Goal: Task Accomplishment & Management: Use online tool/utility

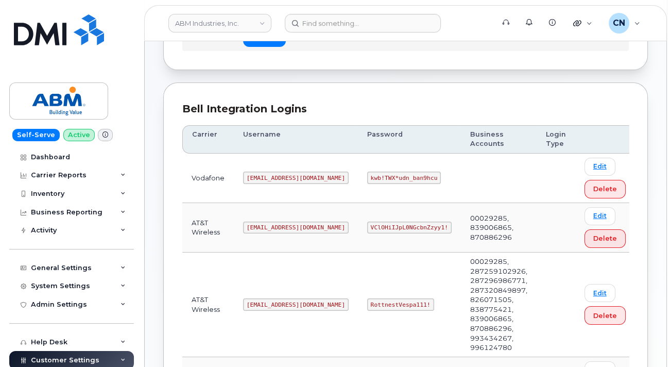
scroll to position [103, 0]
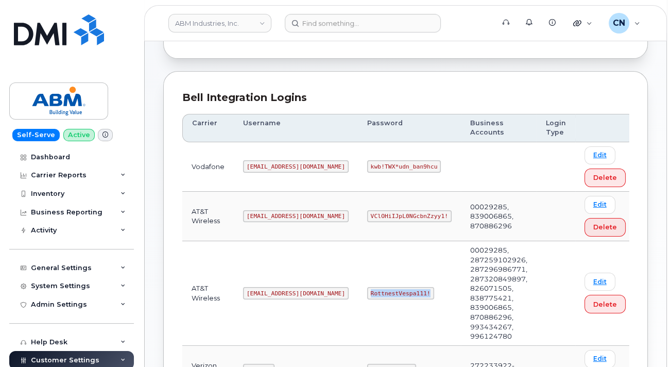
drag, startPoint x: 334, startPoint y: 276, endPoint x: 410, endPoint y: 274, distance: 76.3
click at [399, 277] on td "RottnestVespa111!" at bounding box center [409, 293] width 103 height 105
copy code "RottnestVespa111!"
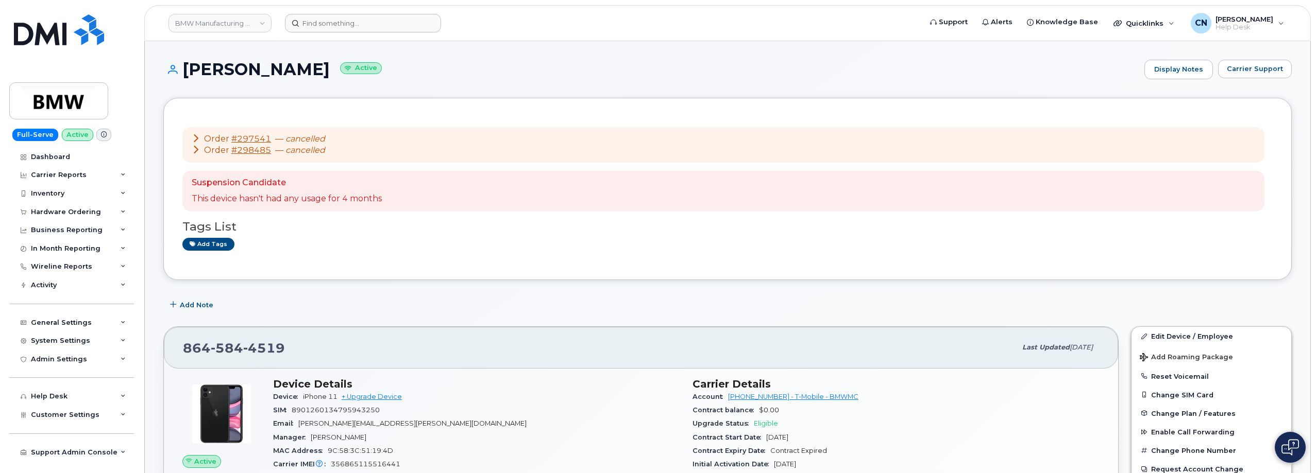
scroll to position [206, 0]
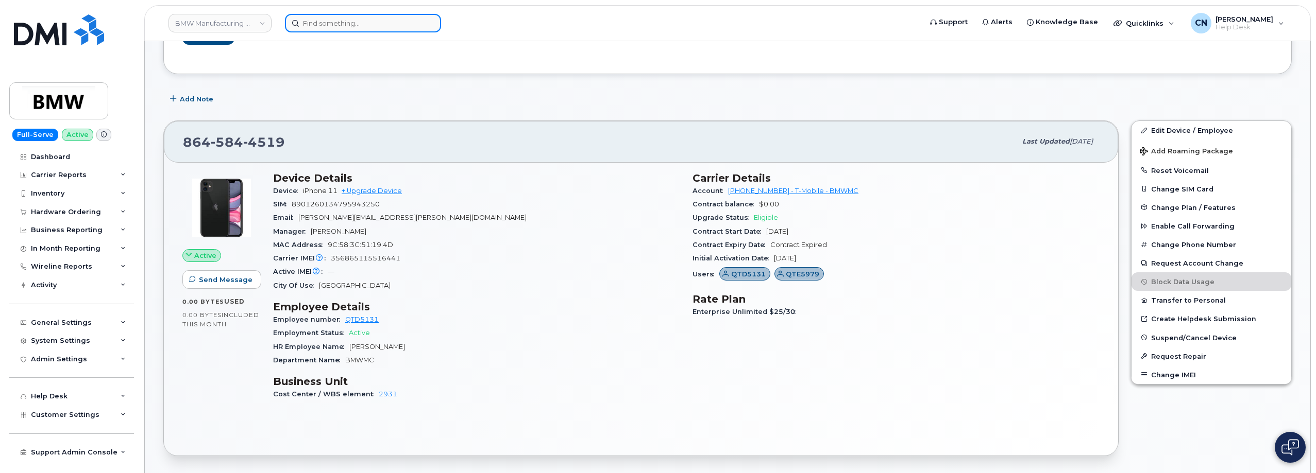
click at [320, 23] on input at bounding box center [363, 23] width 156 height 19
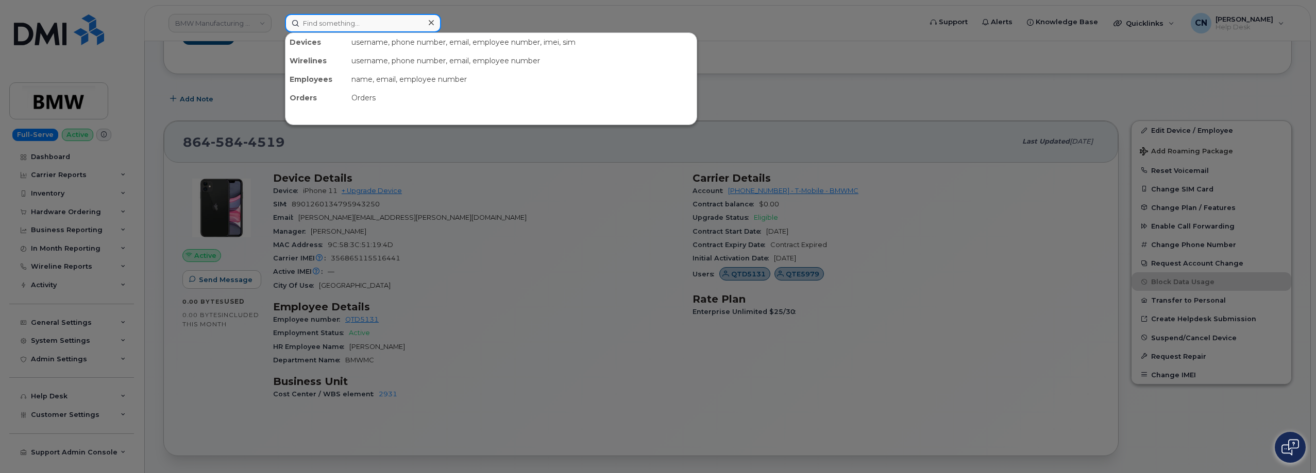
paste input "8179142750"
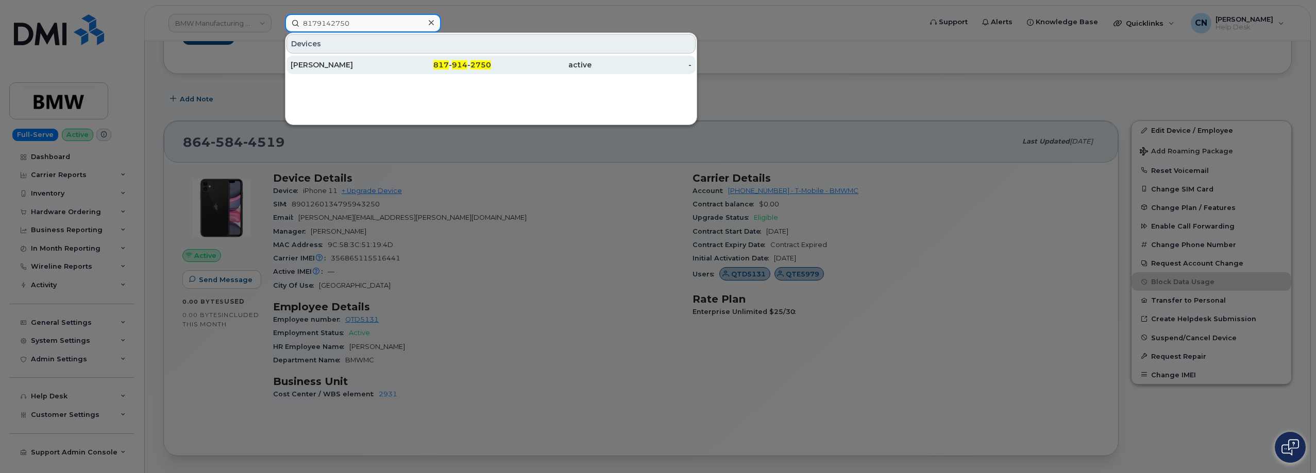
type input "8179142750"
click at [309, 62] on div "TYLER PATRICK" at bounding box center [341, 65] width 100 height 10
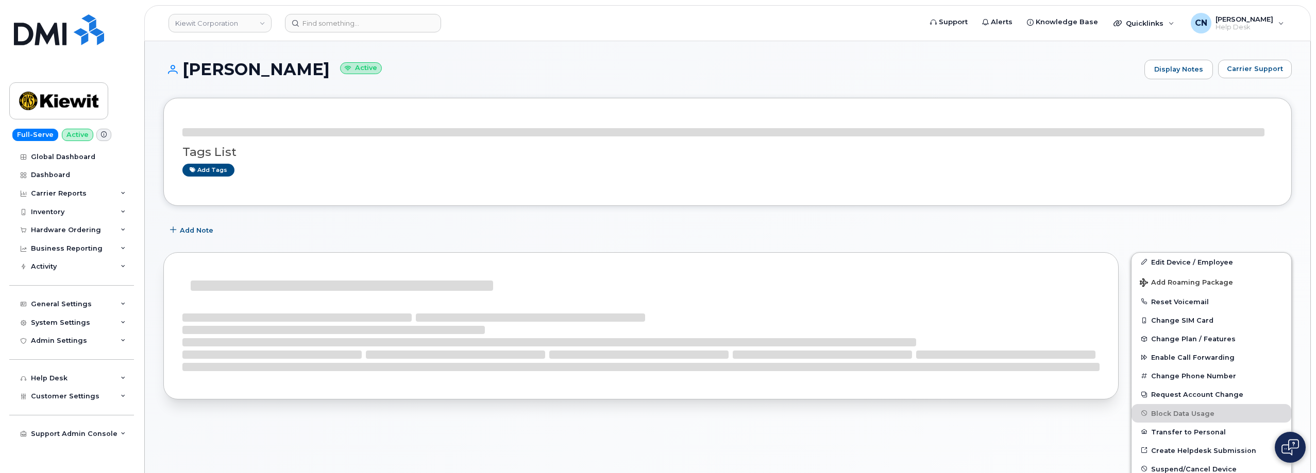
drag, startPoint x: 313, startPoint y: 69, endPoint x: 186, endPoint y: 72, distance: 127.3
click at [186, 72] on h1 "TYLER PATRICK Active" at bounding box center [651, 69] width 976 height 18
copy h1 "TYLER PATRICK"
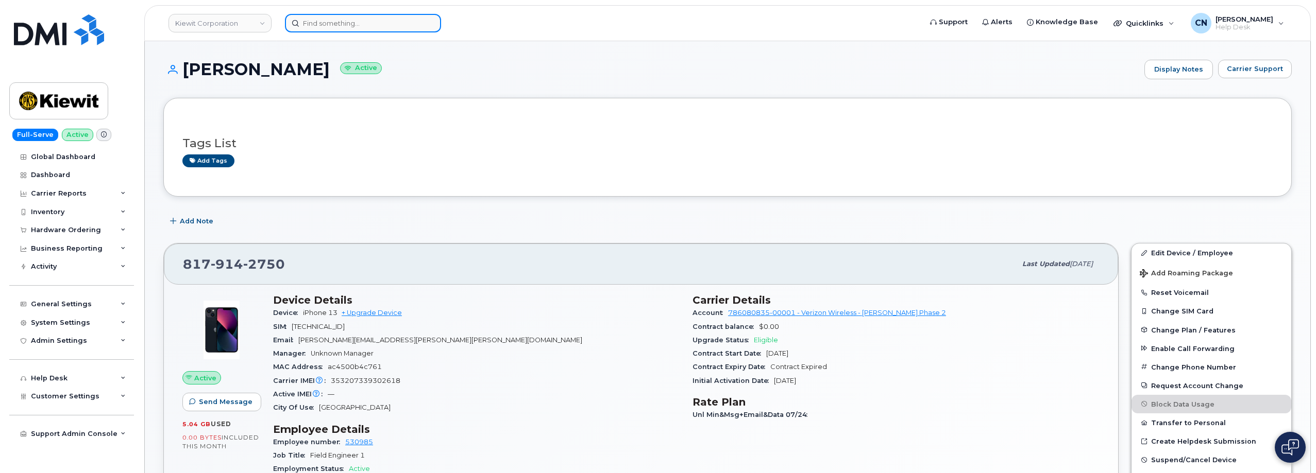
click at [379, 27] on input at bounding box center [363, 23] width 156 height 19
paste input "9793131894"
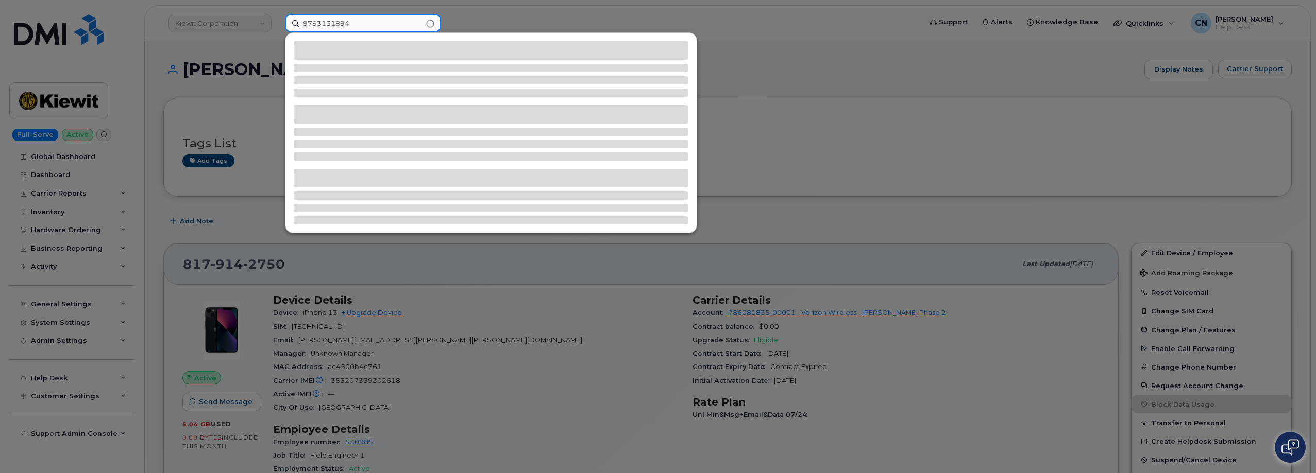
type input "9793131894"
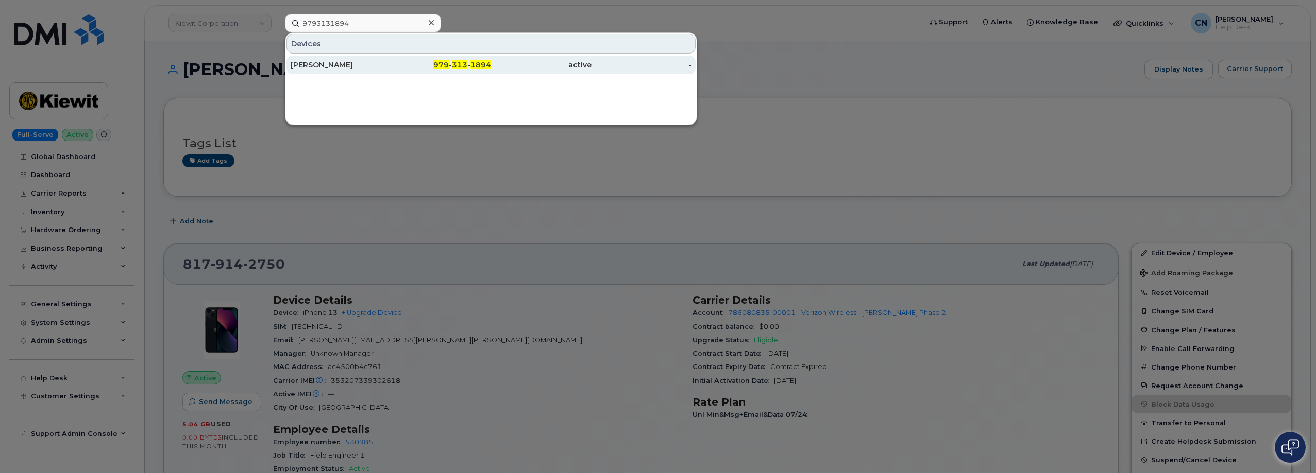
click at [312, 63] on div "RAYMOND GRIFFIN" at bounding box center [341, 65] width 100 height 10
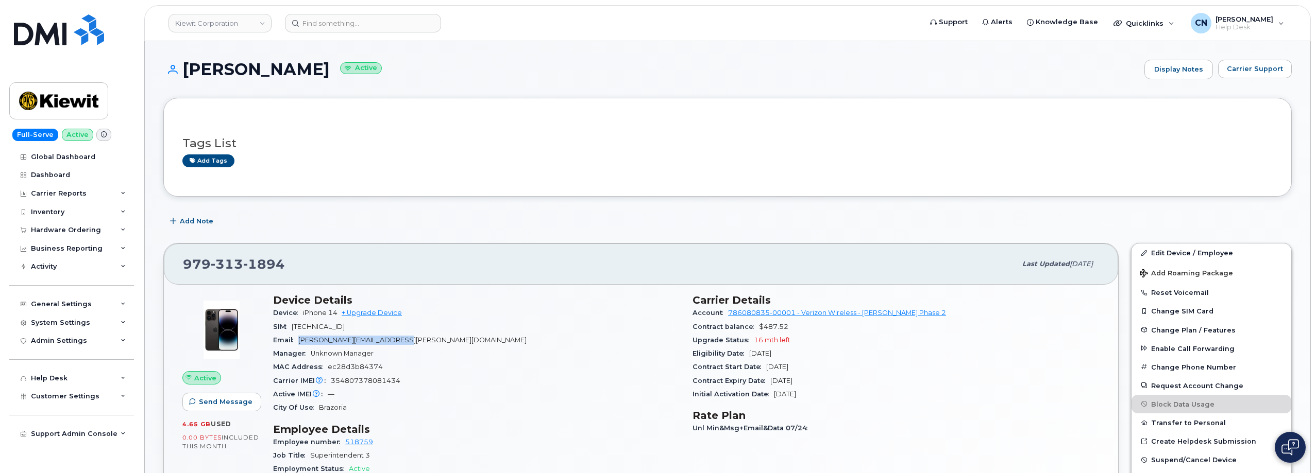
drag, startPoint x: 419, startPoint y: 340, endPoint x: 299, endPoint y: 317, distance: 121.8
click at [298, 340] on div "Email [PERSON_NAME][EMAIL_ADDRESS][PERSON_NAME][DOMAIN_NAME]" at bounding box center [476, 340] width 407 height 13
copy span "RAYMOND.GRIFFIN1@KIEWIT.COM"
click at [305, 23] on input at bounding box center [363, 23] width 156 height 19
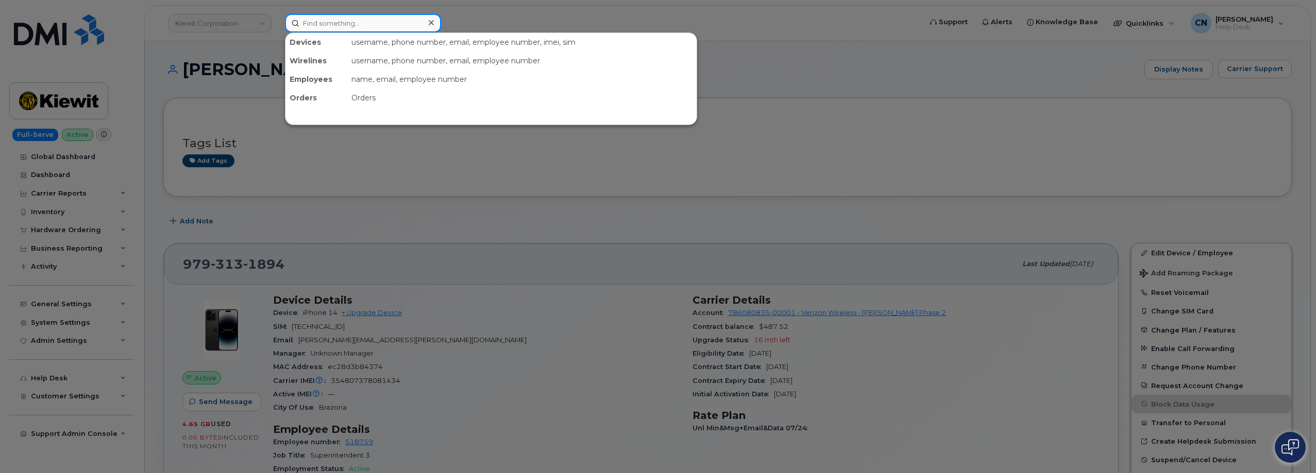
paste input "5645161553"
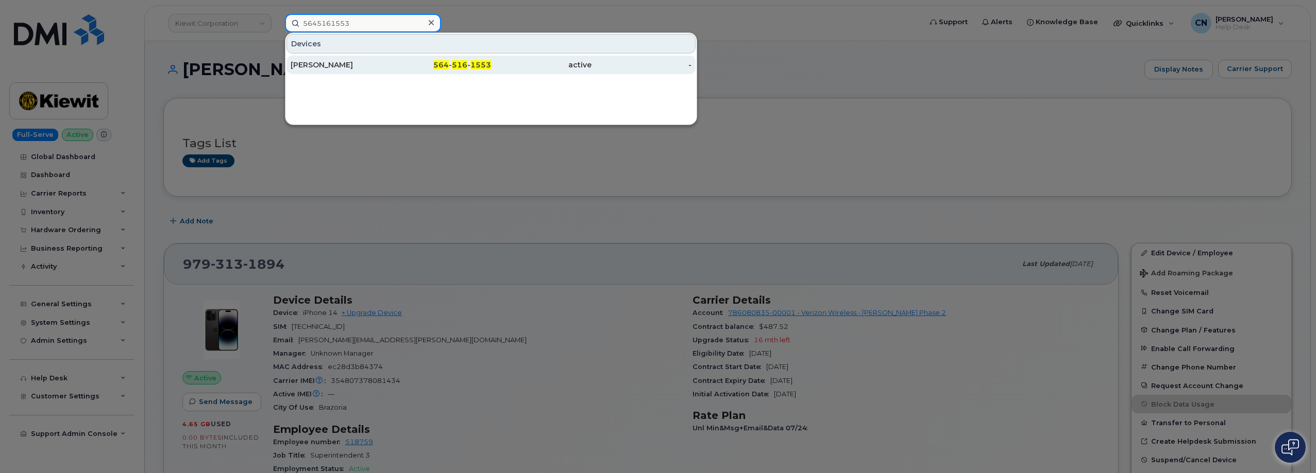
type input "5645161553"
click at [323, 67] on div "JACK SULLIVAN" at bounding box center [341, 65] width 100 height 10
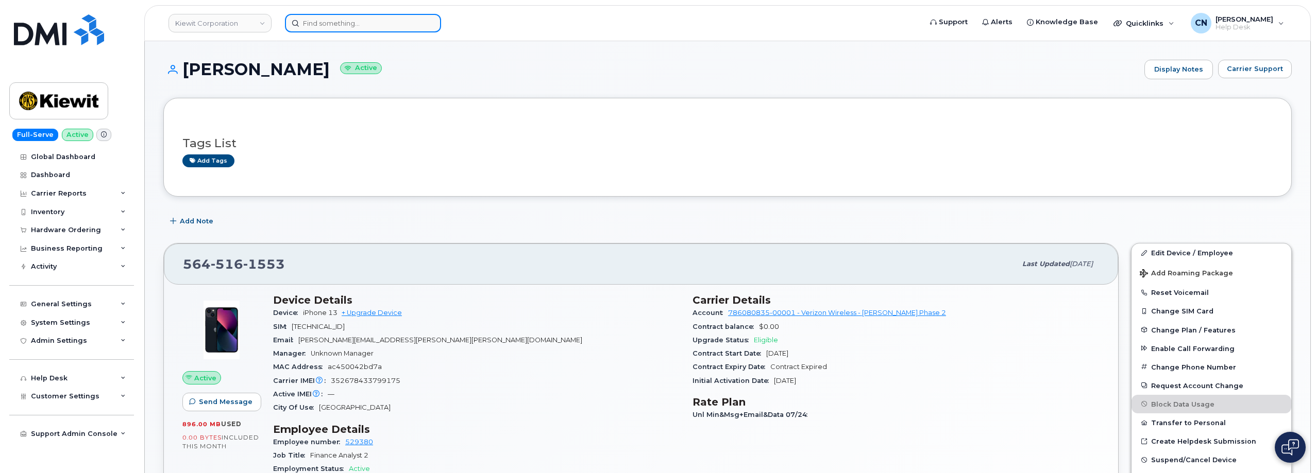
click at [294, 17] on input at bounding box center [363, 23] width 156 height 19
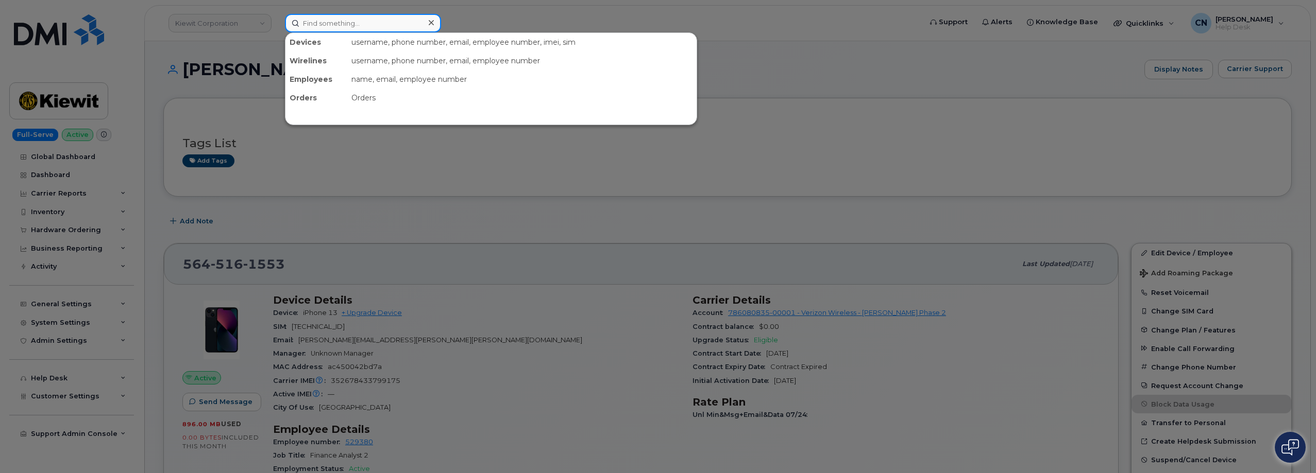
paste input "5019932246"
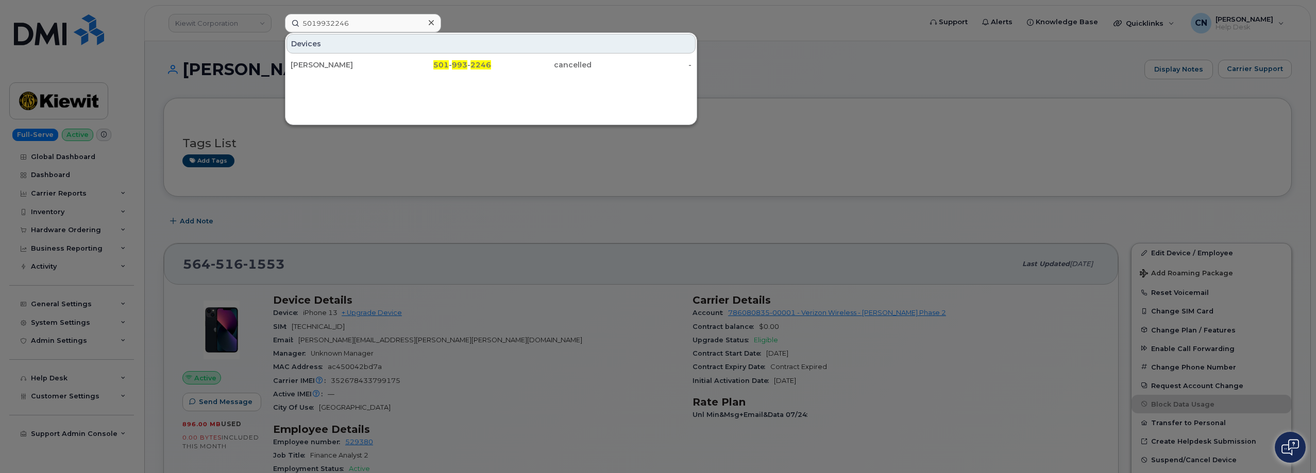
click at [344, 78] on div "Devices CESAR HERNANDEZ 501 - 993 - 2246 cancelled -" at bounding box center [491, 78] width 412 height 93
click at [347, 66] on div "[PERSON_NAME]" at bounding box center [341, 65] width 100 height 10
drag, startPoint x: 315, startPoint y: 200, endPoint x: 295, endPoint y: 181, distance: 28.4
click at [315, 200] on div at bounding box center [658, 236] width 1316 height 473
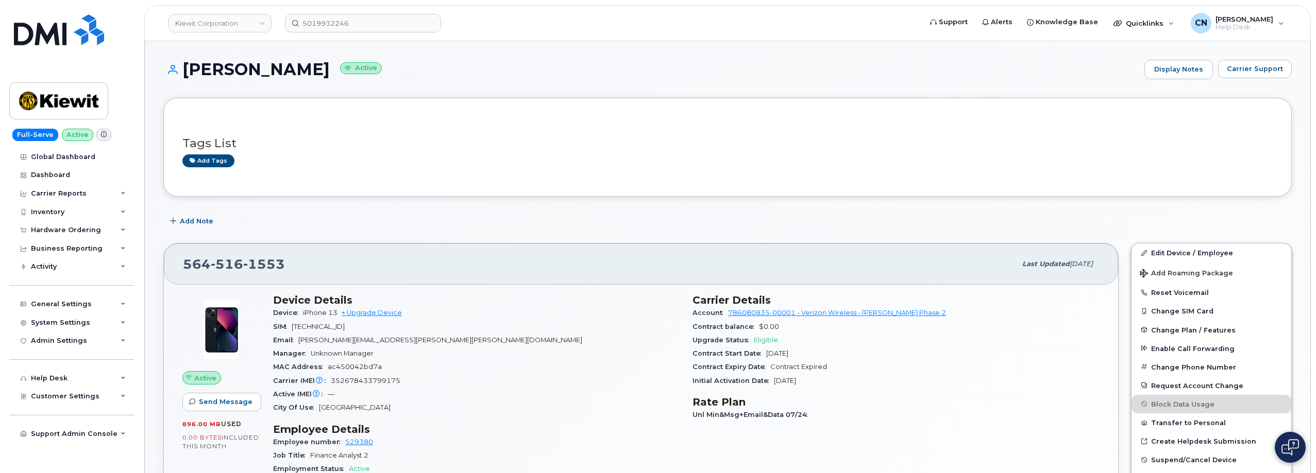
drag, startPoint x: 317, startPoint y: 66, endPoint x: 189, endPoint y: 0, distance: 144.0
click at [182, 66] on h1 "JACK SULLIVAN Active" at bounding box center [651, 69] width 976 height 18
copy h1 "[PERSON_NAME]"
drag, startPoint x: 299, startPoint y: 338, endPoint x: 433, endPoint y: 339, distance: 133.4
click at [433, 339] on div "Email JACK.SULLIVAN@KIEWIT.COM" at bounding box center [476, 340] width 407 height 13
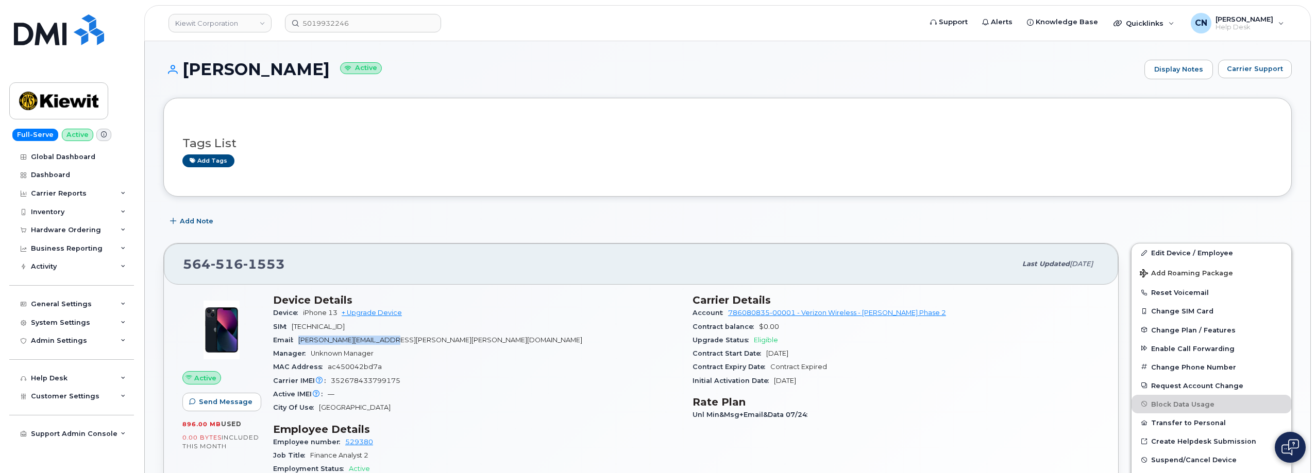
copy span "[PERSON_NAME][EMAIL_ADDRESS][PERSON_NAME][PERSON_NAME][DOMAIN_NAME]"
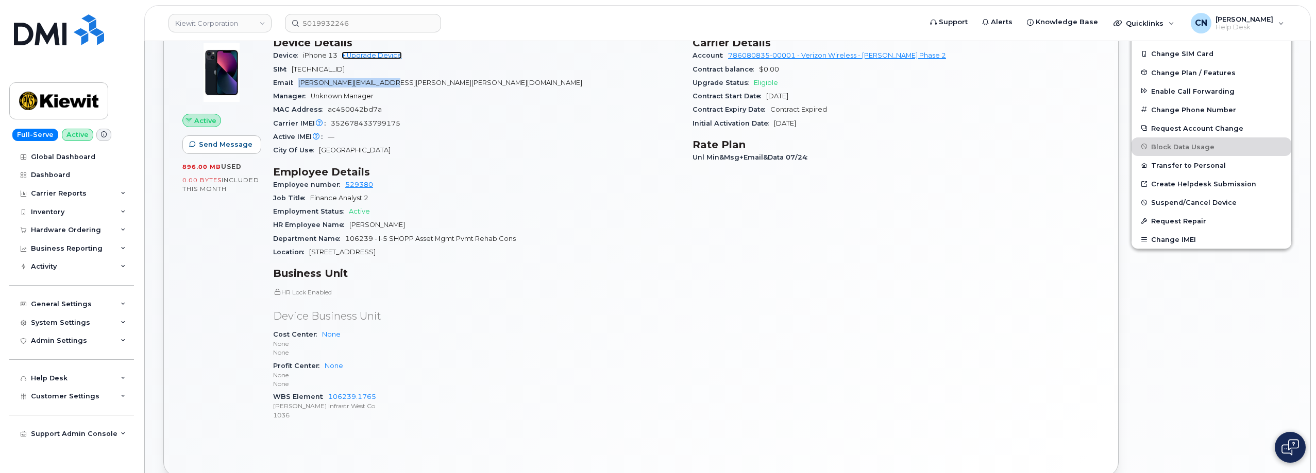
scroll to position [155, 0]
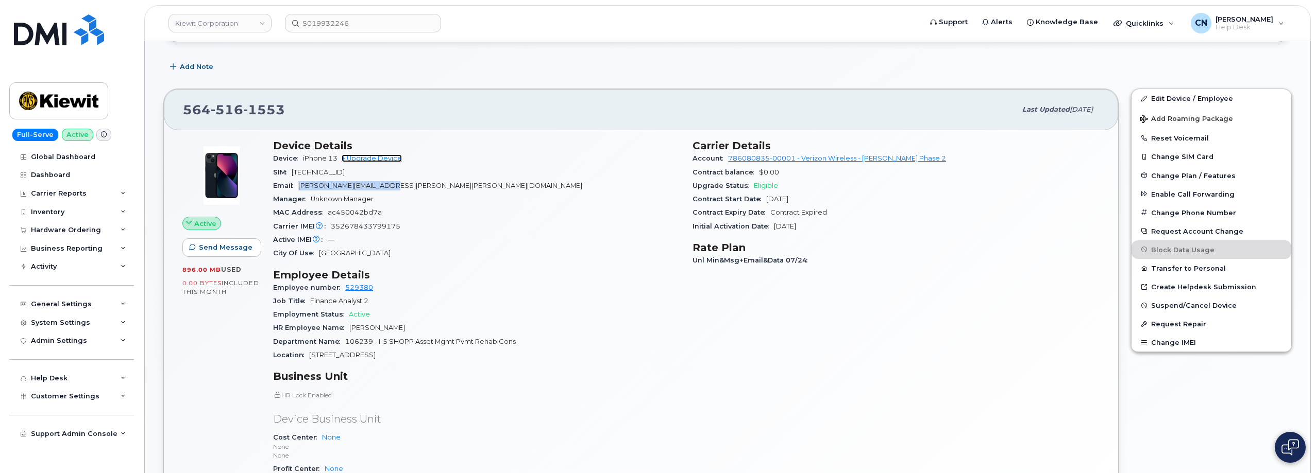
copy span "[PERSON_NAME][EMAIL_ADDRESS][PERSON_NAME][PERSON_NAME][DOMAIN_NAME]"
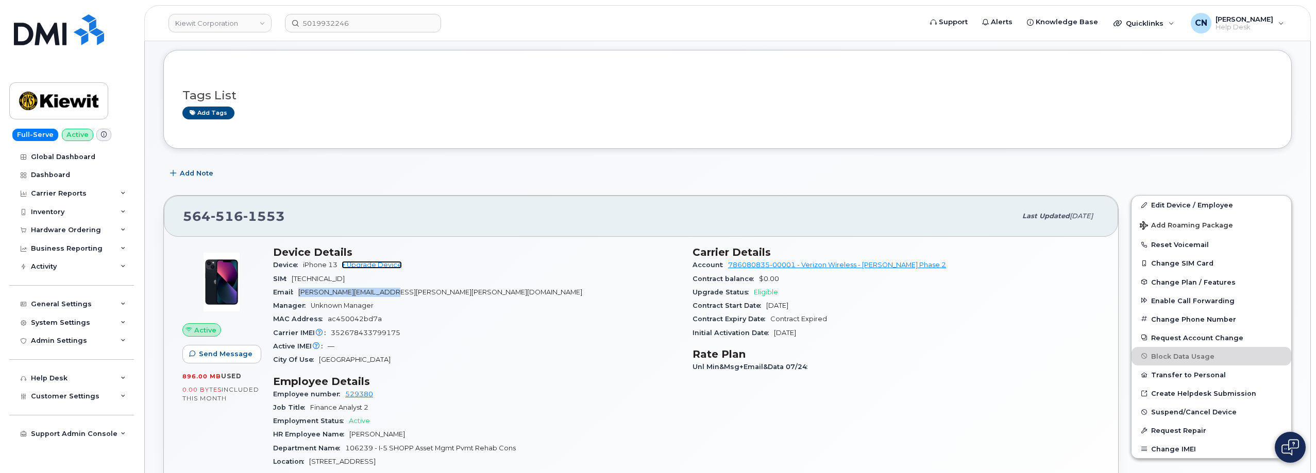
scroll to position [0, 0]
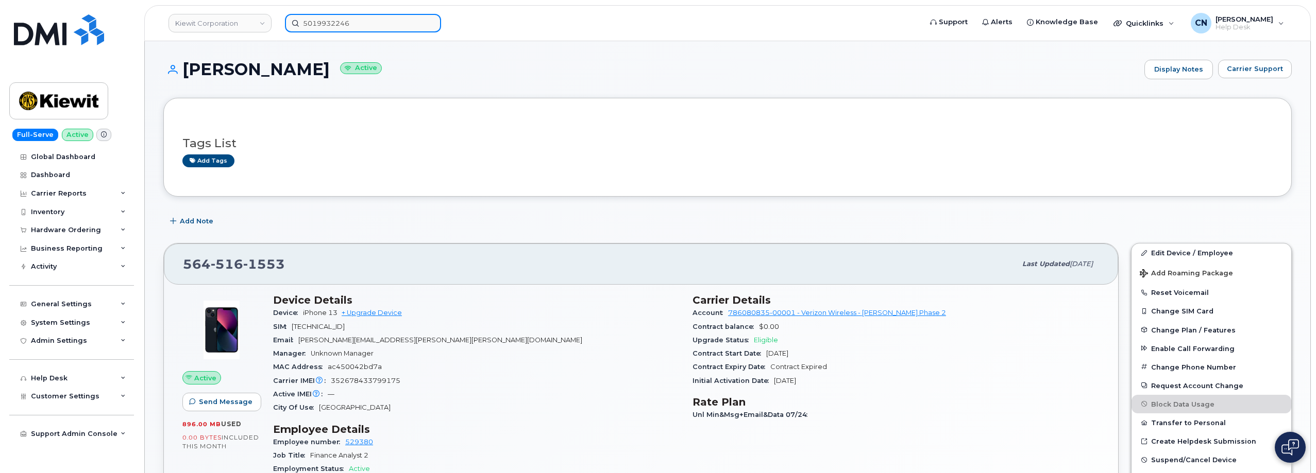
click at [372, 29] on input "5019932246" at bounding box center [363, 23] width 156 height 19
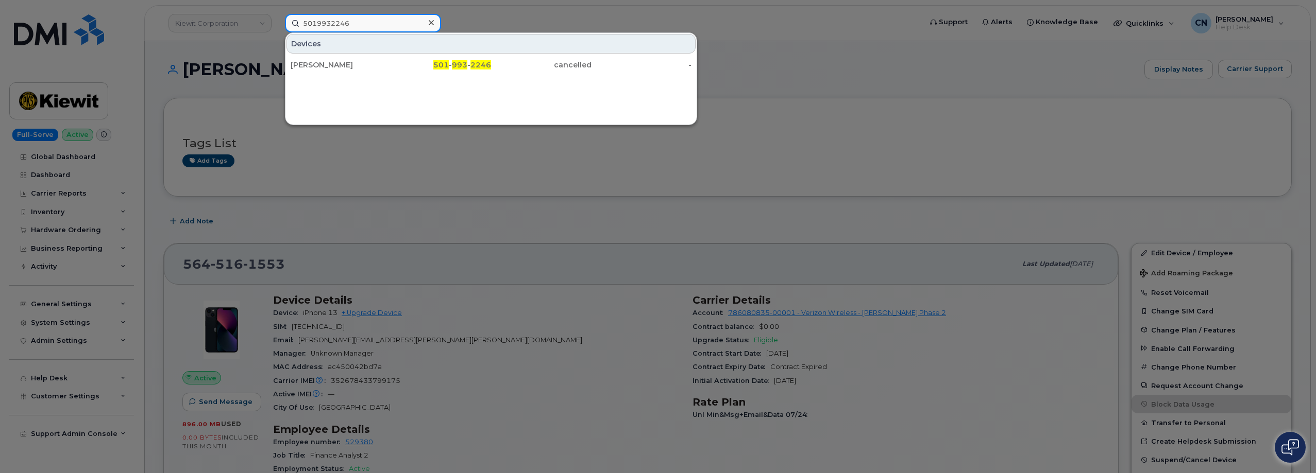
paste input "4026396034"
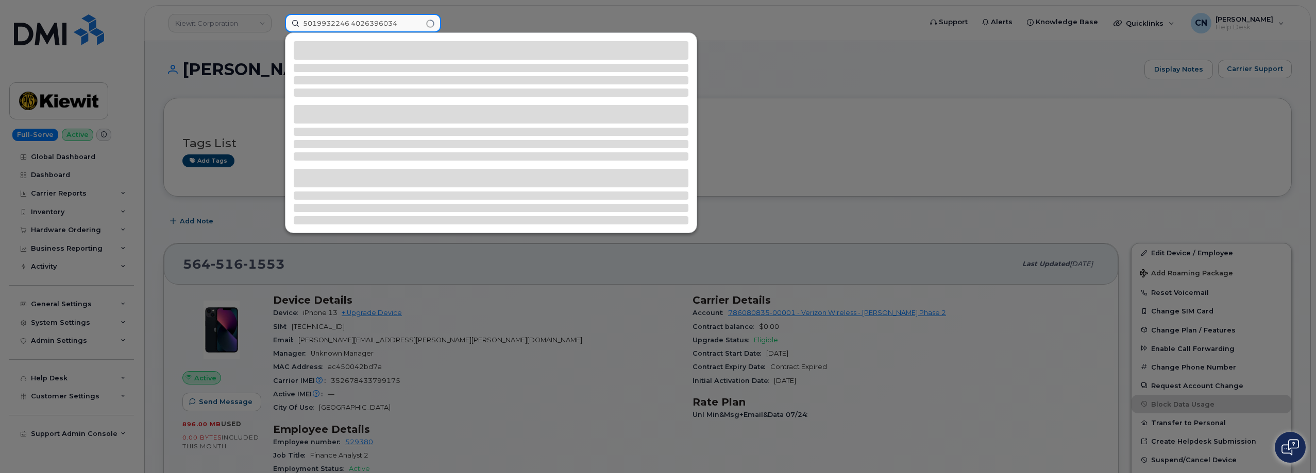
drag, startPoint x: 395, startPoint y: 21, endPoint x: 228, endPoint y: 23, distance: 166.9
click at [277, 23] on div "5019932246 4026396034" at bounding box center [600, 23] width 646 height 19
paste input "4026396034"
drag, startPoint x: 376, startPoint y: 26, endPoint x: 126, endPoint y: 50, distance: 250.4
click at [277, 32] on div "40263960344" at bounding box center [600, 23] width 646 height 19
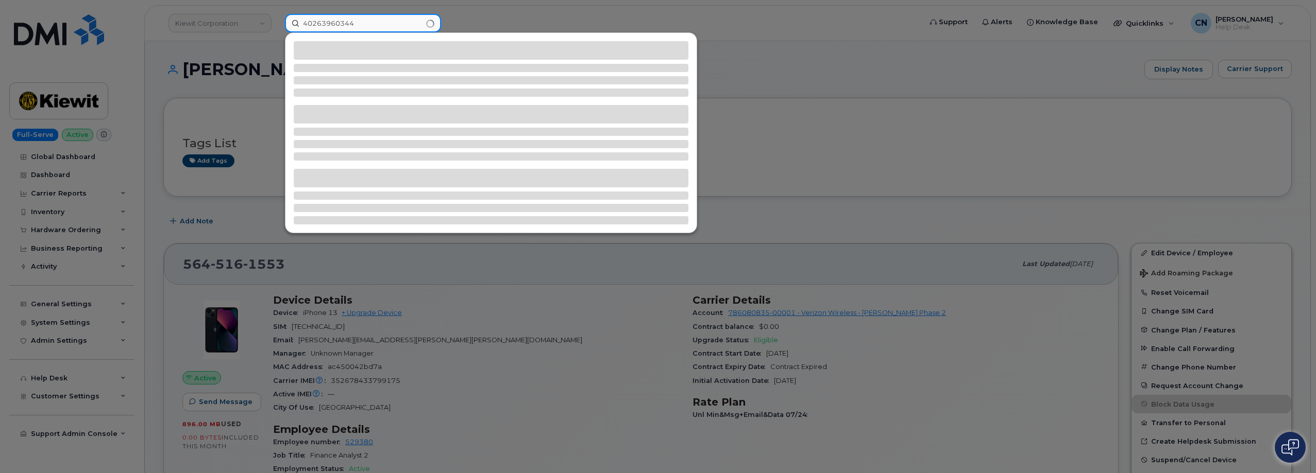
paste input
type input "4026396034"
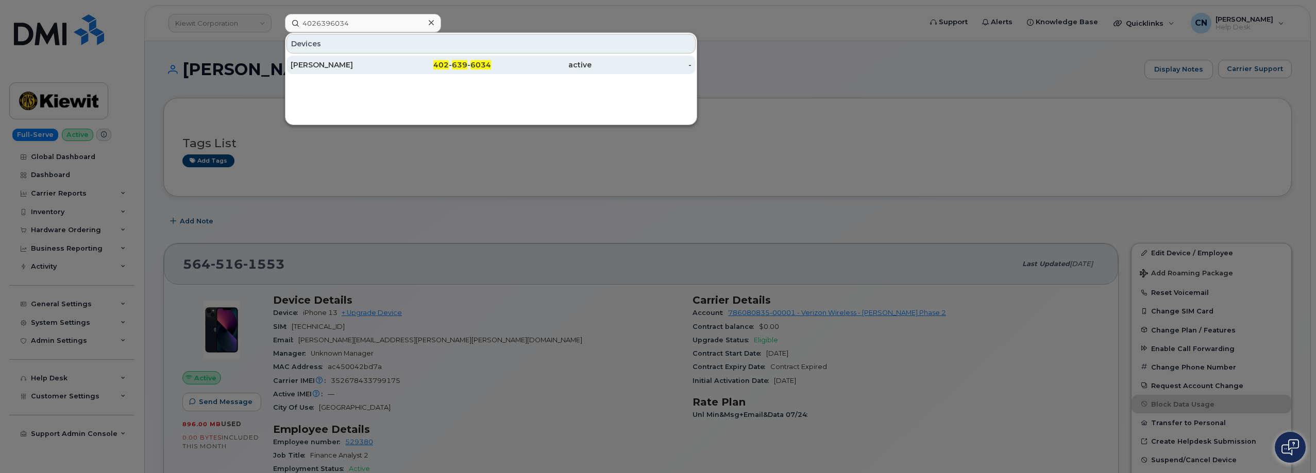
click at [312, 65] on div "Tammy Pike" at bounding box center [341, 65] width 100 height 10
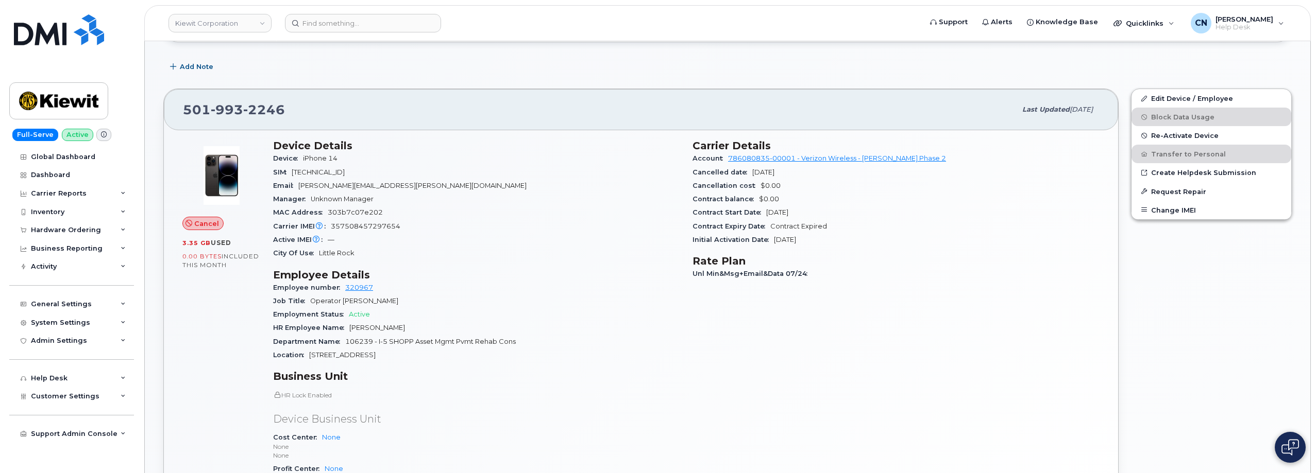
scroll to position [103, 0]
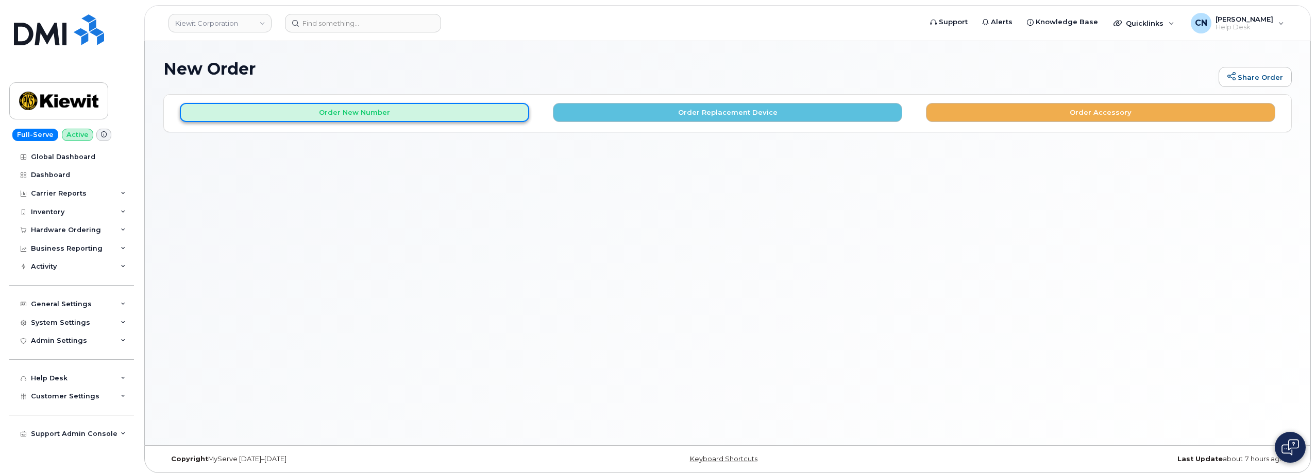
click at [448, 121] on button "Order New Number" at bounding box center [354, 112] width 349 height 19
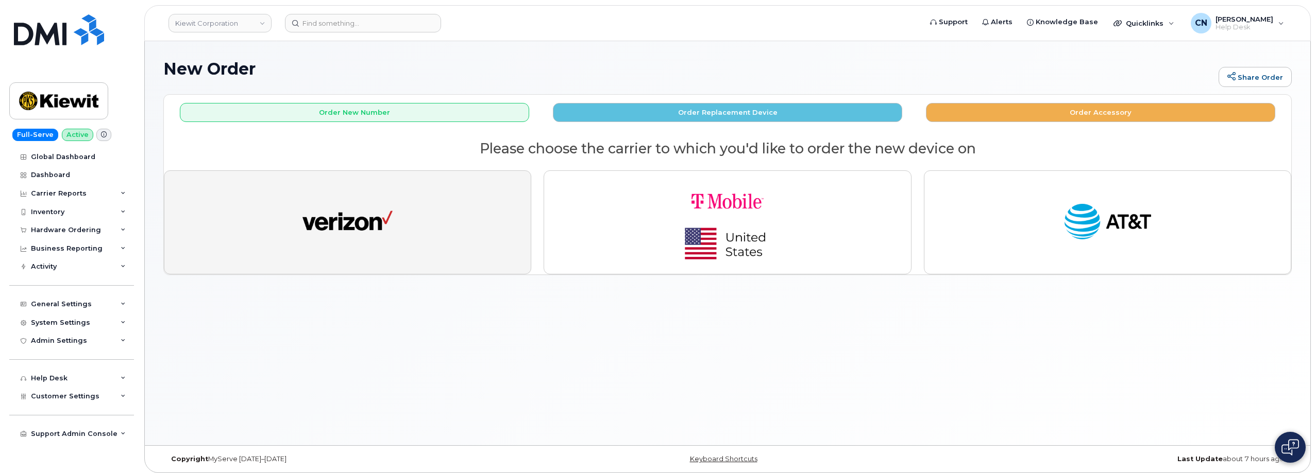
click at [336, 207] on img "button" at bounding box center [347, 222] width 90 height 46
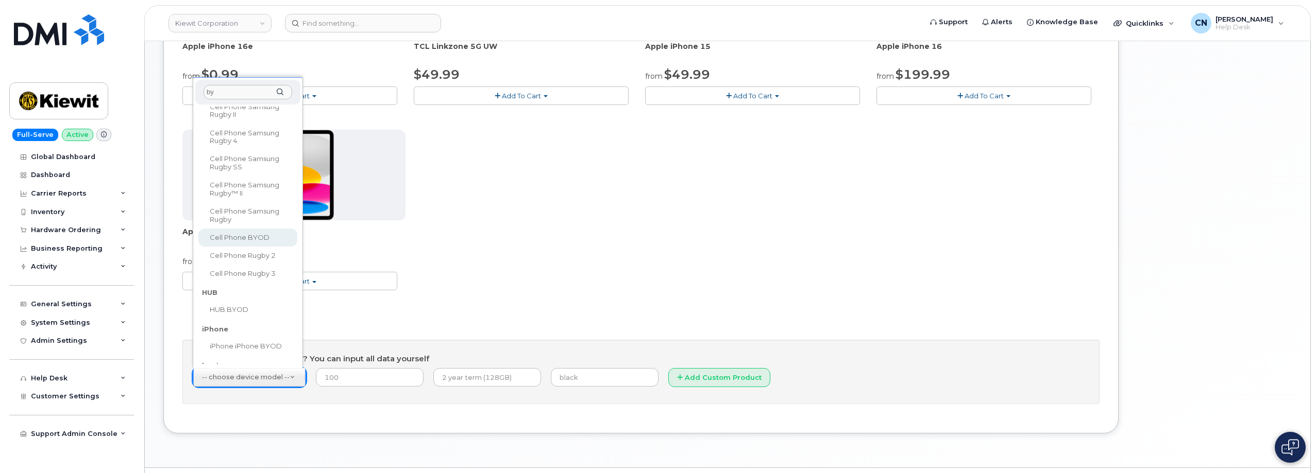
scroll to position [309, 0]
type input "by"
select select "2421"
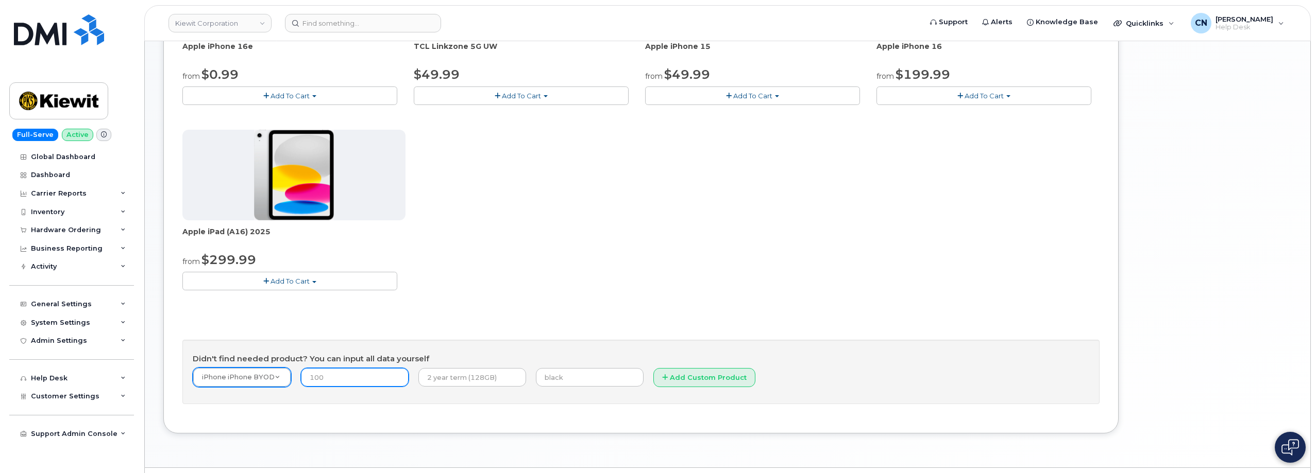
click at [369, 384] on input "number" at bounding box center [355, 377] width 108 height 19
click at [325, 373] on input "number" at bounding box center [355, 377] width 108 height 19
type input "0.00"
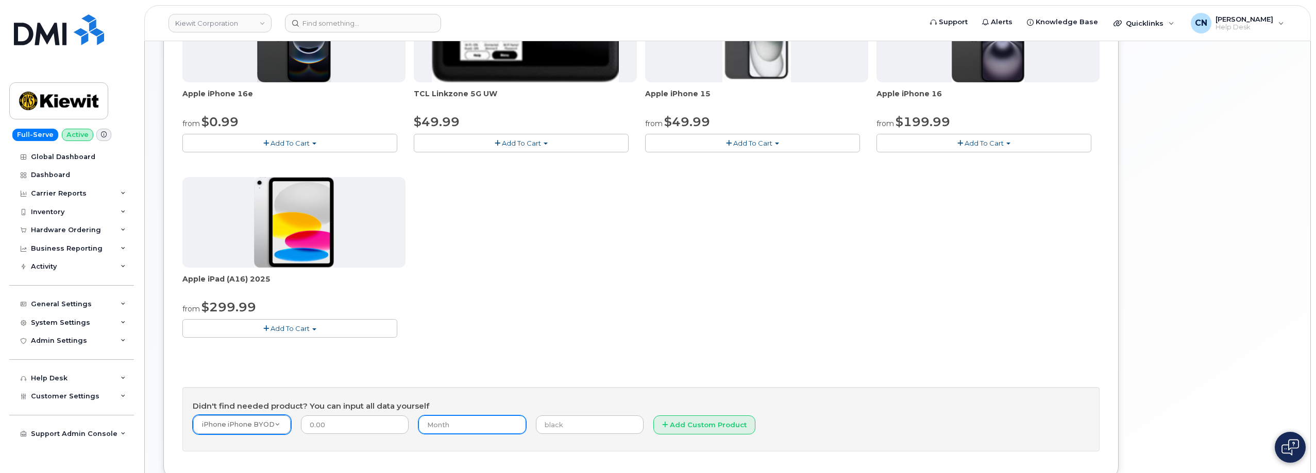
scroll to position [206, 0]
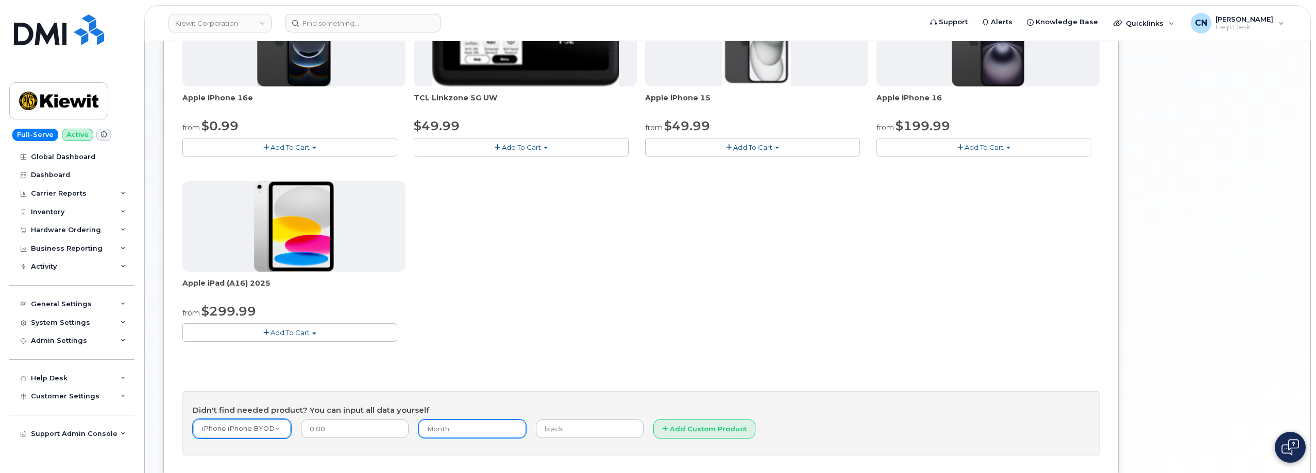
click at [471, 434] on input "Month" at bounding box center [472, 429] width 108 height 19
type input "Month to Month"
click at [653, 433] on button "Add Custom Product" at bounding box center [704, 429] width 102 height 19
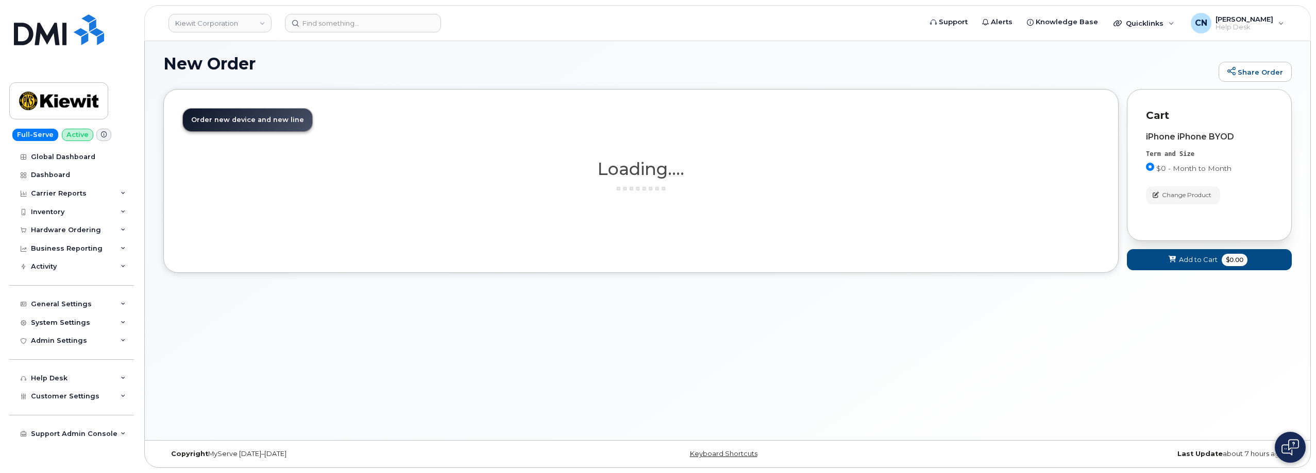
scroll to position [83, 0]
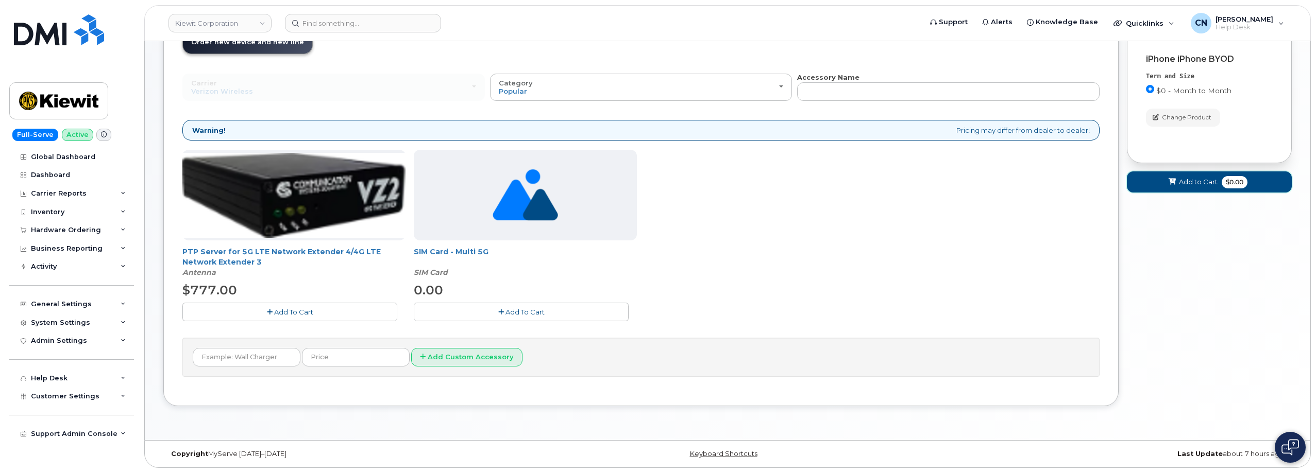
click at [1174, 184] on icon at bounding box center [1171, 182] width 7 height 7
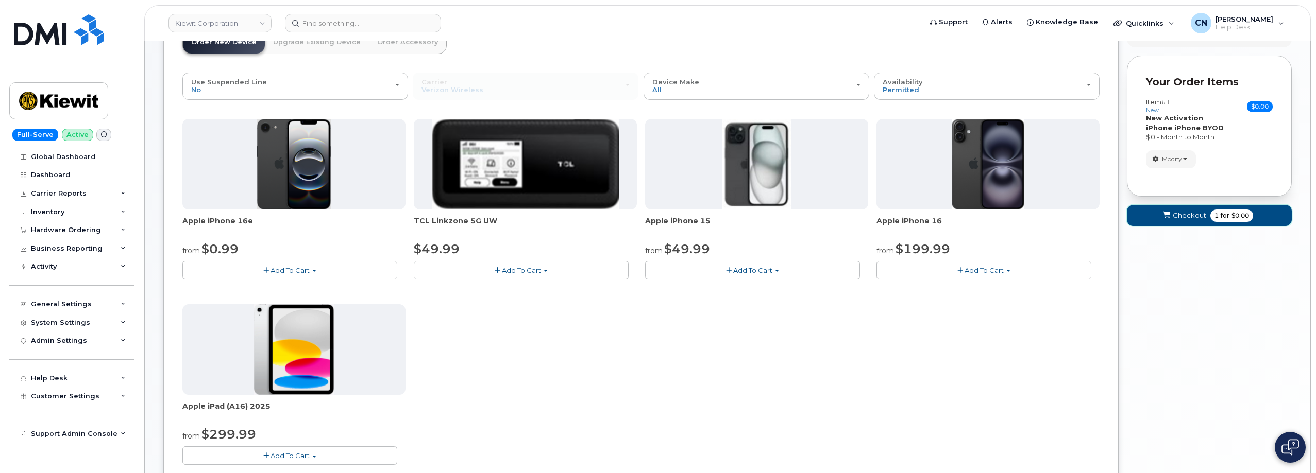
click at [1173, 219] on span "Checkout" at bounding box center [1188, 216] width 33 height 10
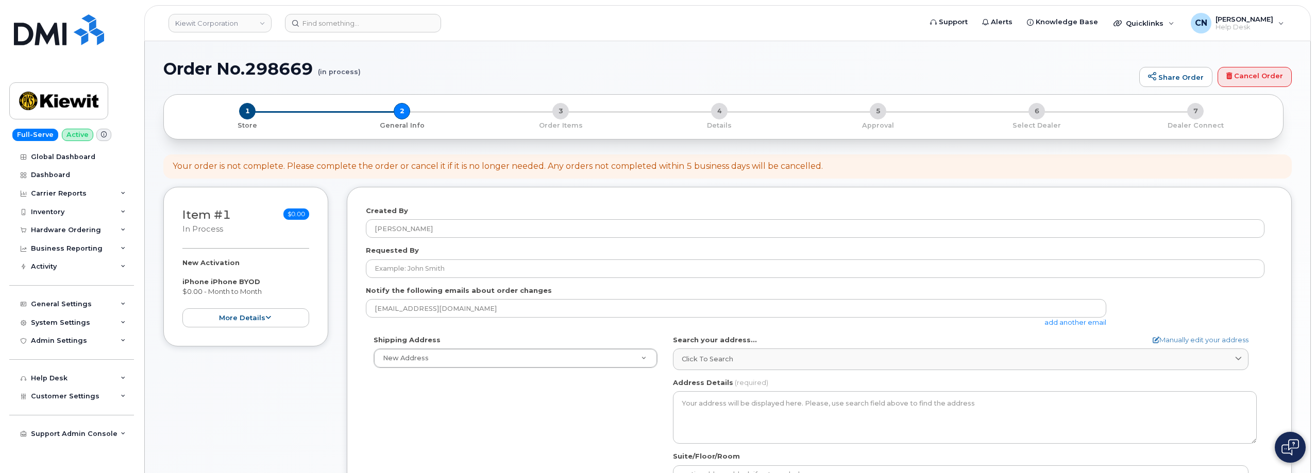
select select
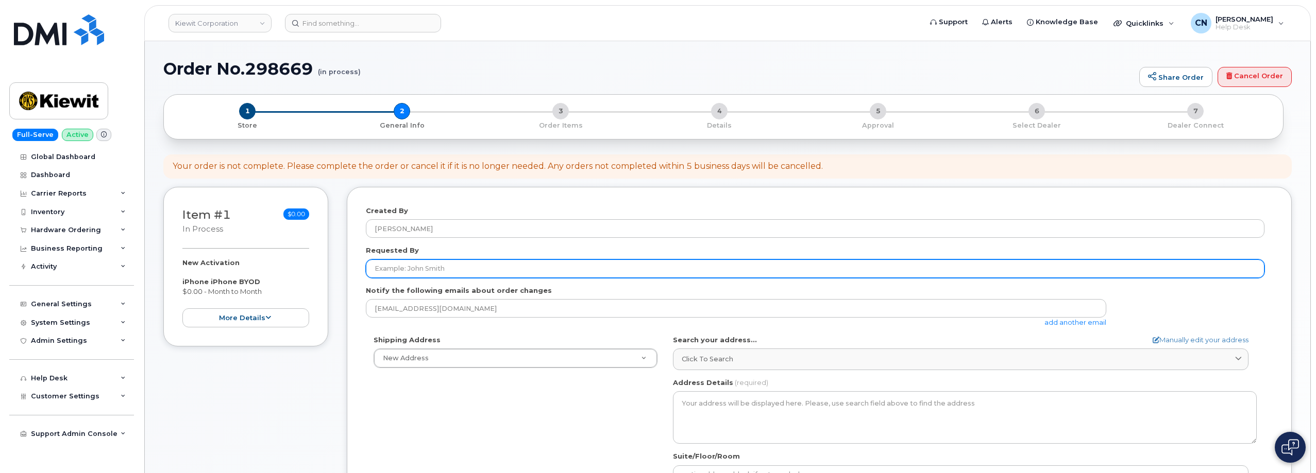
click at [413, 269] on input "Requested By" at bounding box center [815, 269] width 898 height 19
paste input "[PERSON_NAME][EMAIL_ADDRESS][PERSON_NAME][PERSON_NAME][DOMAIN_NAME]"
type input "[PERSON_NAME][EMAIL_ADDRESS][PERSON_NAME][PERSON_NAME][DOMAIN_NAME]"
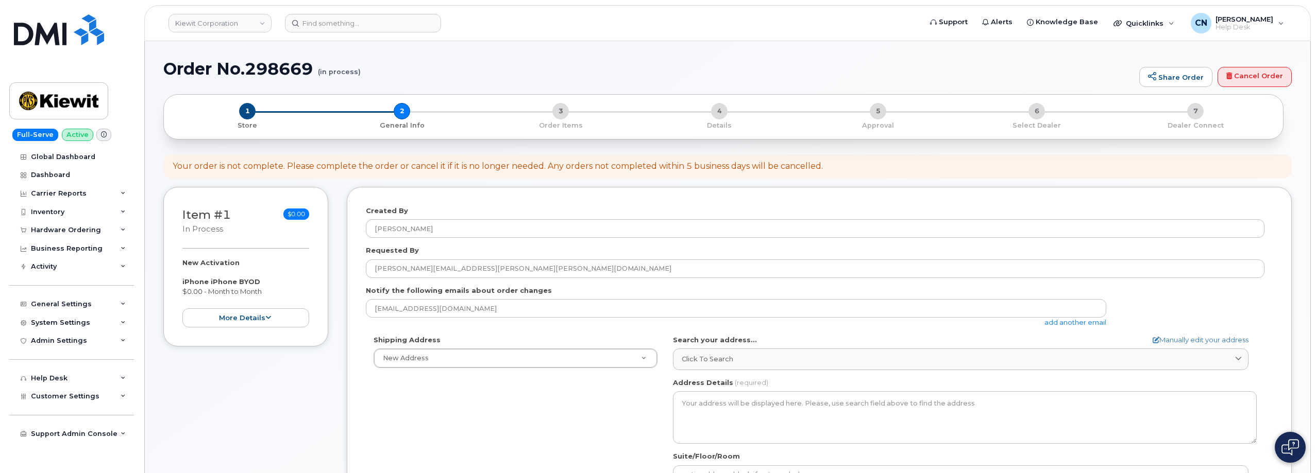
click at [1057, 321] on link "add another email" at bounding box center [1075, 322] width 62 height 8
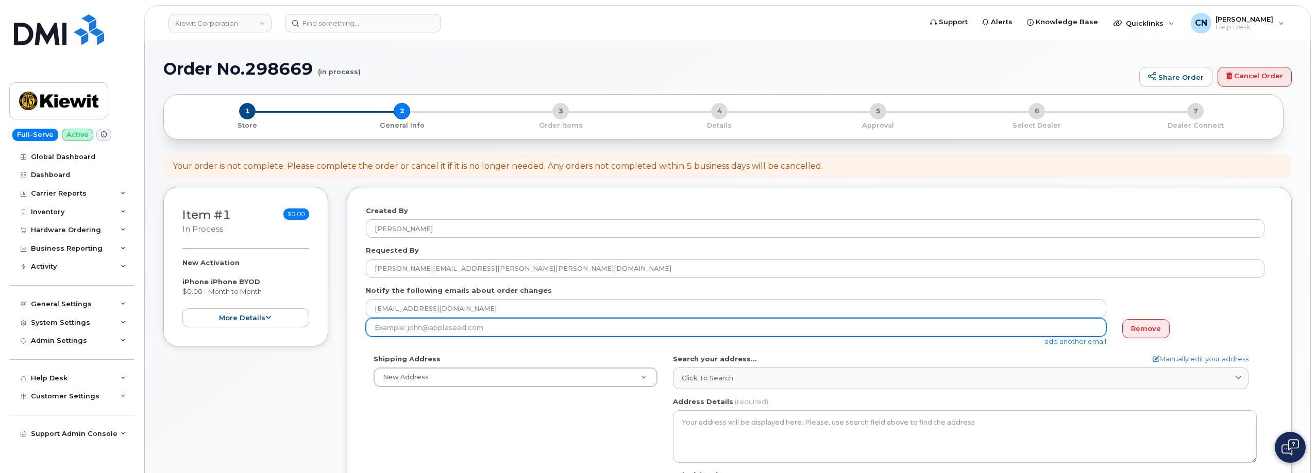
click at [531, 330] on input "email" at bounding box center [736, 327] width 740 height 19
paste input "[PERSON_NAME][EMAIL_ADDRESS][PERSON_NAME][PERSON_NAME][DOMAIN_NAME]"
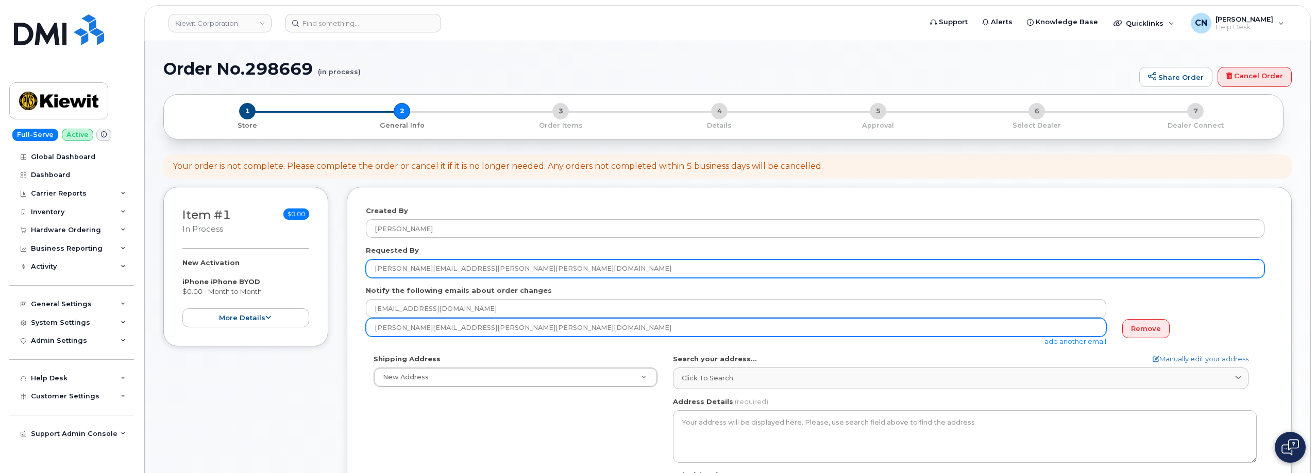
type input "[PERSON_NAME][EMAIL_ADDRESS][PERSON_NAME][PERSON_NAME][DOMAIN_NAME]"
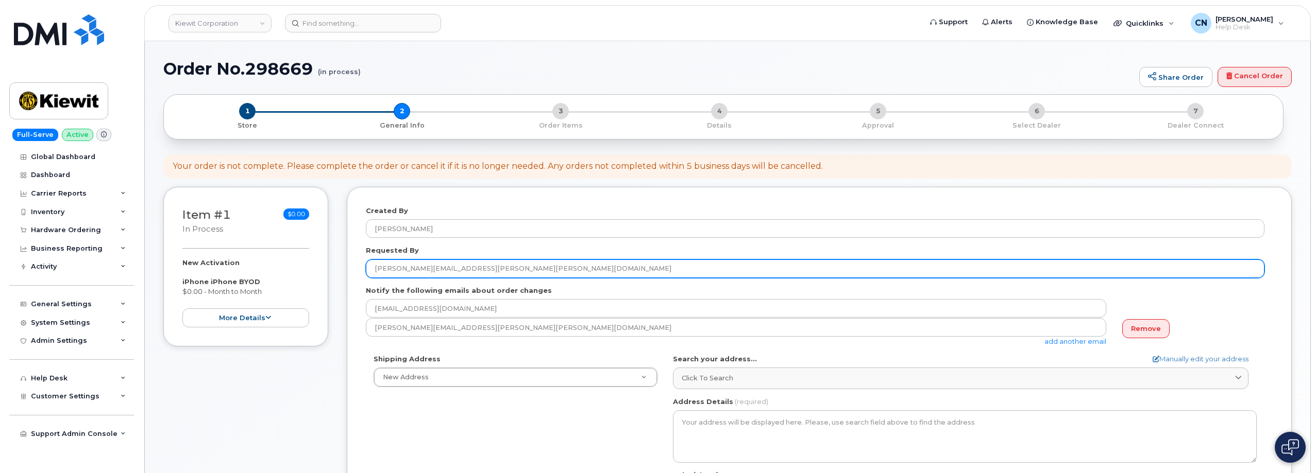
drag, startPoint x: 430, startPoint y: 267, endPoint x: 599, endPoint y: 263, distance: 169.0
click at [582, 261] on input "[PERSON_NAME][EMAIL_ADDRESS][PERSON_NAME][PERSON_NAME][DOMAIN_NAME]" at bounding box center [815, 269] width 898 height 19
drag, startPoint x: 445, startPoint y: 268, endPoint x: 369, endPoint y: 266, distance: 75.2
click at [369, 266] on input "[PERSON_NAME]" at bounding box center [815, 269] width 898 height 19
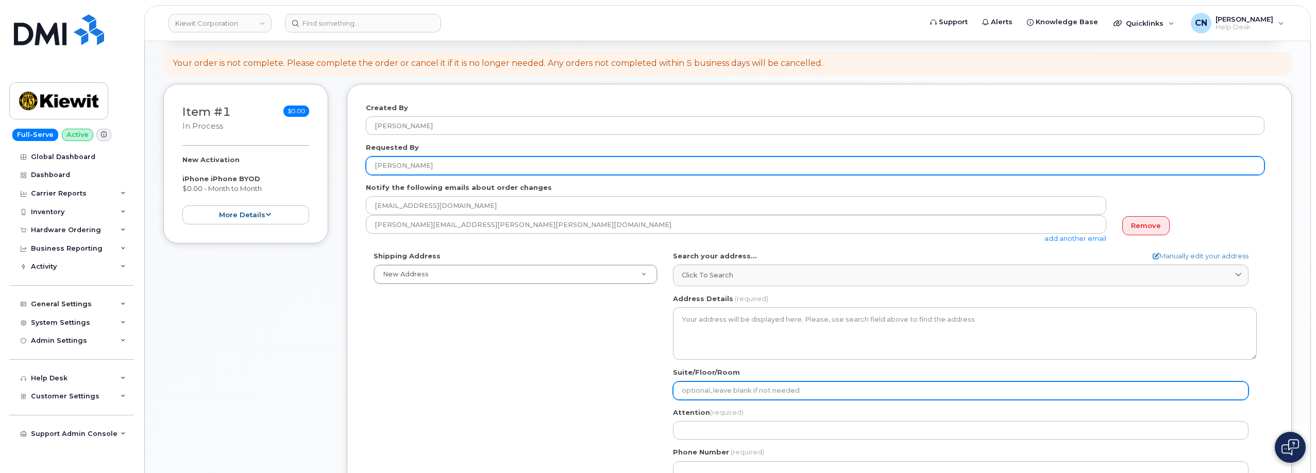
scroll to position [206, 0]
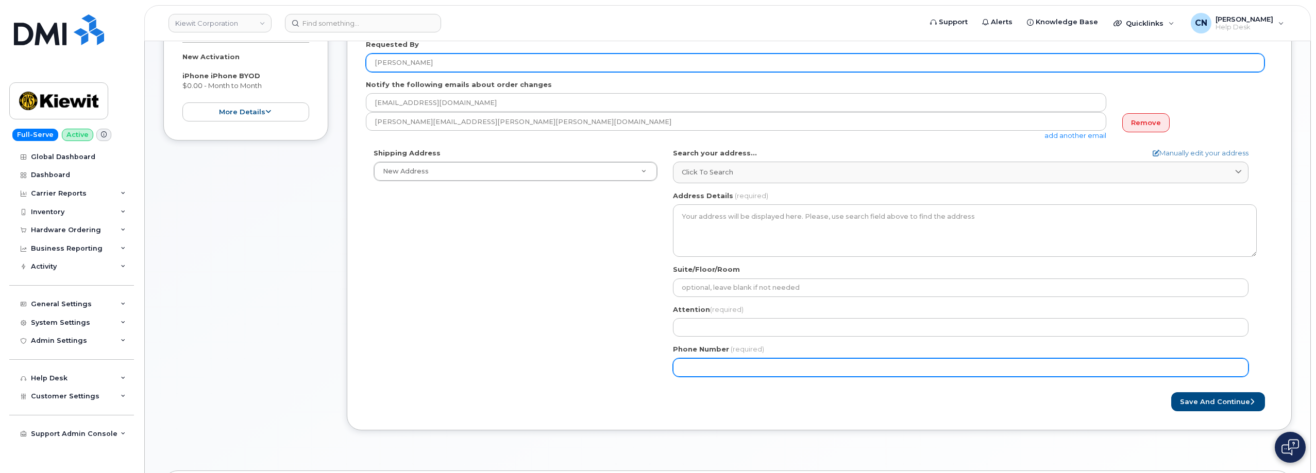
type input "[PERSON_NAME]"
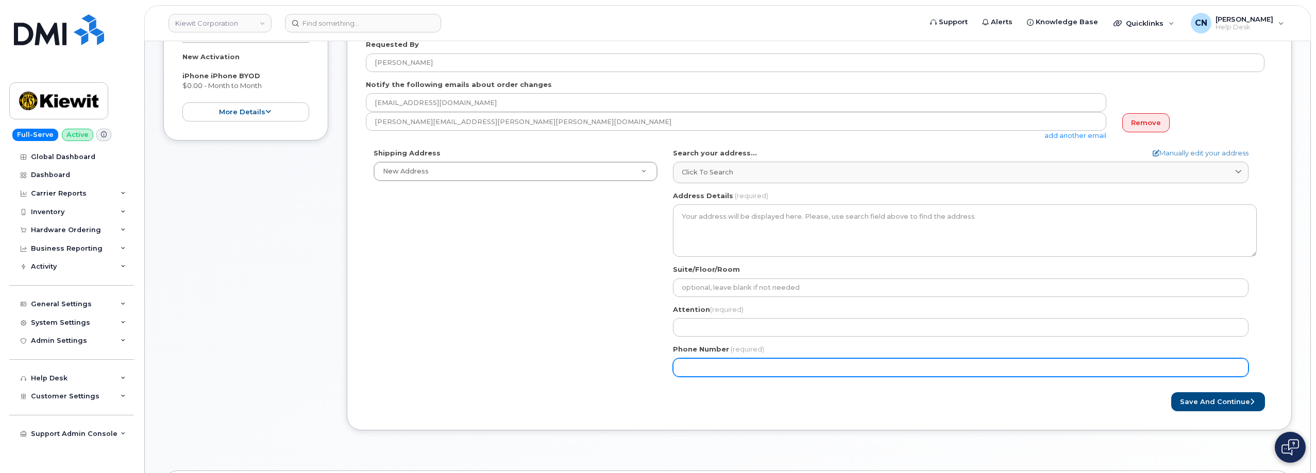
click at [744, 371] on input "Phone Number" at bounding box center [960, 368] width 575 height 19
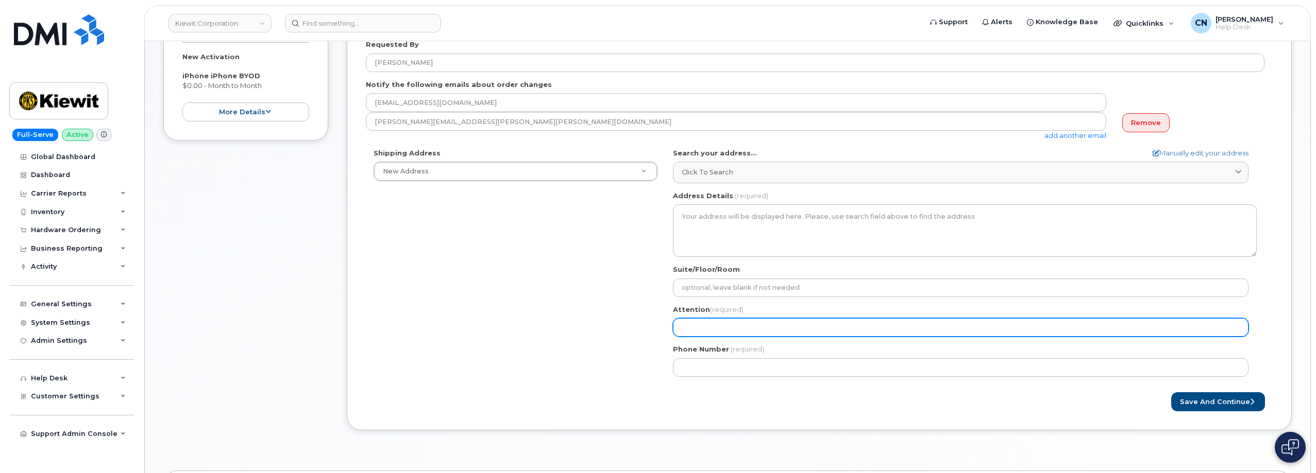
drag, startPoint x: 704, startPoint y: 323, endPoint x: 740, endPoint y: 309, distance: 38.6
click at [704, 323] on input "Attention (required)" at bounding box center [960, 327] width 575 height 19
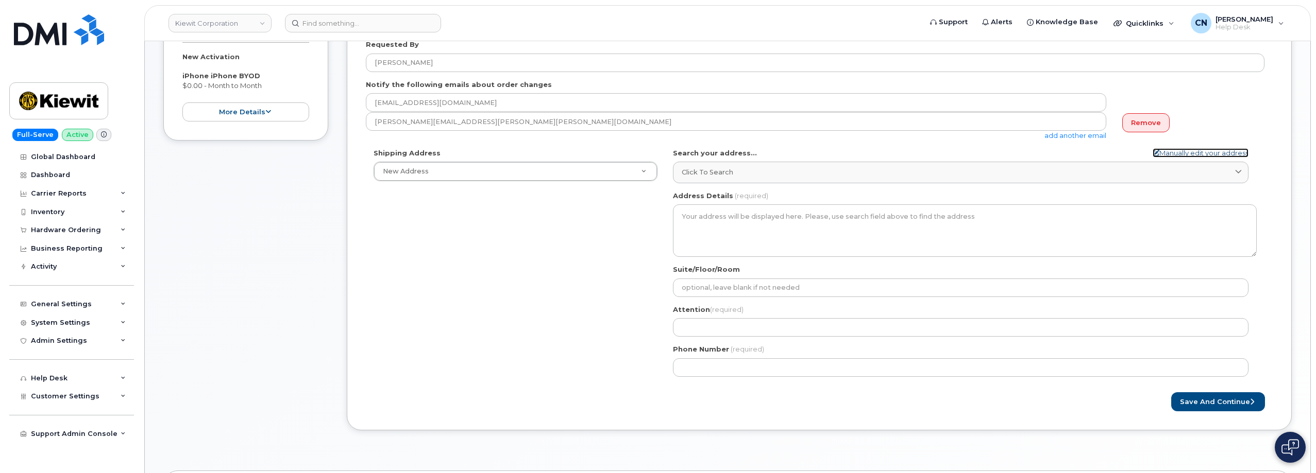
click at [1179, 151] on link "Manually edit your address" at bounding box center [1200, 153] width 96 height 10
select select
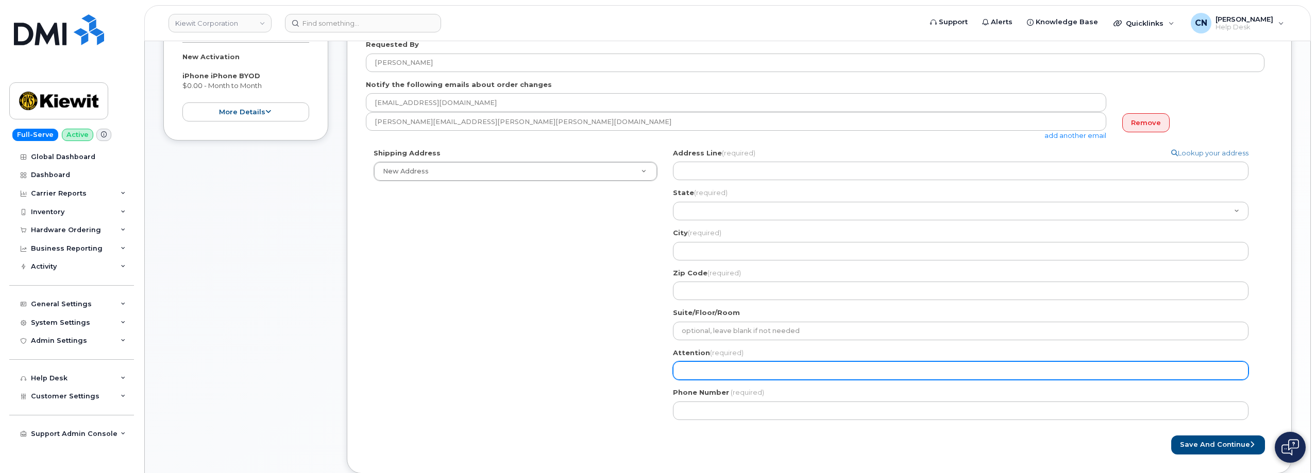
click at [684, 371] on input "Attention (required)" at bounding box center [960, 371] width 575 height 19
paste input "[PERSON_NAME]"
select select
type input "[PERSON_NAME]"
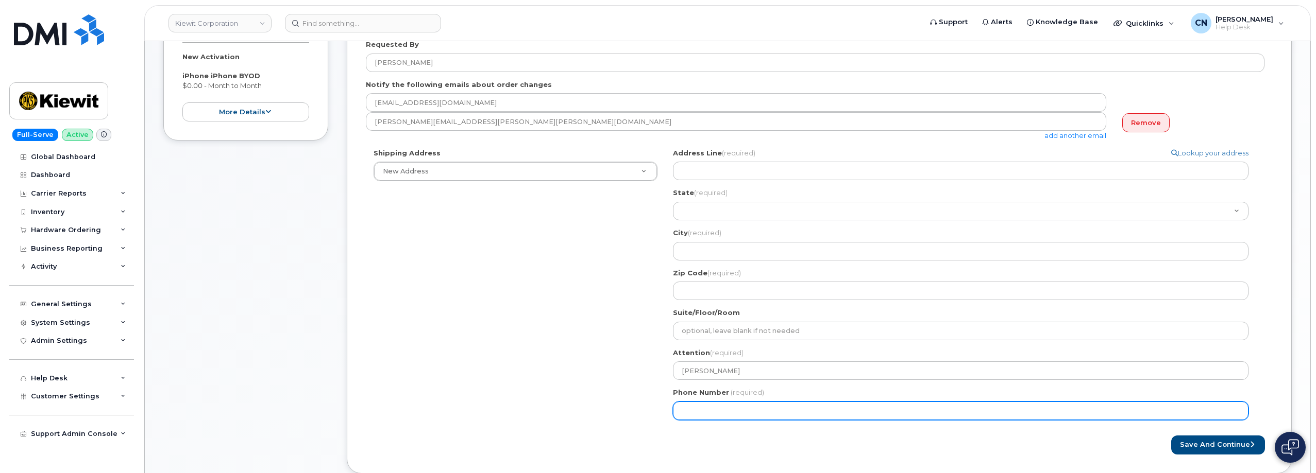
click at [692, 405] on input "Phone Number" at bounding box center [960, 411] width 575 height 19
paste input "5645161553"
select select
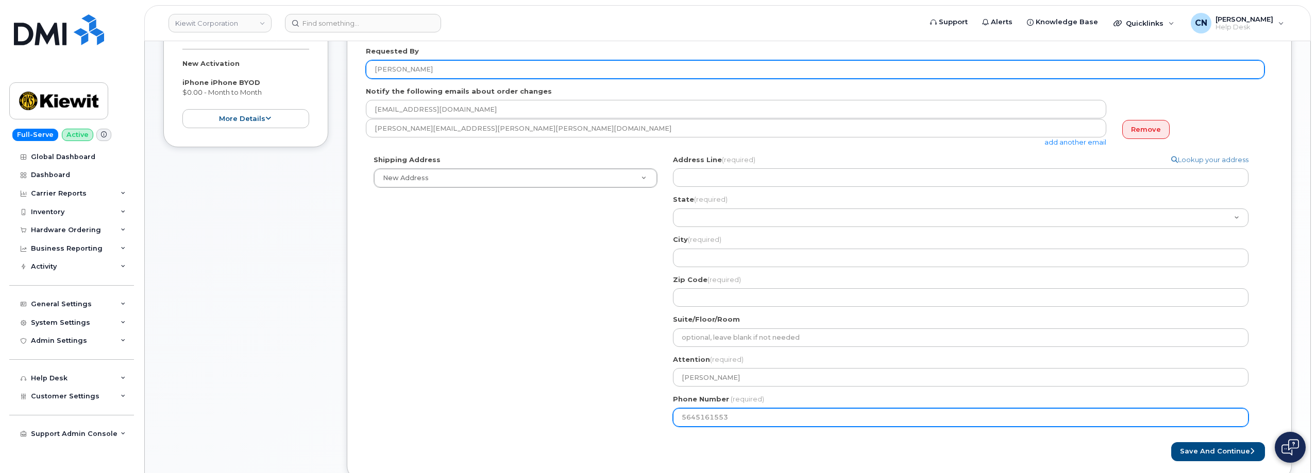
scroll to position [155, 0]
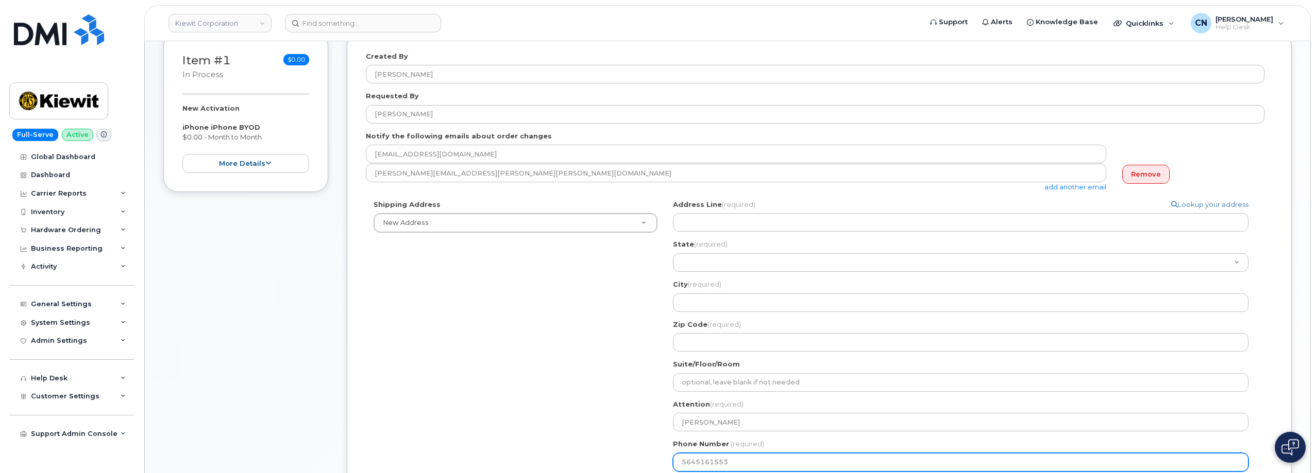
type input "5645161553"
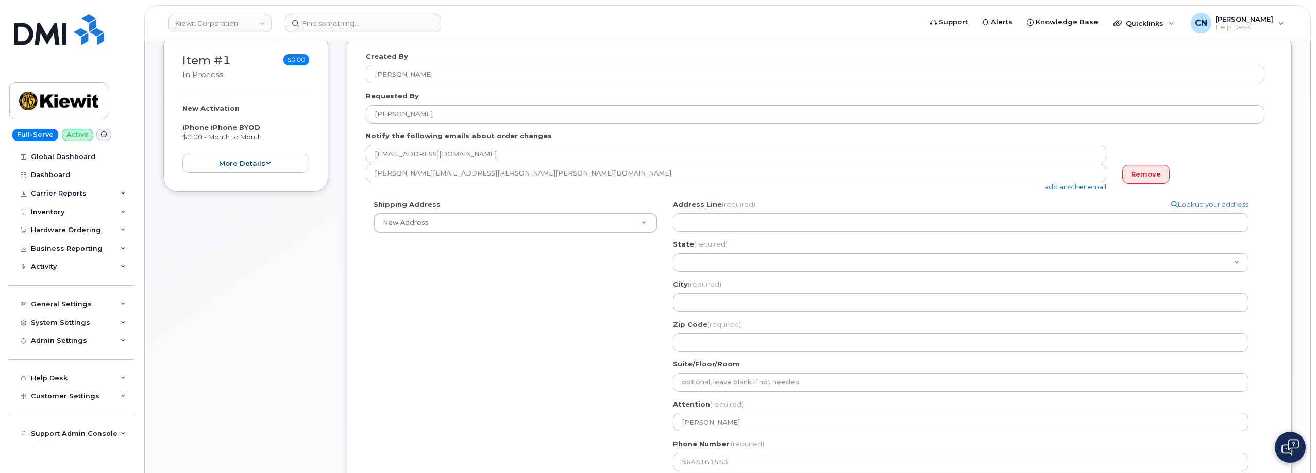
drag, startPoint x: 472, startPoint y: 97, endPoint x: 462, endPoint y: 125, distance: 30.0
click at [471, 98] on div "Requested By JACK SULLIVAN" at bounding box center [819, 107] width 907 height 32
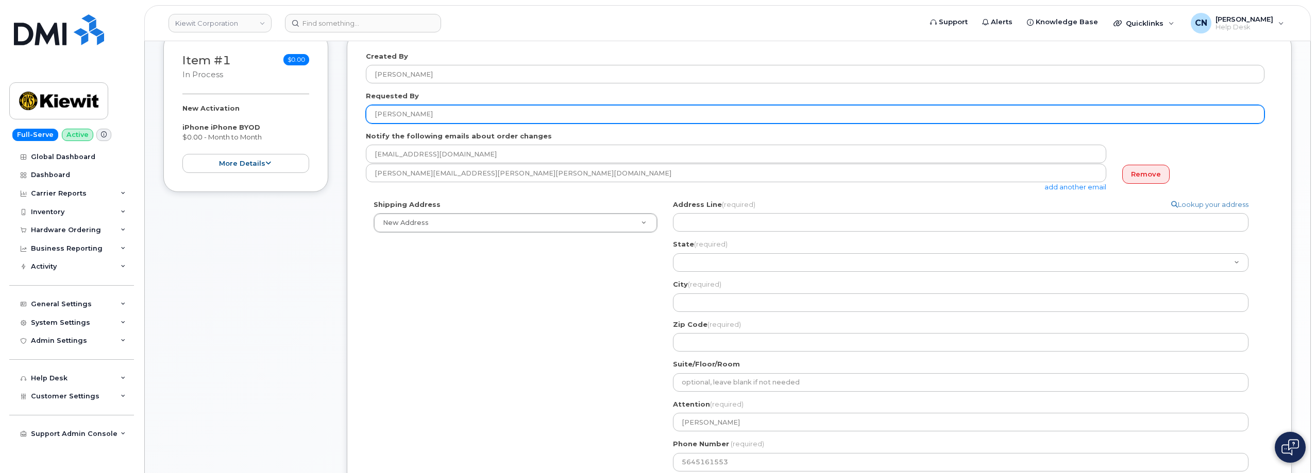
click at [465, 114] on input "[PERSON_NAME]" at bounding box center [815, 114] width 898 height 19
click at [660, 113] on input "JACK SULLIVAN (Looking to use existing hardware, hardware info in ticket" at bounding box center [815, 114] width 898 height 19
paste input "CS0784613"
type input "[PERSON_NAME] (Looking to use existing hardware, hardware info in ticket CS0784…"
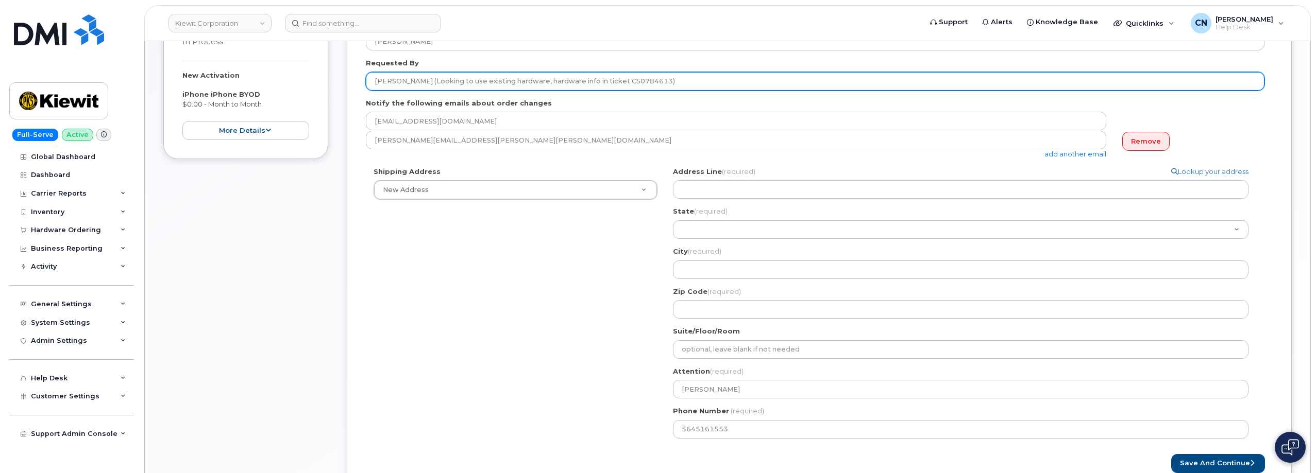
scroll to position [206, 0]
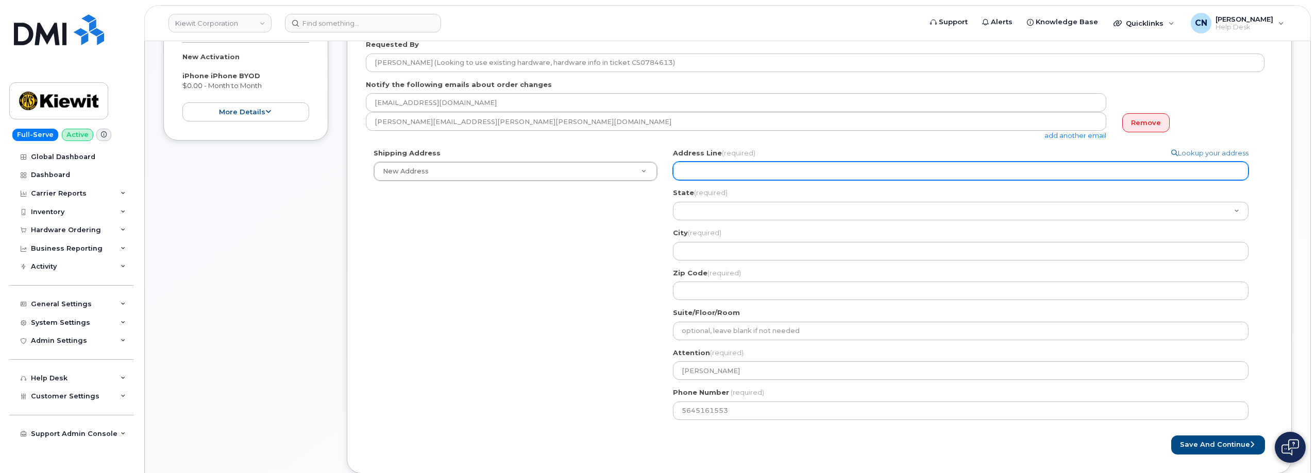
click at [686, 171] on input "Address Line (required)" at bounding box center [960, 171] width 575 height 19
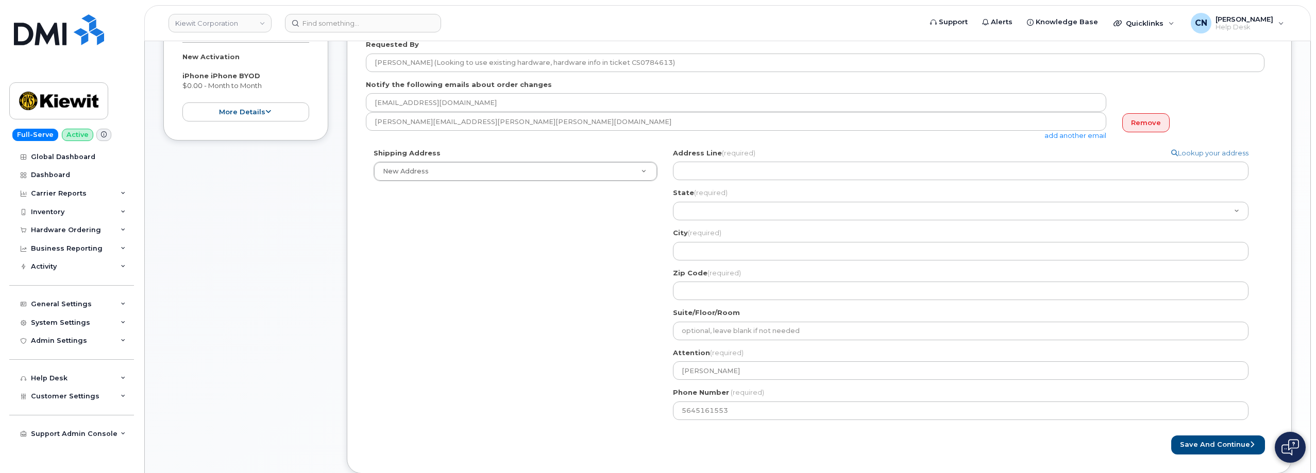
click at [642, 210] on div "Shipping Address New Address New Address 801 FM 694 20251 CR 300 508 Omega Stre…" at bounding box center [815, 288] width 898 height 280
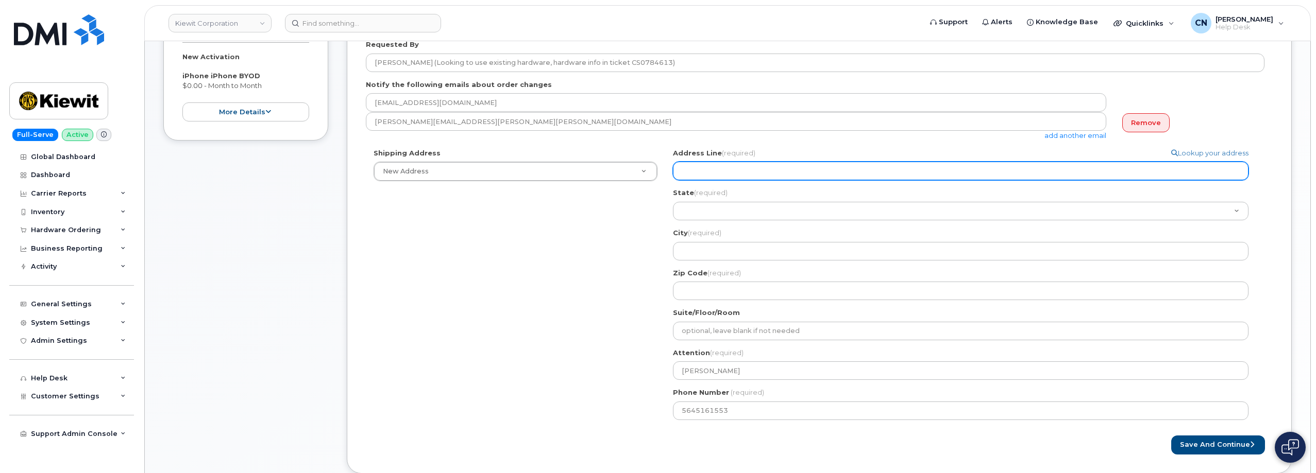
click at [687, 174] on input "Address Line (required)" at bounding box center [960, 171] width 575 height 19
select select
type input "1"
select select
type input "11"
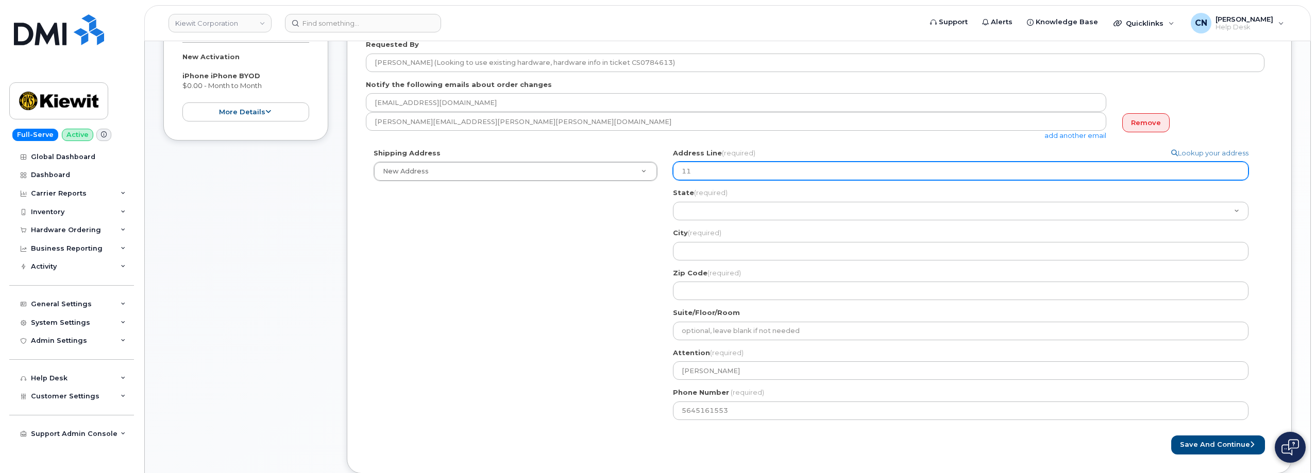
select select
type input "118"
select select
type input "1180"
select select
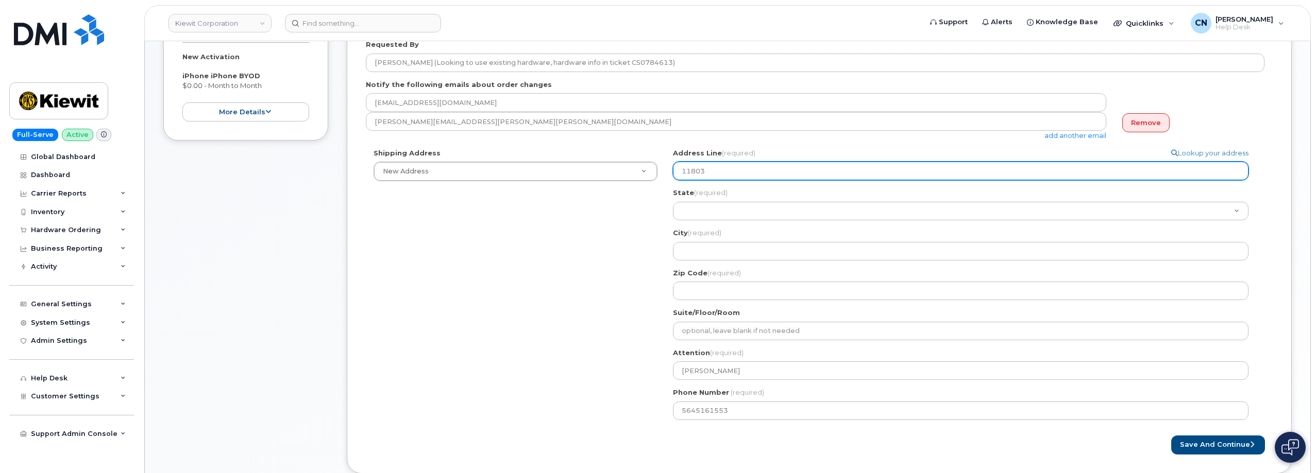
type input "11803"
select select
type input "11803 S"
select select
type input "11803 So"
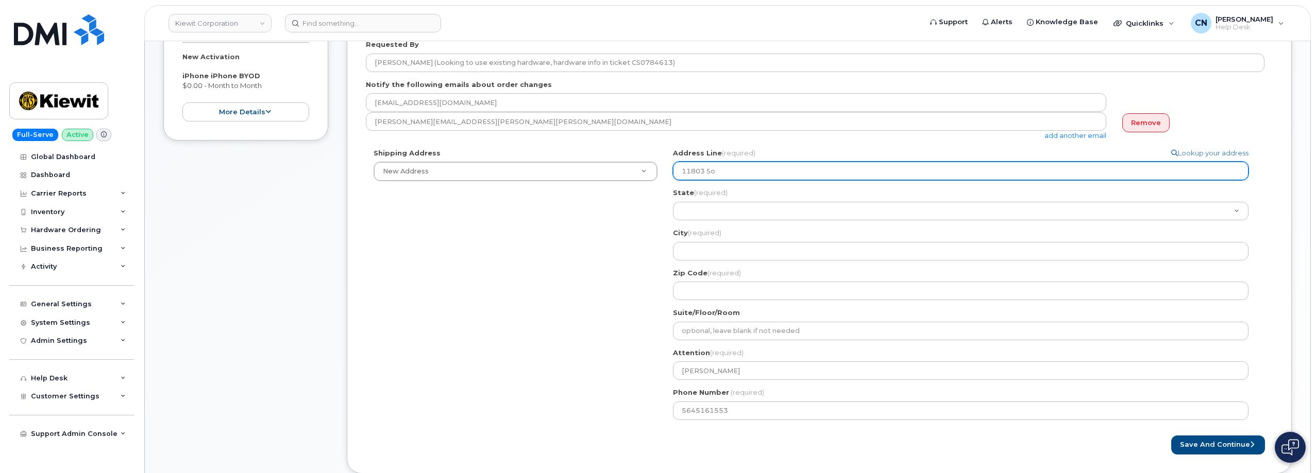
select select
type input "11803 Sor"
select select
type input "11803 Sorr"
select select
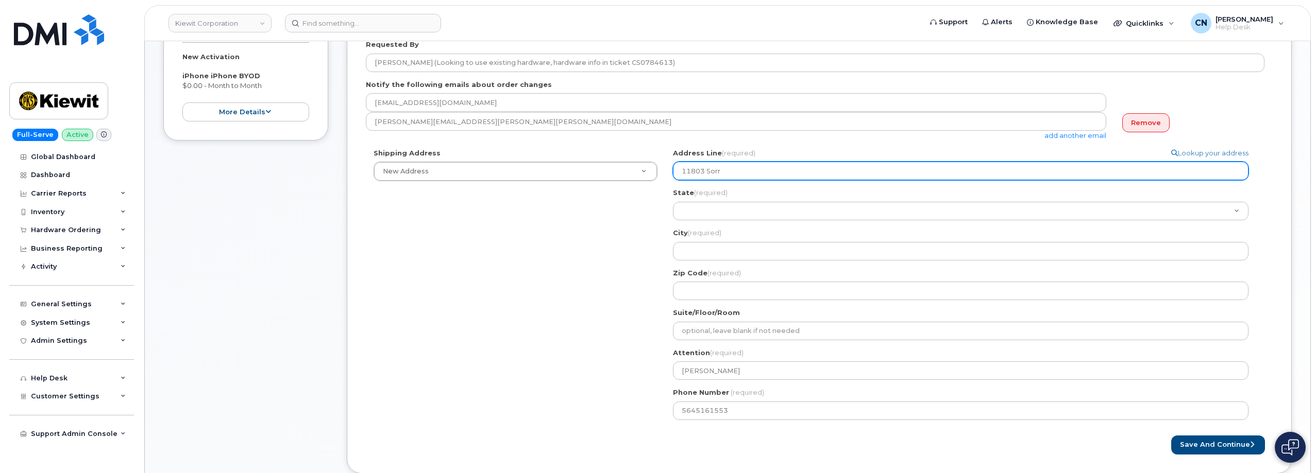
type input "11803 Sorre"
select select
type input "11803 Sorren"
select select
type input "11803 Sorrent"
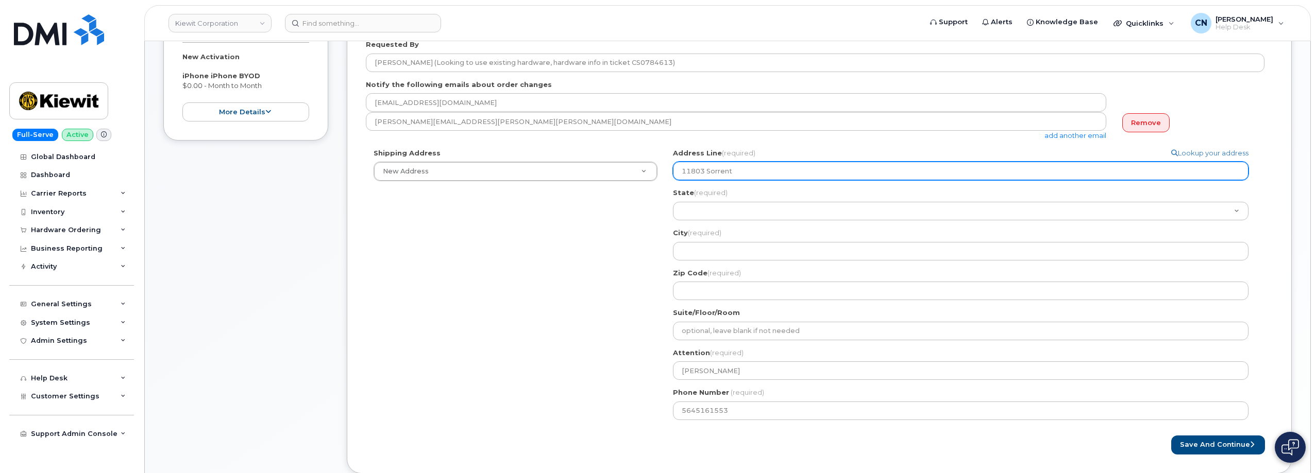
select select
type input "11803 Sorrento"
select select
type input "11803 Sorrento V"
select select
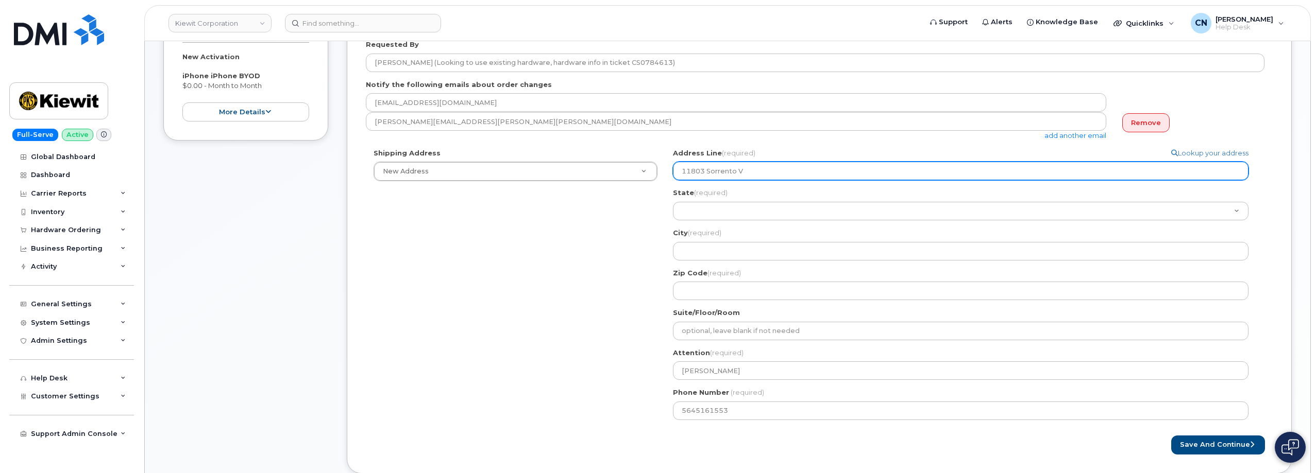
type input "11803 Sorrento Va"
select select
type input "11803 Sorrento Val"
select select
type input "11803 Sorrento Vall"
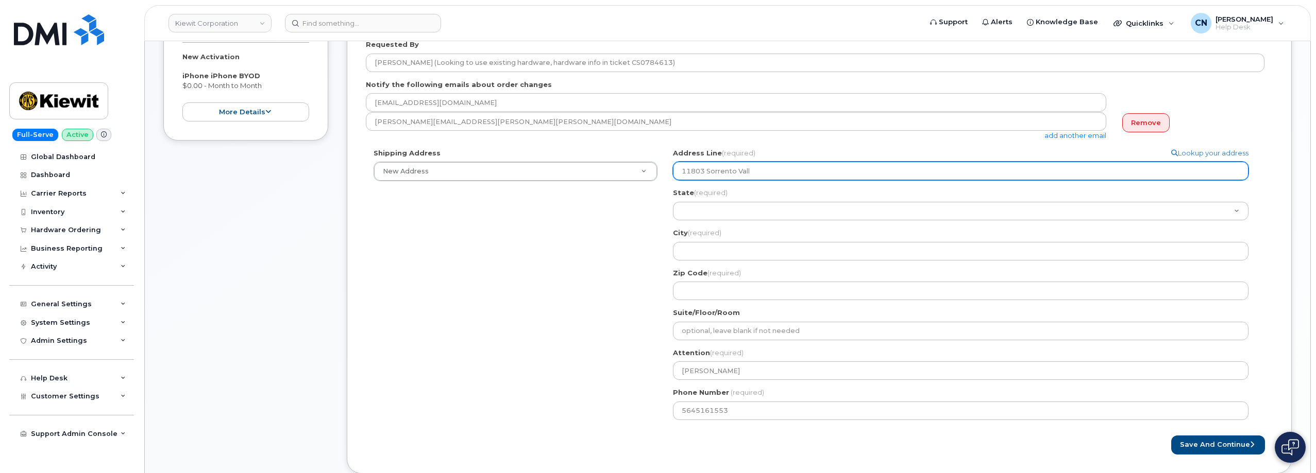
select select
type input "11803 Sorrento Valle"
select select
type input "11803 Sorrento Valley"
select select
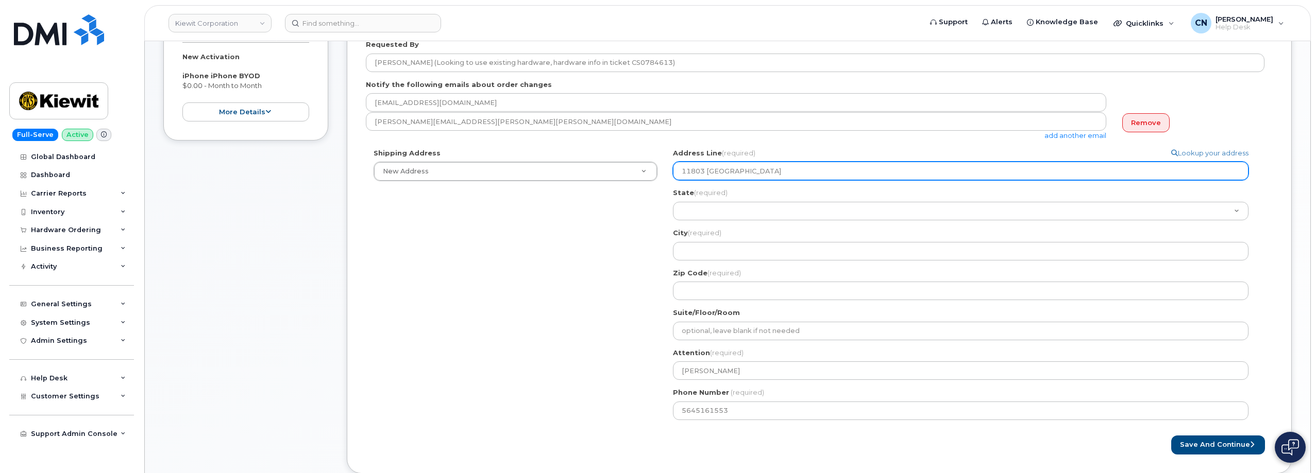
type input "11803 Sorrento Valley R"
select select
type input "11803 Sorrento Valley Ro"
select select
type input "11803 Sorrento Valley Roa"
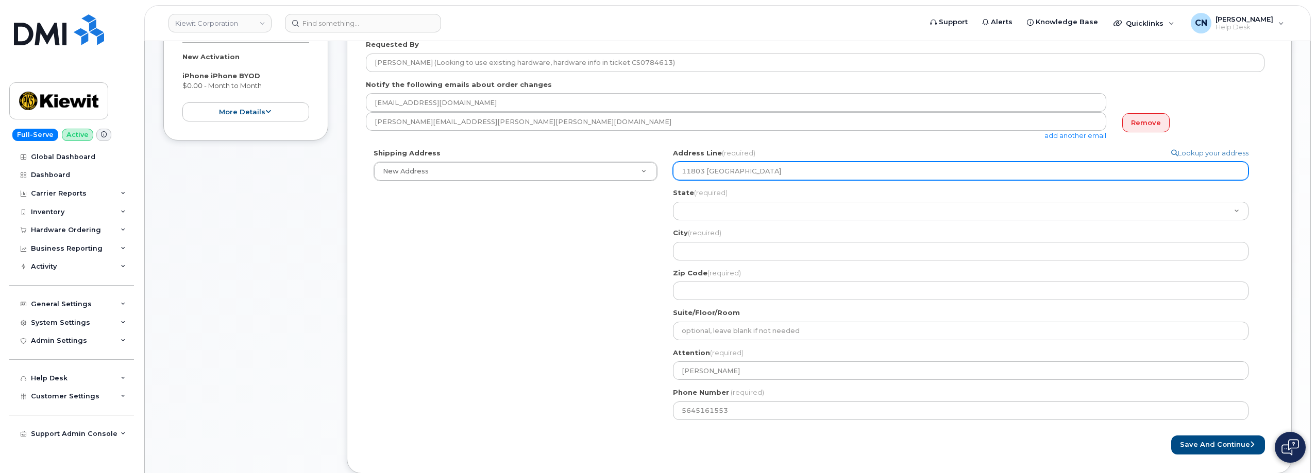
select select
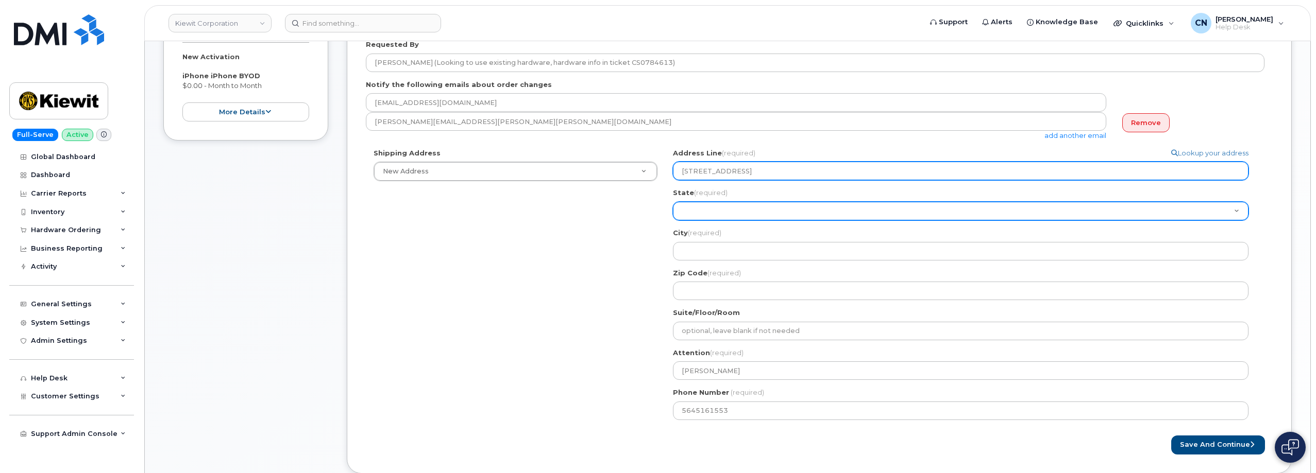
type input "11803 Sorrento Valley Road"
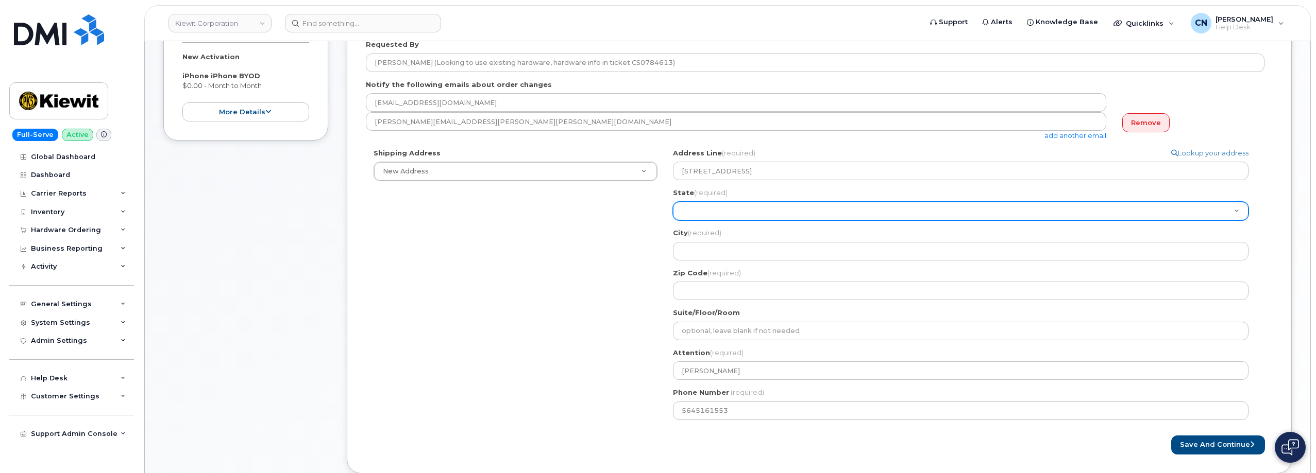
click at [703, 214] on select "Alabama Alaska American Samoa Arizona Arkansas California Colorado Connecticut …" at bounding box center [960, 211] width 575 height 19
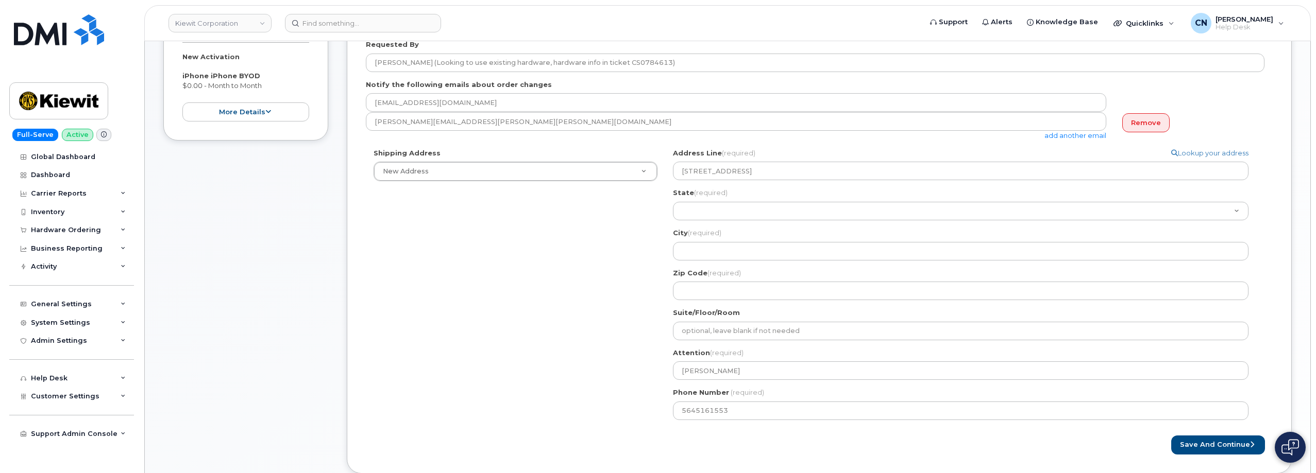
click at [621, 225] on div "Shipping Address New Address New Address 801 FM 694 20251 CR 300 508 Omega Stre…" at bounding box center [815, 288] width 898 height 280
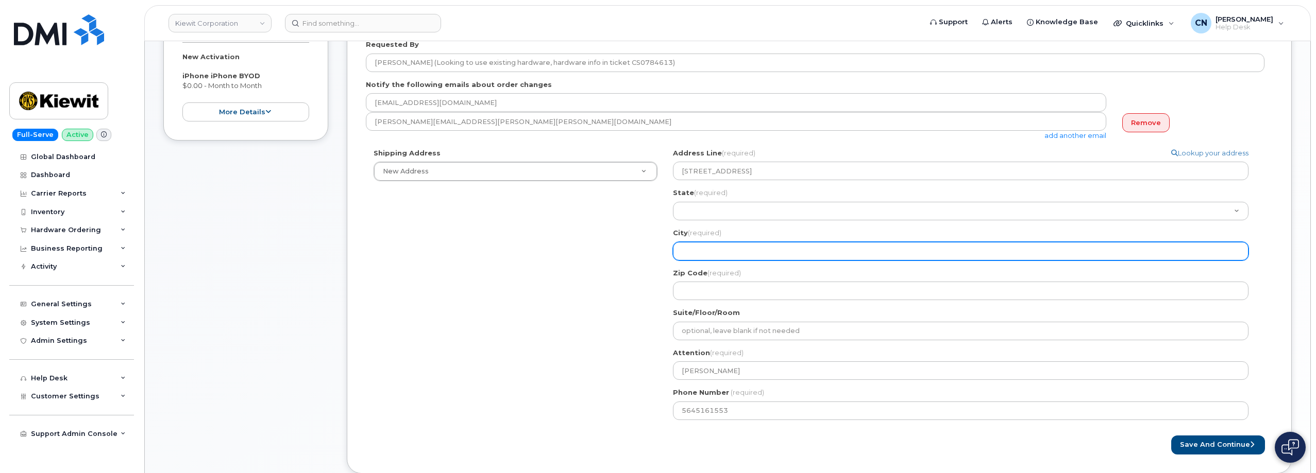
click at [737, 251] on input "City (required)" at bounding box center [960, 251] width 575 height 19
select select
type input "S"
select select
type input "Sa"
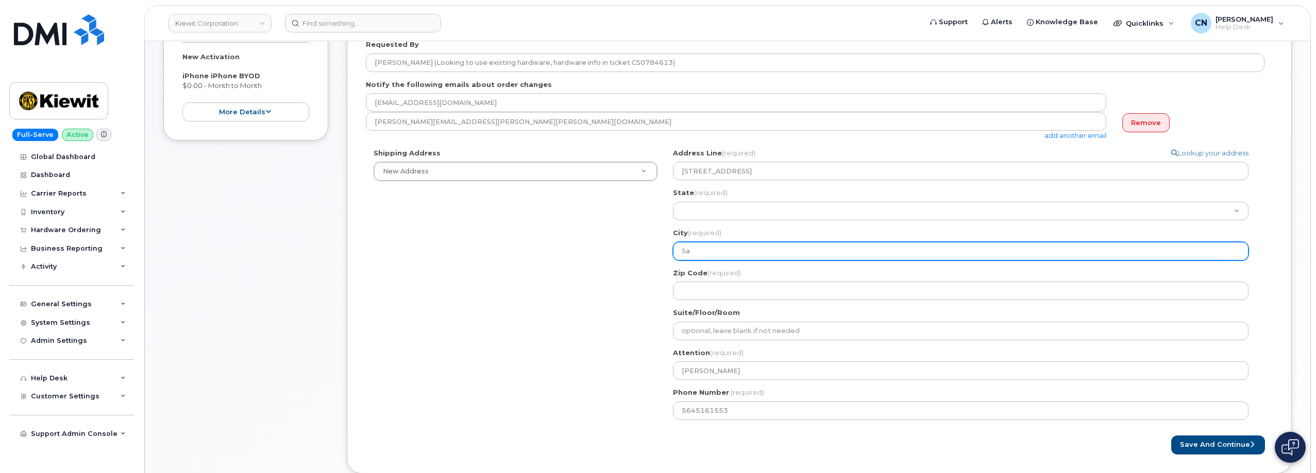
select select
type input "San"
select select
type input "San D"
select select
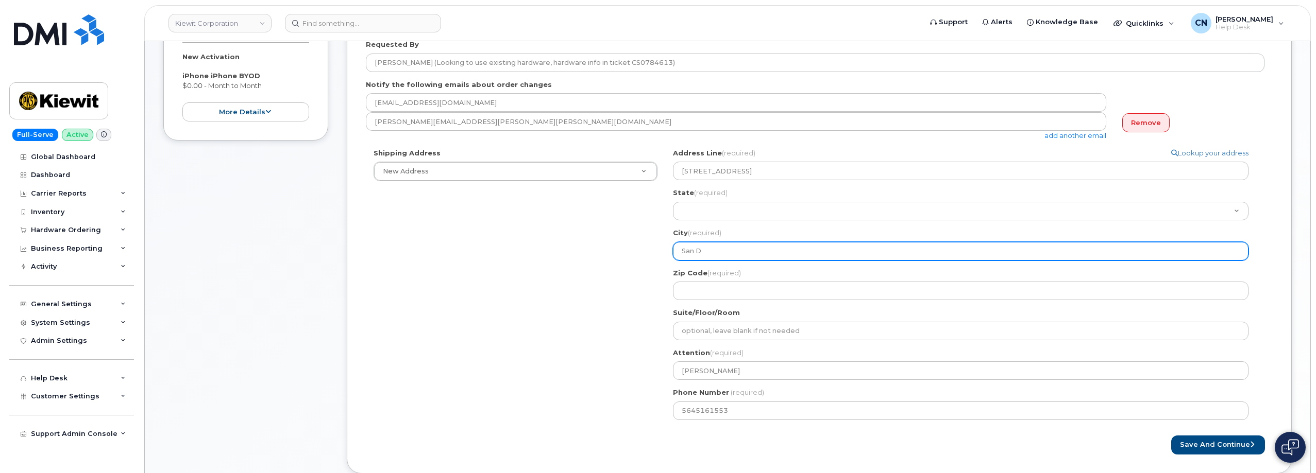
type input "San De"
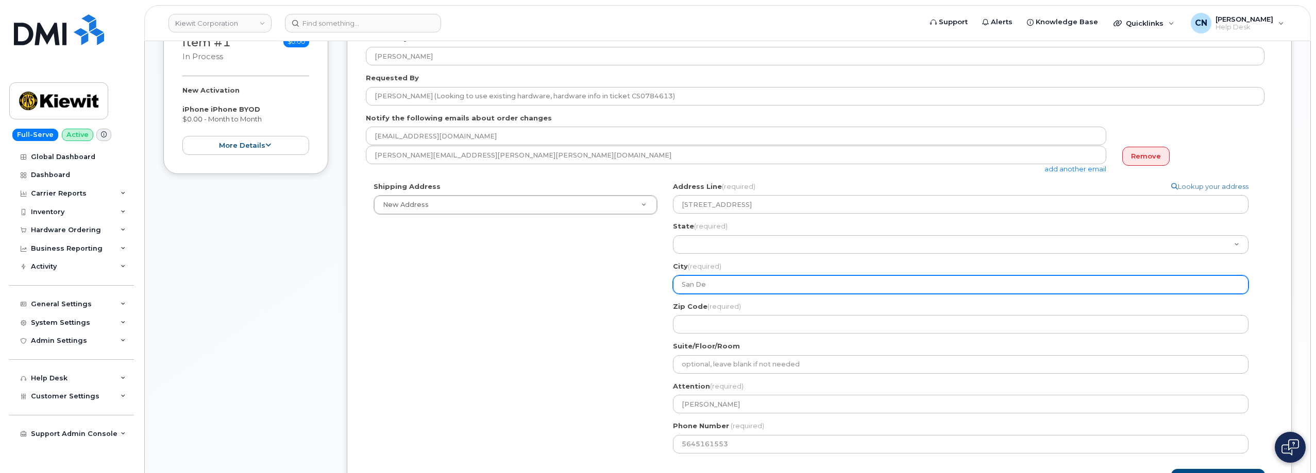
scroll to position [155, 0]
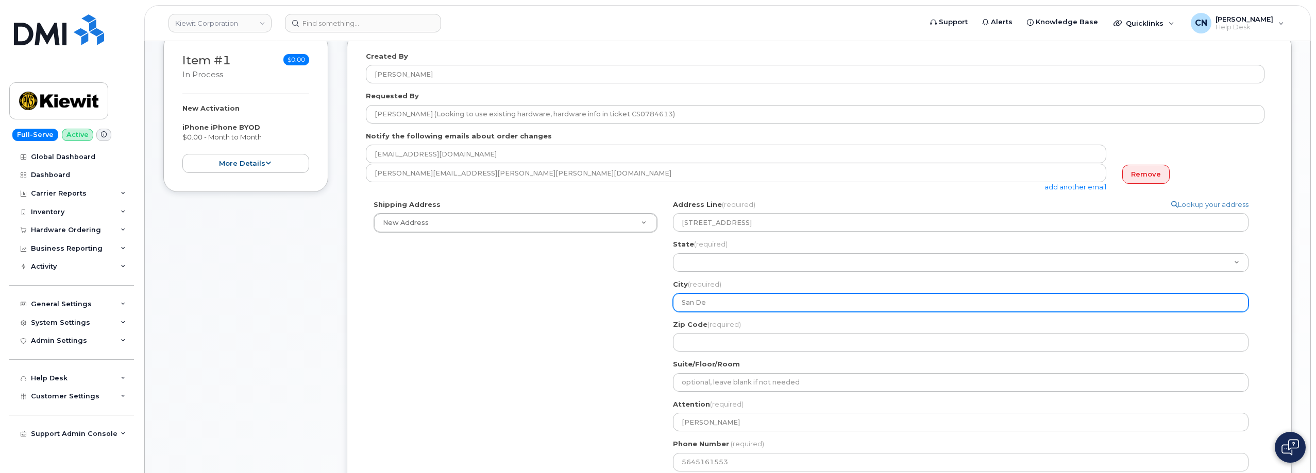
click at [722, 300] on input "San De" at bounding box center [960, 303] width 575 height 19
select select
type input "San Dee"
select select
type input "San De"
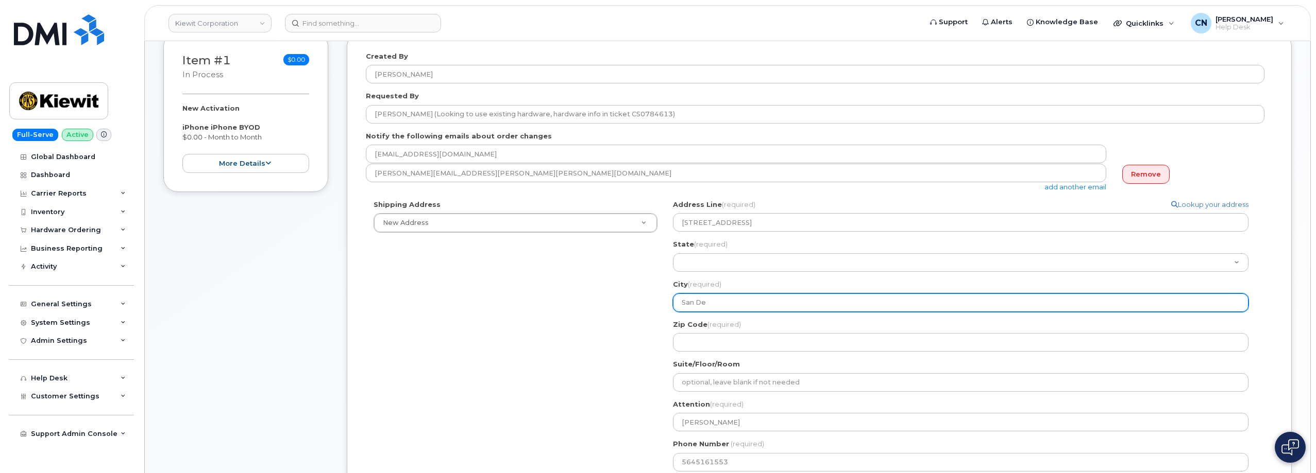
select select
type input "San D"
select select
type input "San"
select select
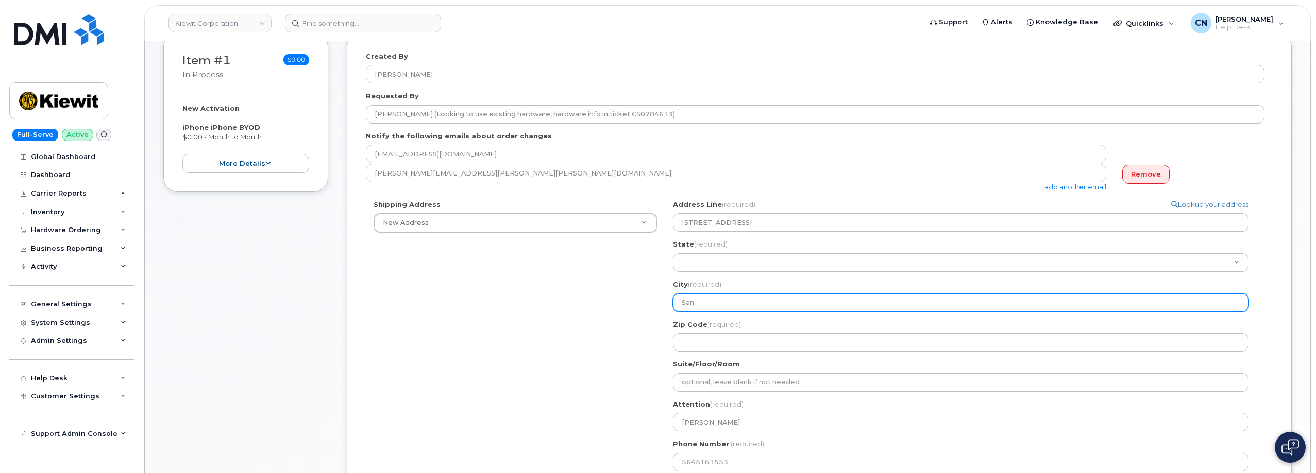
type input "San D"
select select
type input "San De"
select select
type input "San Dei"
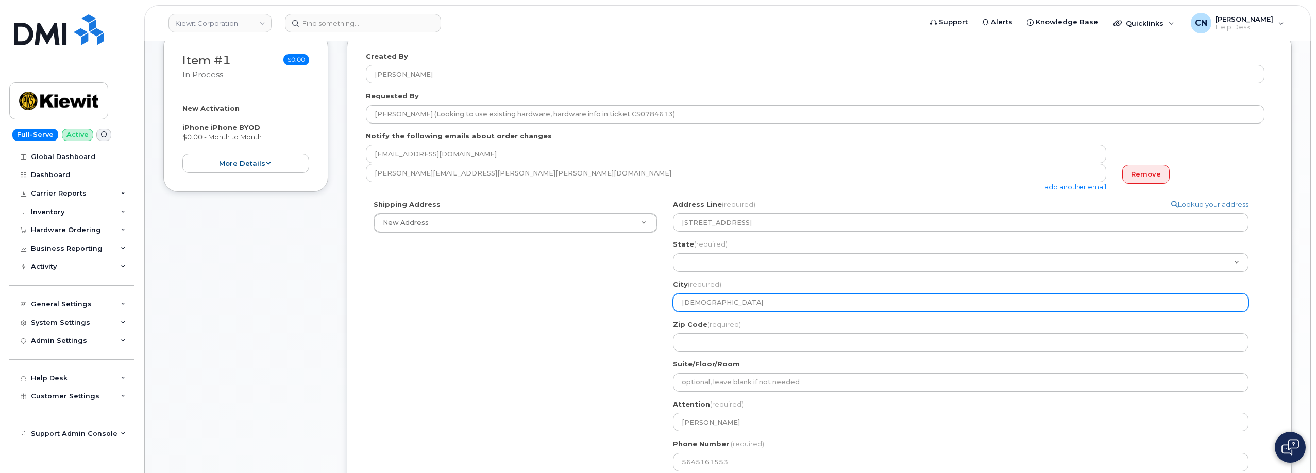
select select
type input "San Deig"
select select
type input "San Deigo"
select select
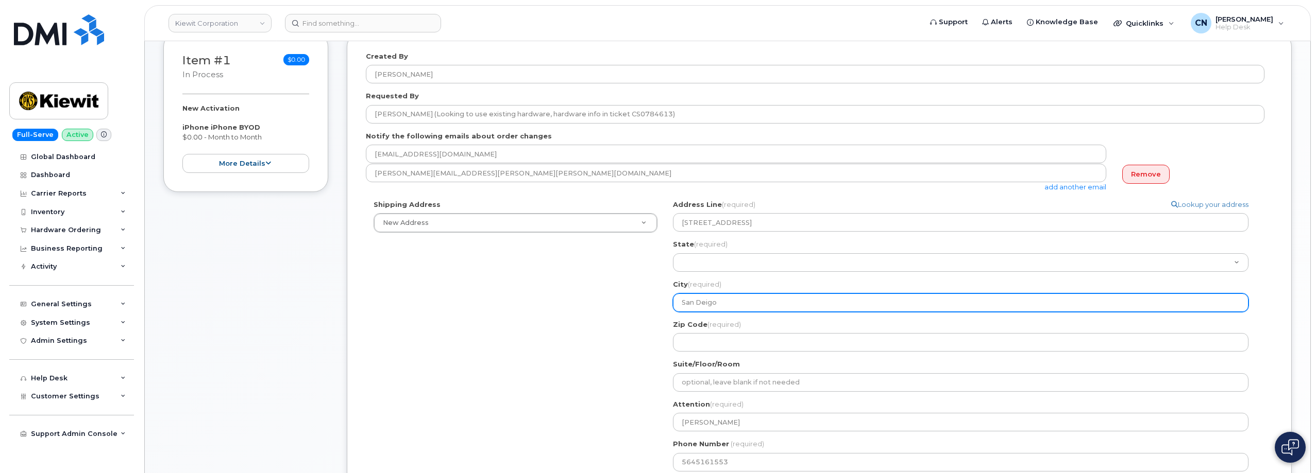
type input "San Deig"
select select
type input "San Dei"
select select
type input "San De"
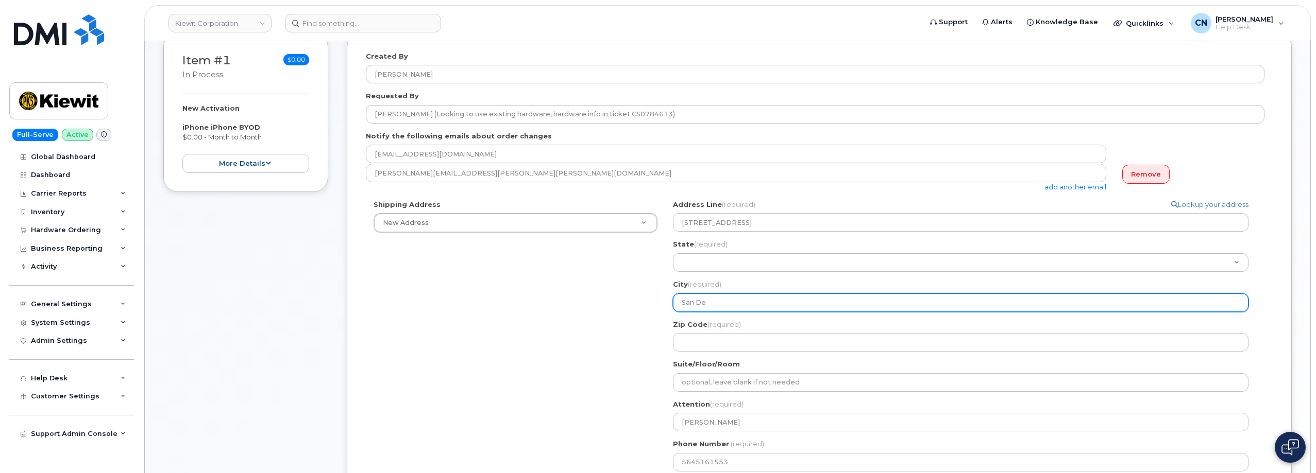
select select
type input "San D"
select select
type input "San Di"
select select
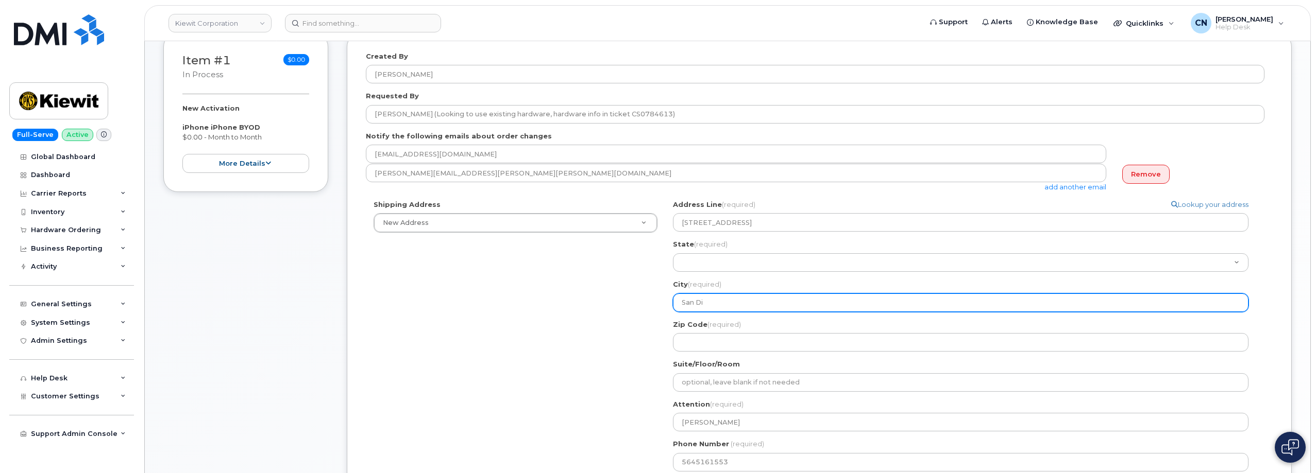
type input "San Die"
select select
type input "San Dieg"
select select
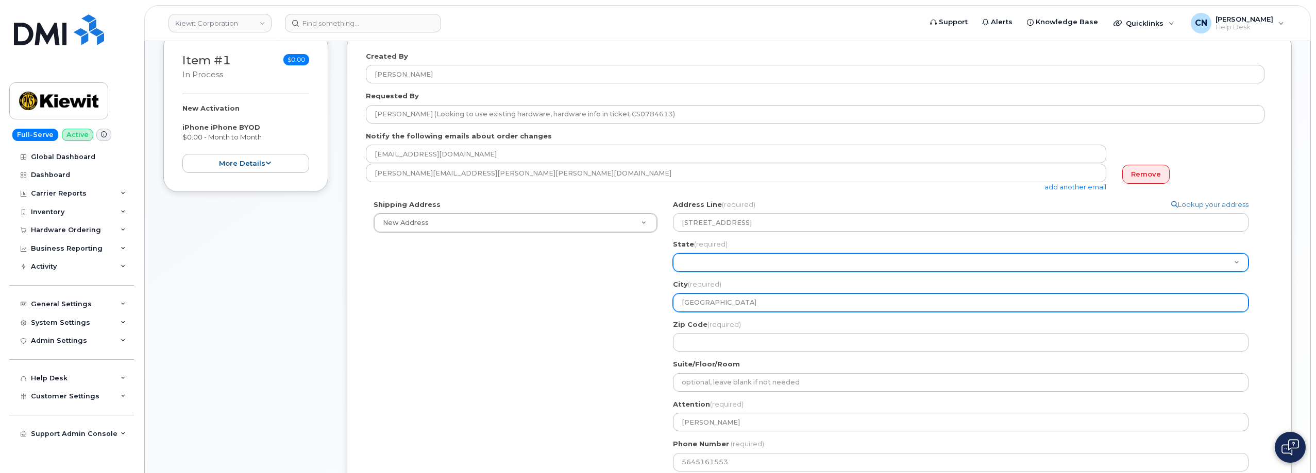
type input "San Diego"
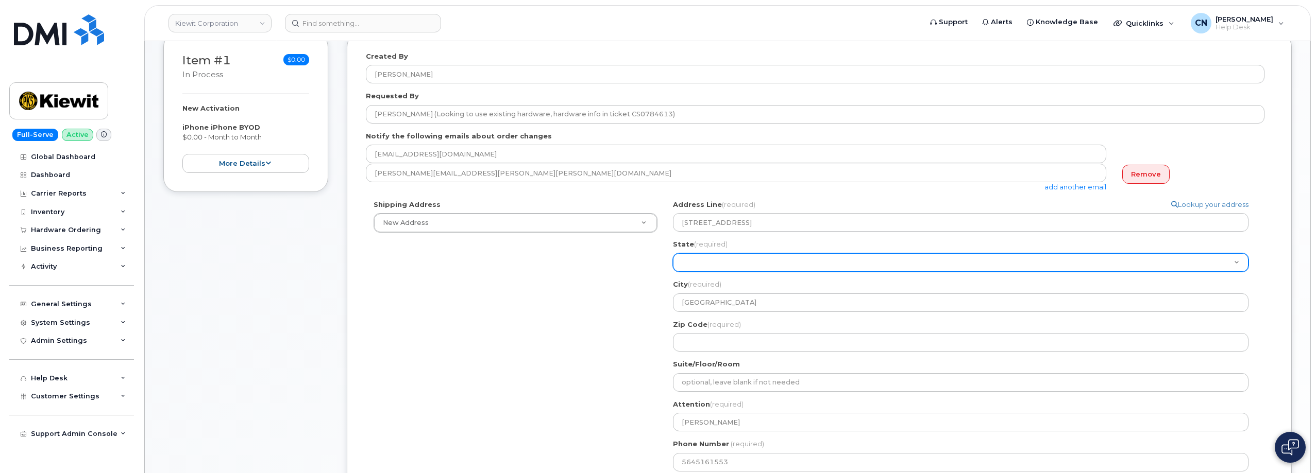
click at [713, 255] on select "Alabama Alaska American Samoa Arizona Arkansas California Colorado Connecticut …" at bounding box center [960, 262] width 575 height 19
select select "CA"
click at [673, 253] on select "Alabama Alaska American Samoa Arizona Arkansas California Colorado Connecticut …" at bounding box center [960, 262] width 575 height 19
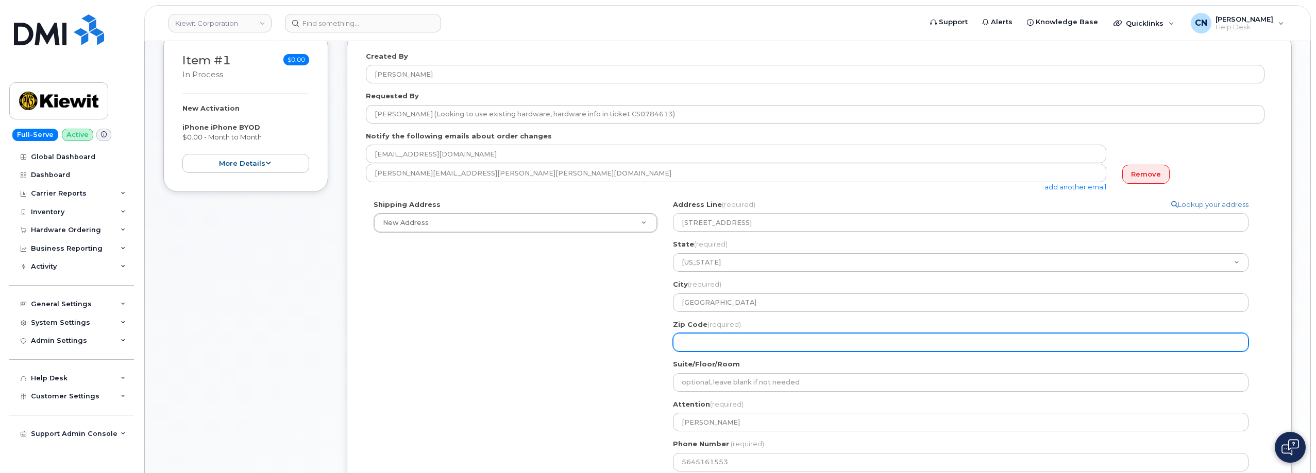
click at [711, 338] on input "Zip Code (required)" at bounding box center [960, 342] width 575 height 19
select select
type input "9"
select select
type input "92"
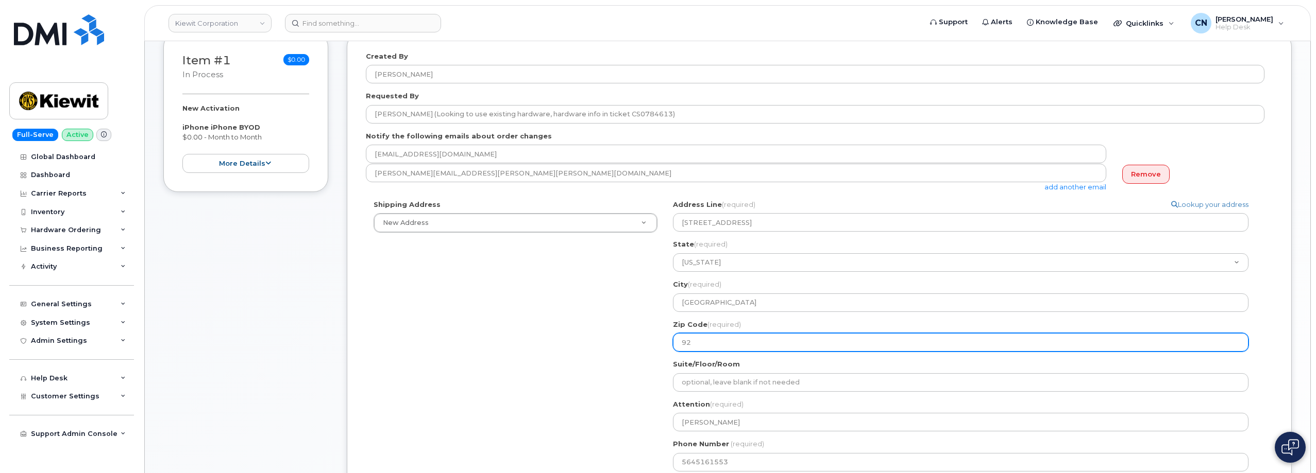
select select
type input "921"
select select
type input "9212"
select select
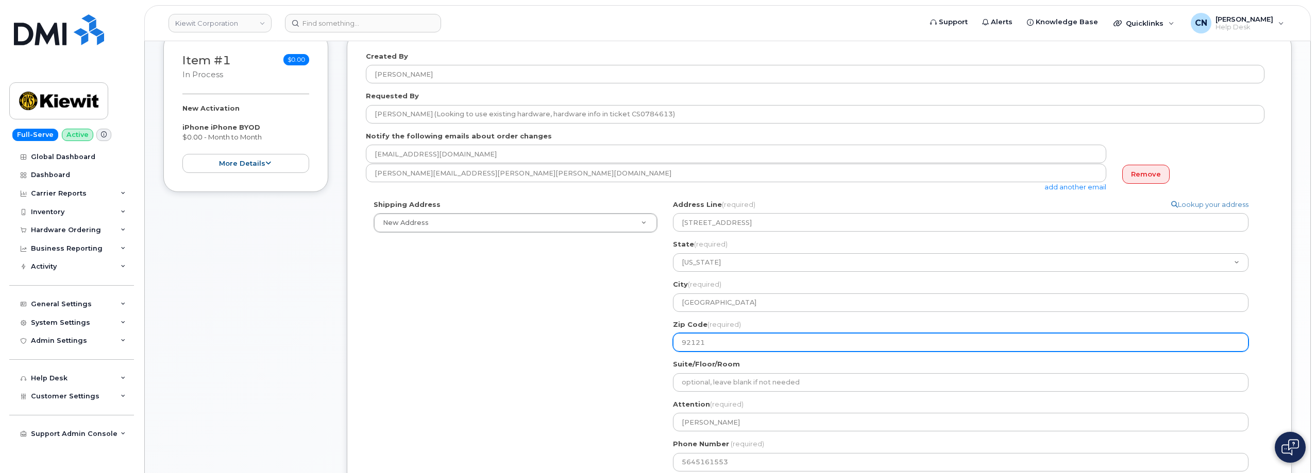
type input "92121"
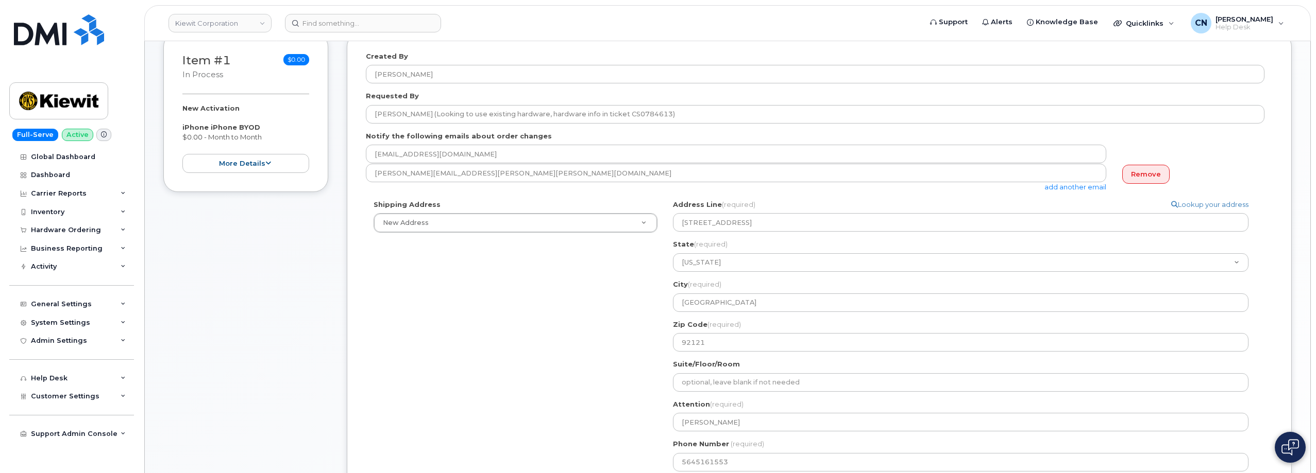
click at [577, 361] on div "Shipping Address New Address New Address 801 FM 694 20251 CR 300 508 Omega Stre…" at bounding box center [815, 340] width 898 height 280
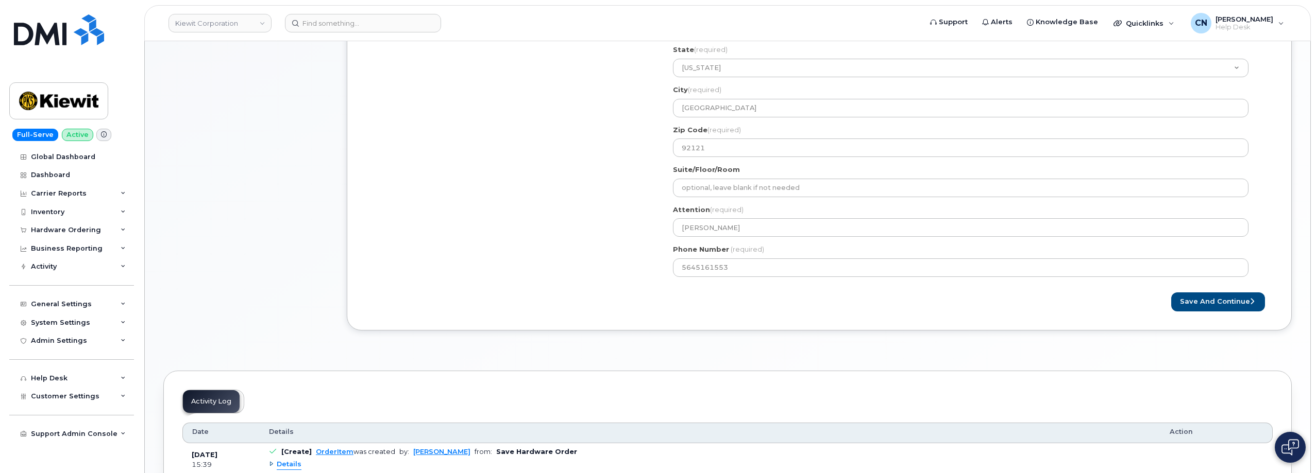
scroll to position [361, 0]
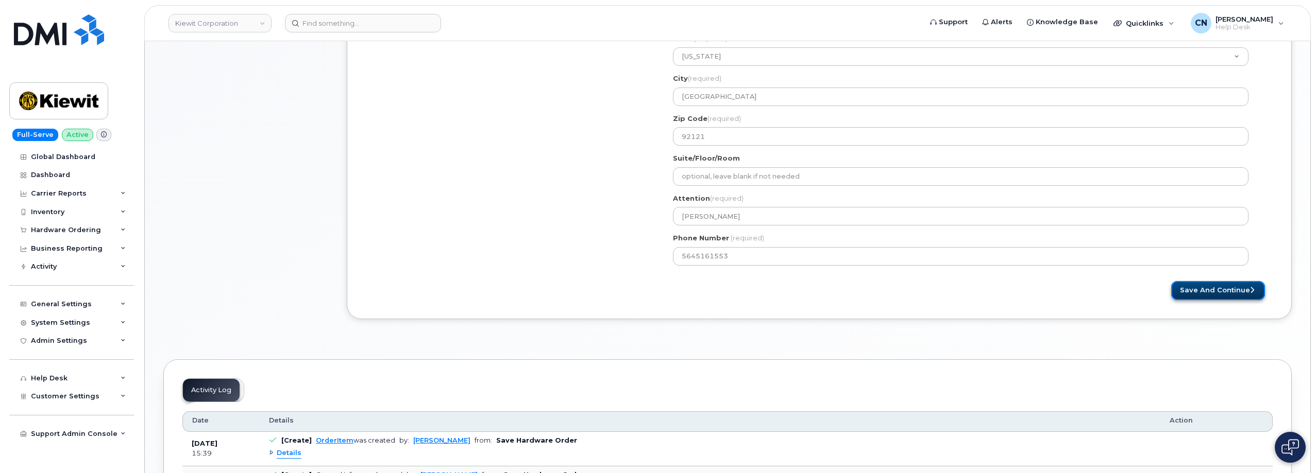
click at [1195, 296] on button "Save and Continue" at bounding box center [1218, 290] width 94 height 19
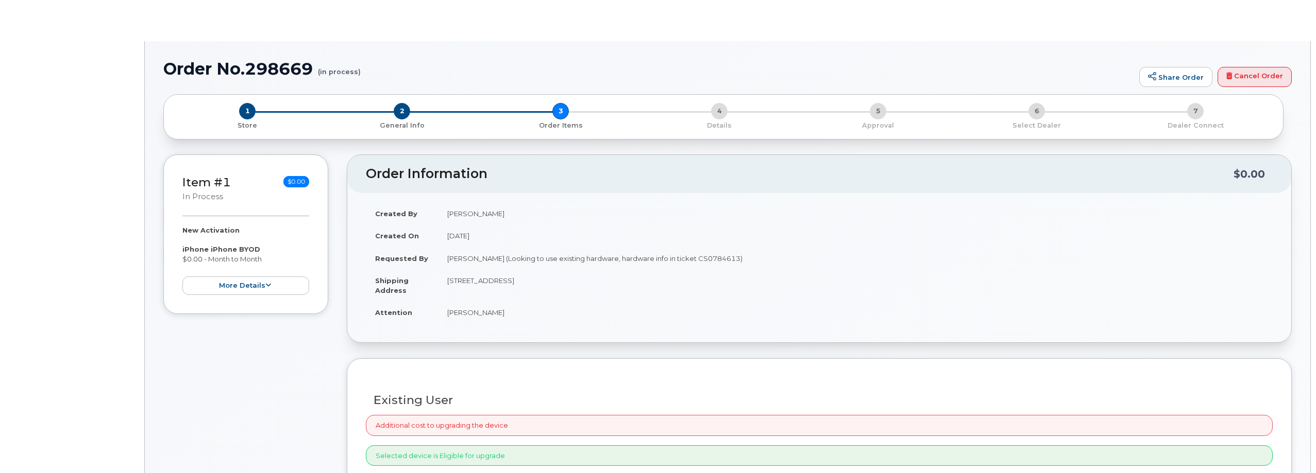
radio input "true"
select select
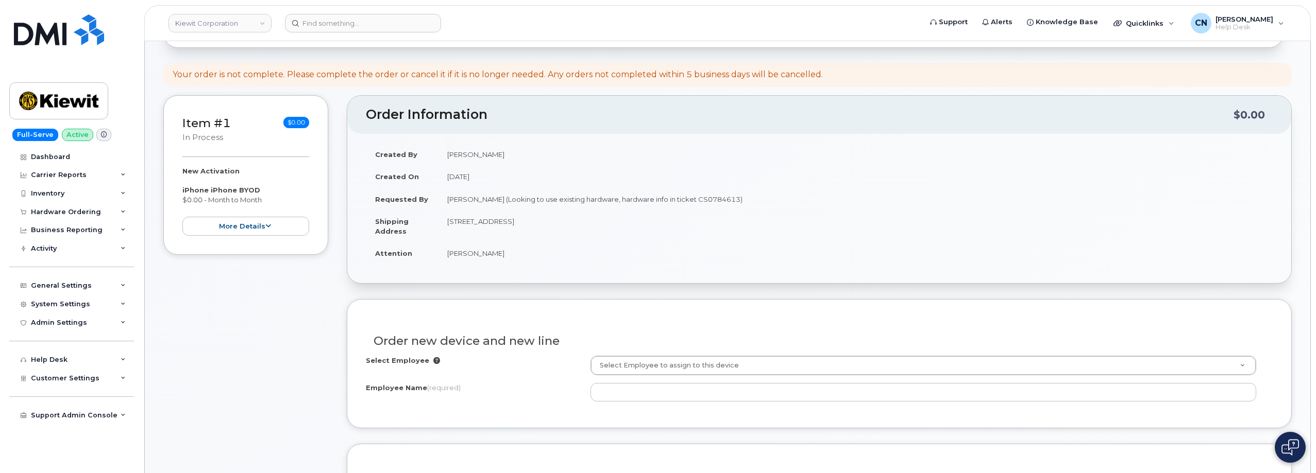
scroll to position [206, 0]
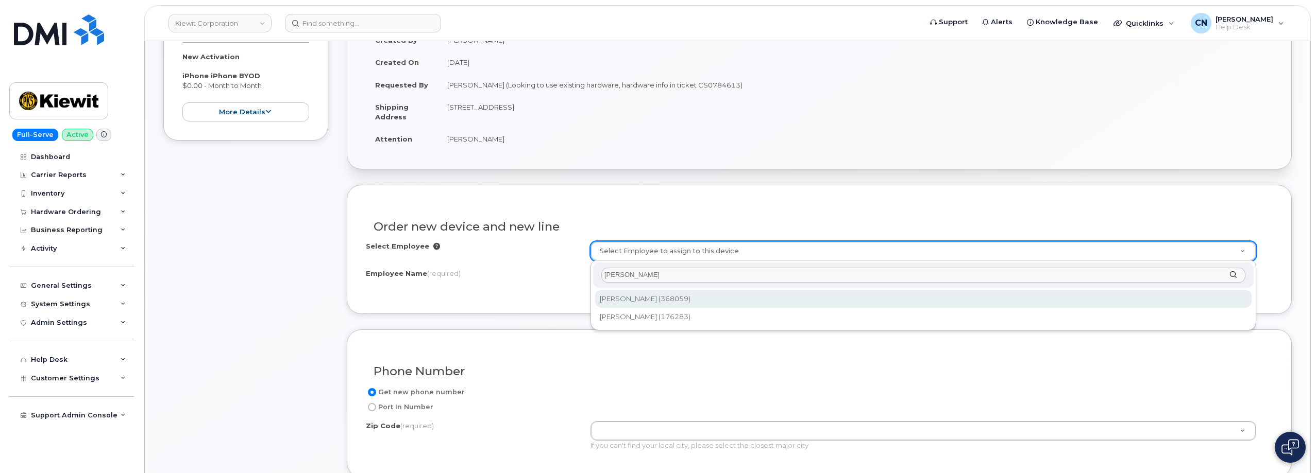
click at [653, 279] on input "Kenneth Stevens" at bounding box center [923, 275] width 644 height 15
drag, startPoint x: 664, startPoint y: 277, endPoint x: 540, endPoint y: 265, distance: 125.3
type input "320967"
type input "2150403"
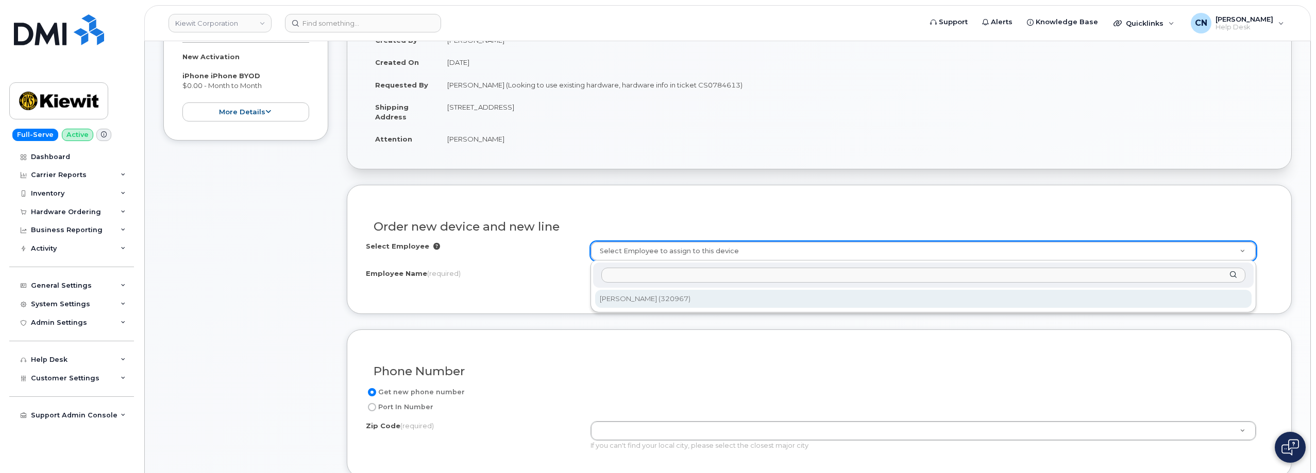
type input "[PERSON_NAME]"
type input "11803 Sorrento Valley RD"
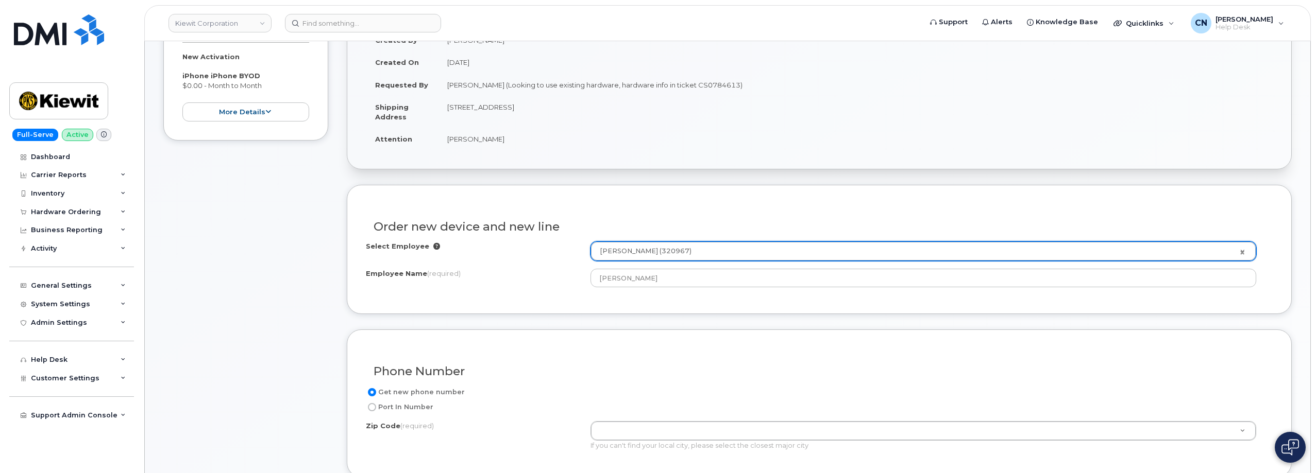
type input "11803 (Plainview, NY)"
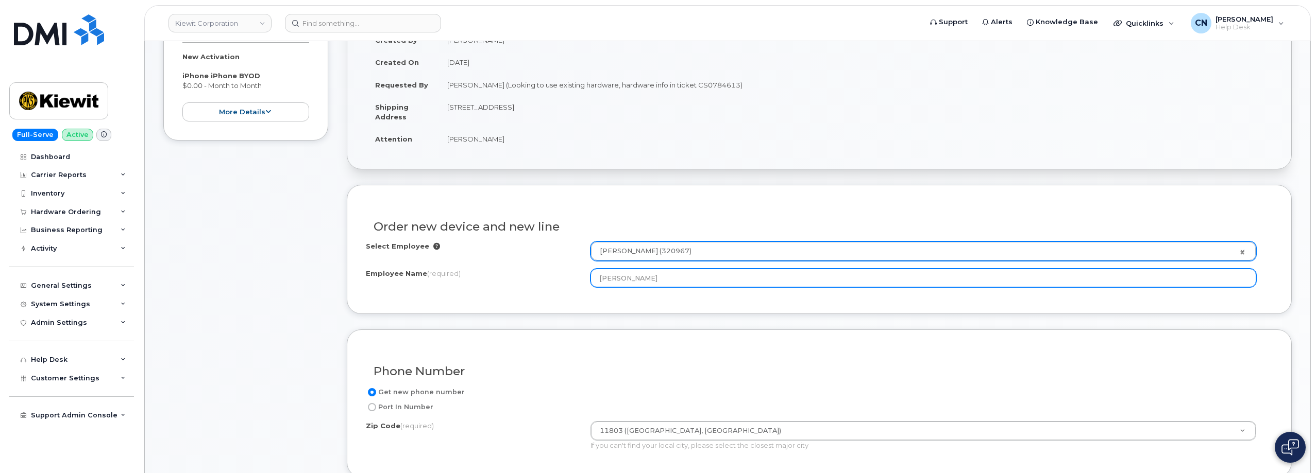
click at [639, 279] on input "[PERSON_NAME]" at bounding box center [923, 278] width 666 height 19
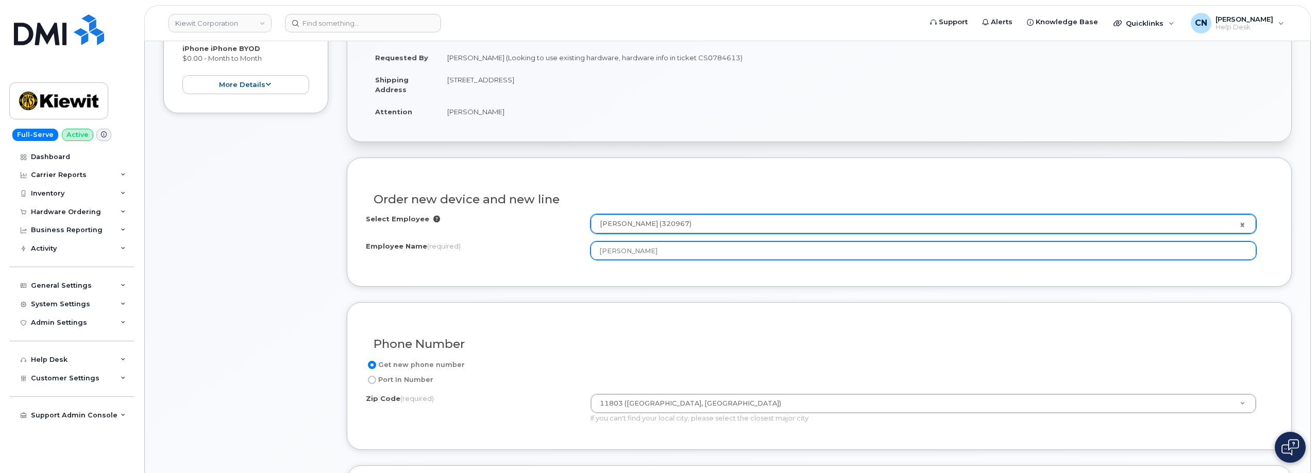
scroll to position [412, 0]
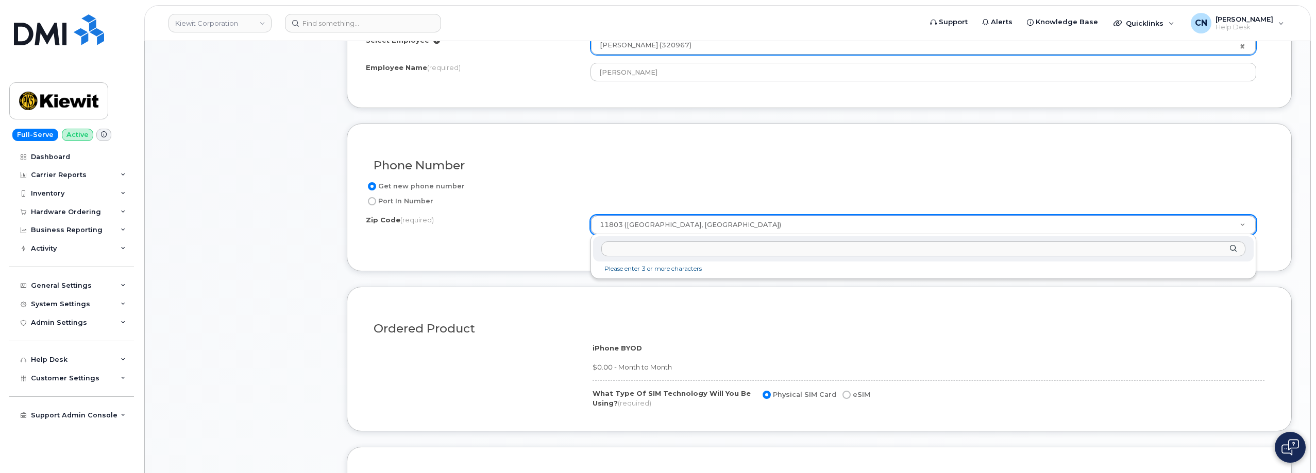
drag, startPoint x: 699, startPoint y: 221, endPoint x: 557, endPoint y: 209, distance: 142.2
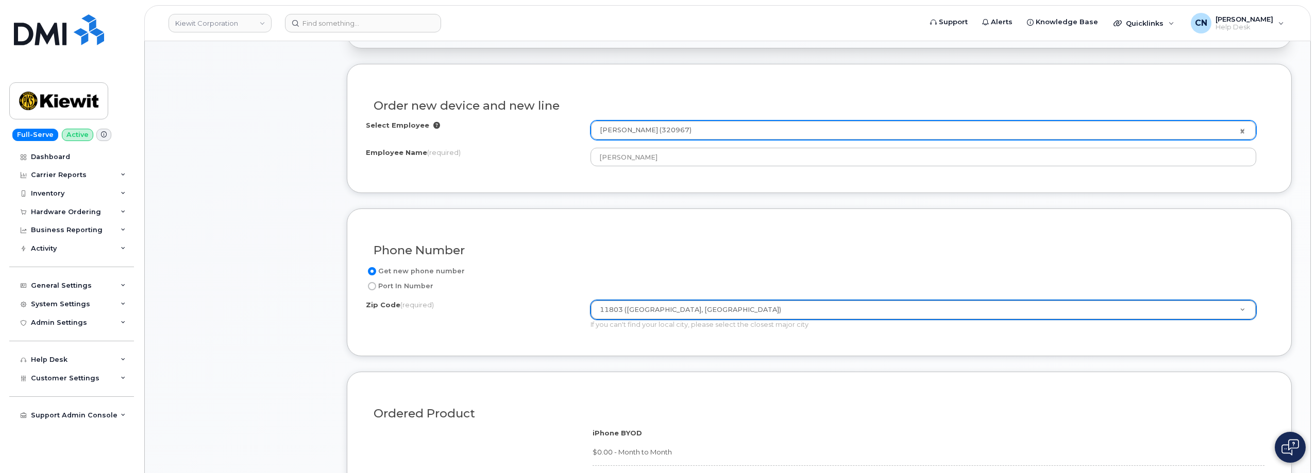
scroll to position [185, 0]
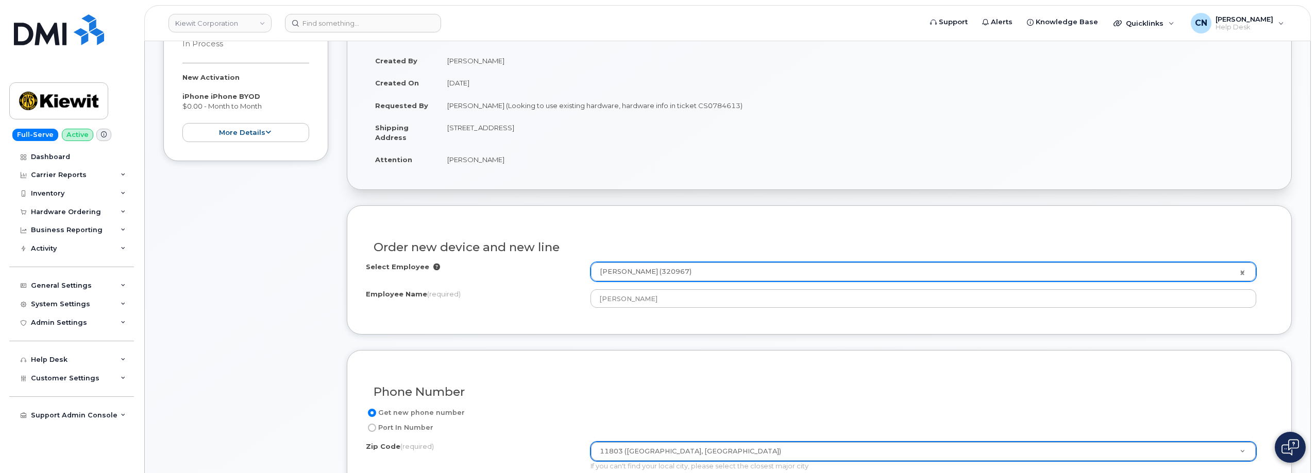
click at [249, 144] on div "Item #1 in process $0.00 New Activation iPhone iPhone BYOD $0.00 - Month to Mon…" at bounding box center [245, 82] width 165 height 160
click at [259, 128] on button "more details" at bounding box center [245, 132] width 127 height 19
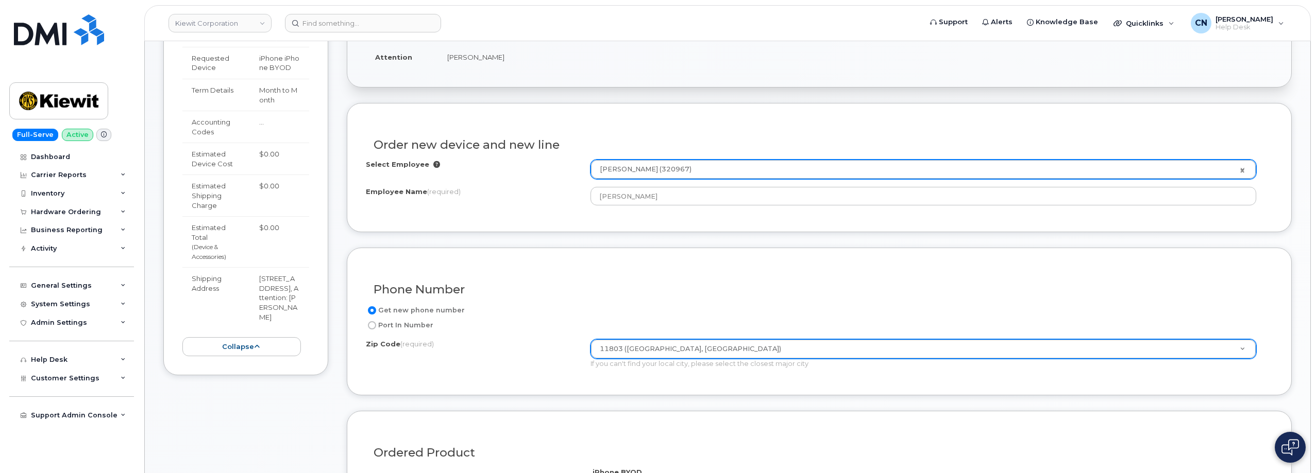
scroll to position [288, 0]
click at [280, 306] on td "[STREET_ADDRESS], Attention: [PERSON_NAME]" at bounding box center [279, 297] width 59 height 61
click at [280, 307] on td "[STREET_ADDRESS], Attention: [PERSON_NAME]" at bounding box center [279, 297] width 59 height 61
copy td "92121"
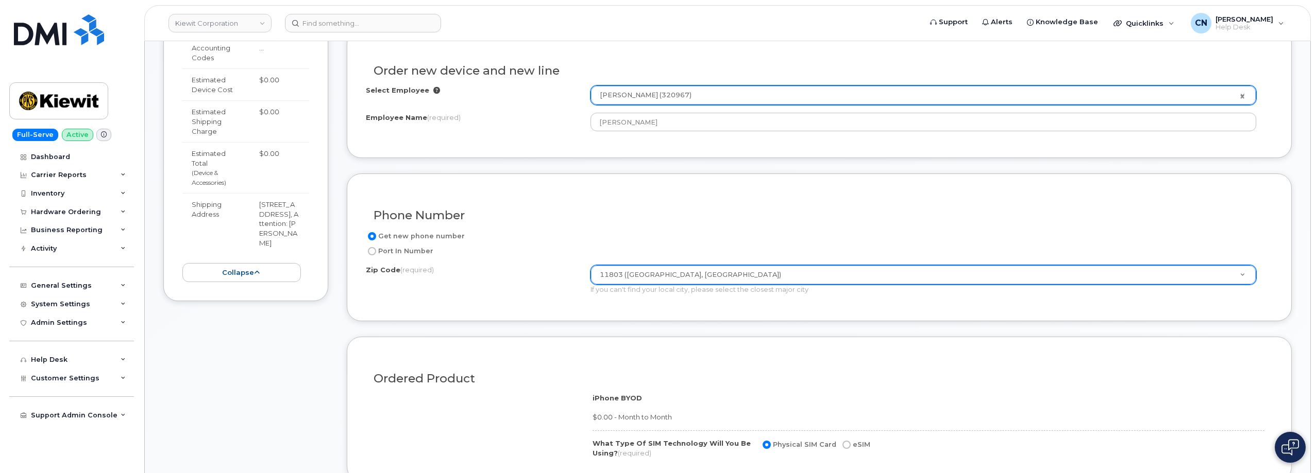
scroll to position [495, 0]
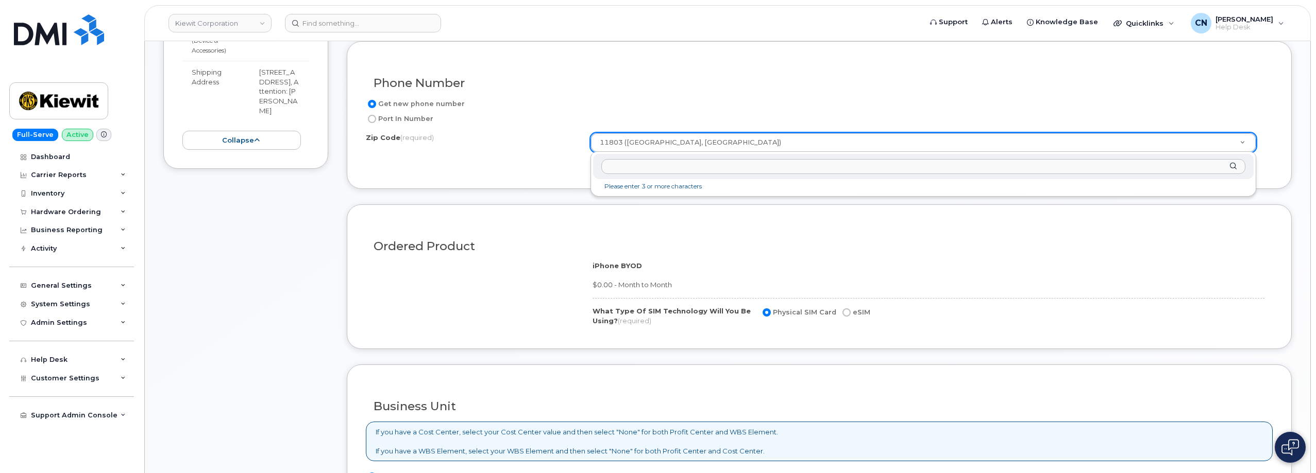
paste input "92121"
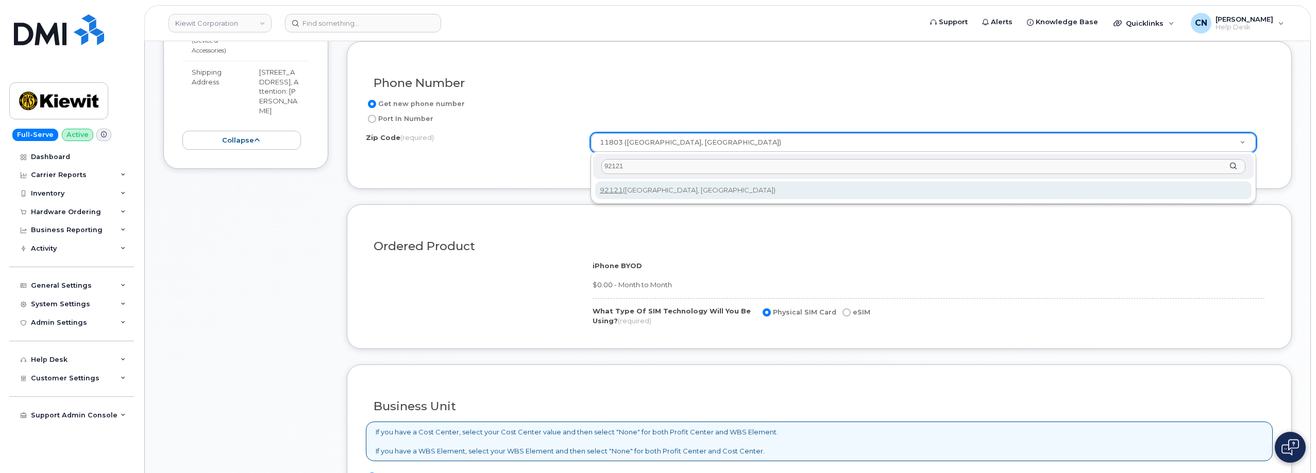
type input "92121"
type input "92121 (San Diego, CA)"
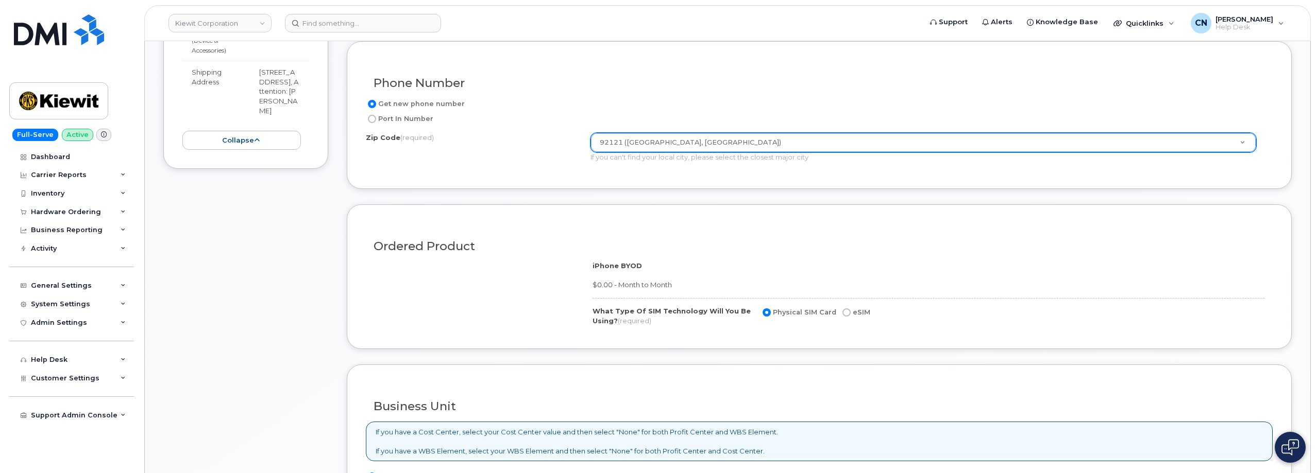
click at [840, 313] on label "eSIM" at bounding box center [855, 312] width 30 height 12
click at [844, 313] on input "eSIM" at bounding box center [846, 313] width 8 height 8
radio input "true"
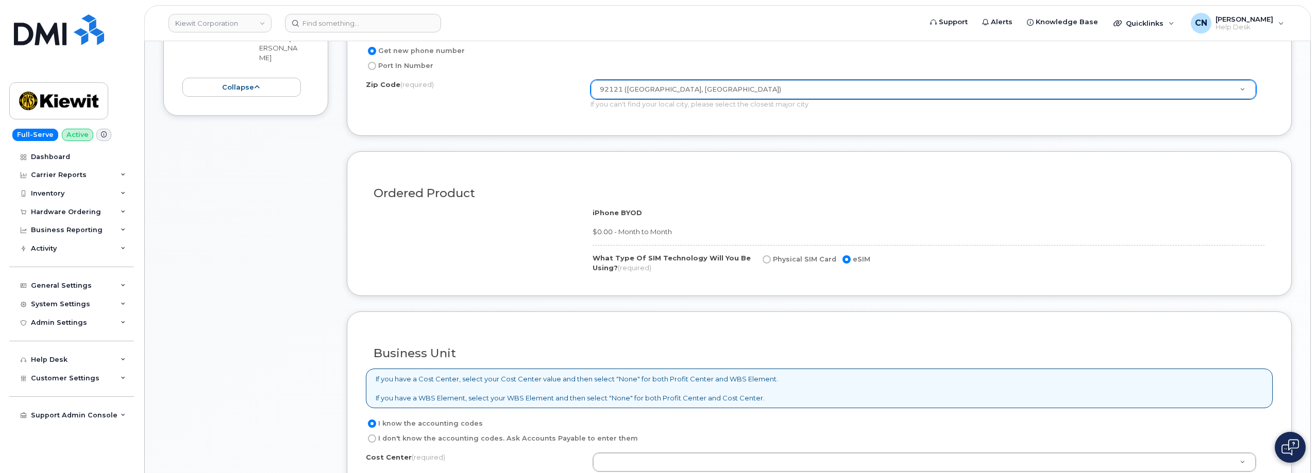
scroll to position [649, 0]
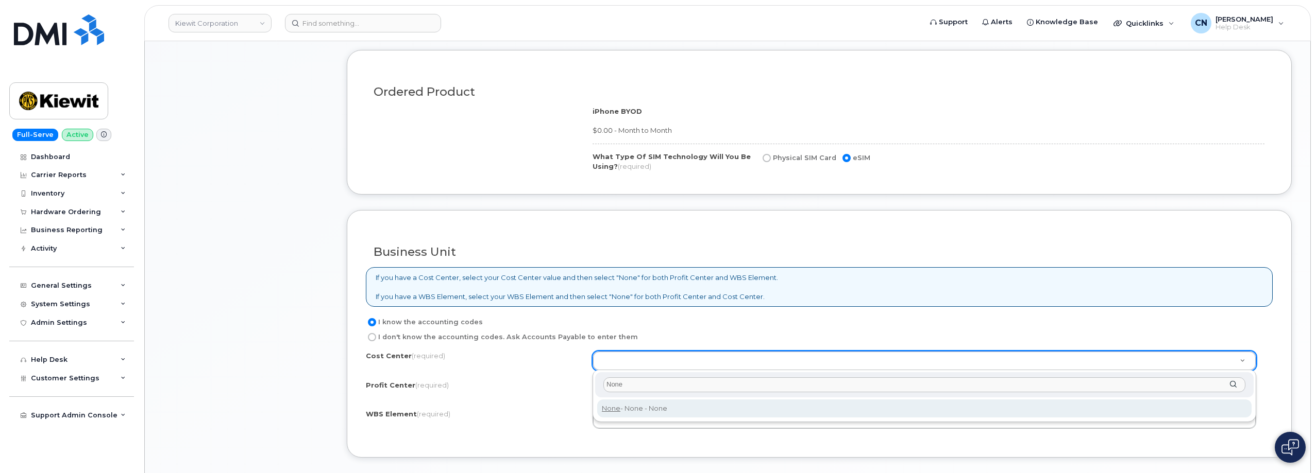
type input "None"
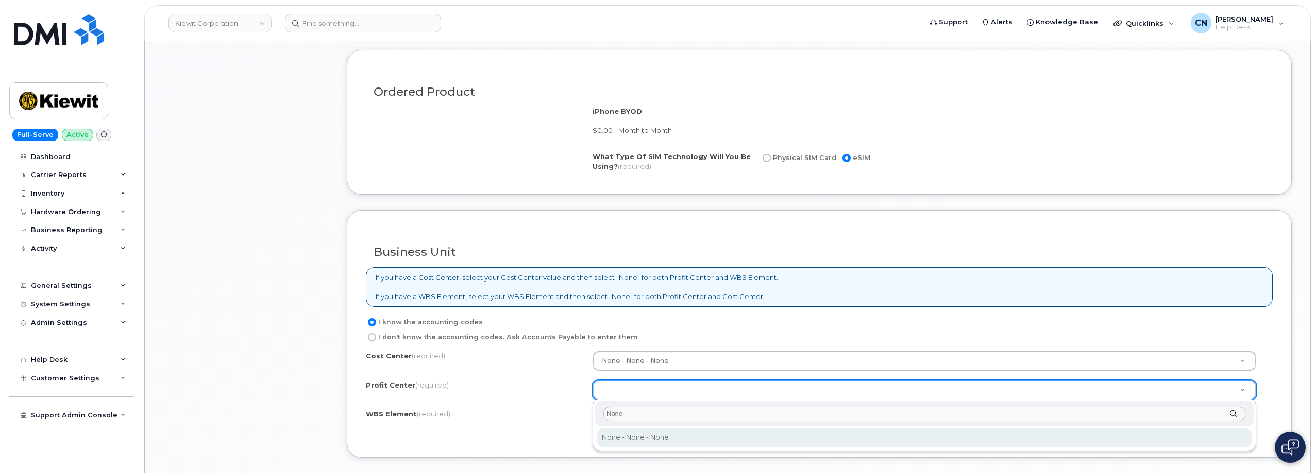
type input "None"
select select "None"
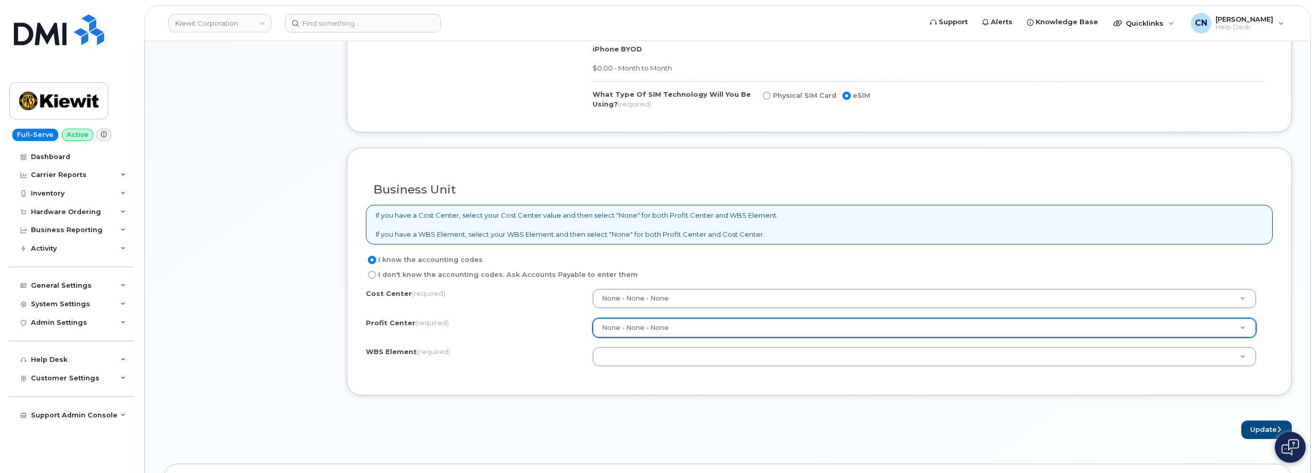
scroll to position [804, 0]
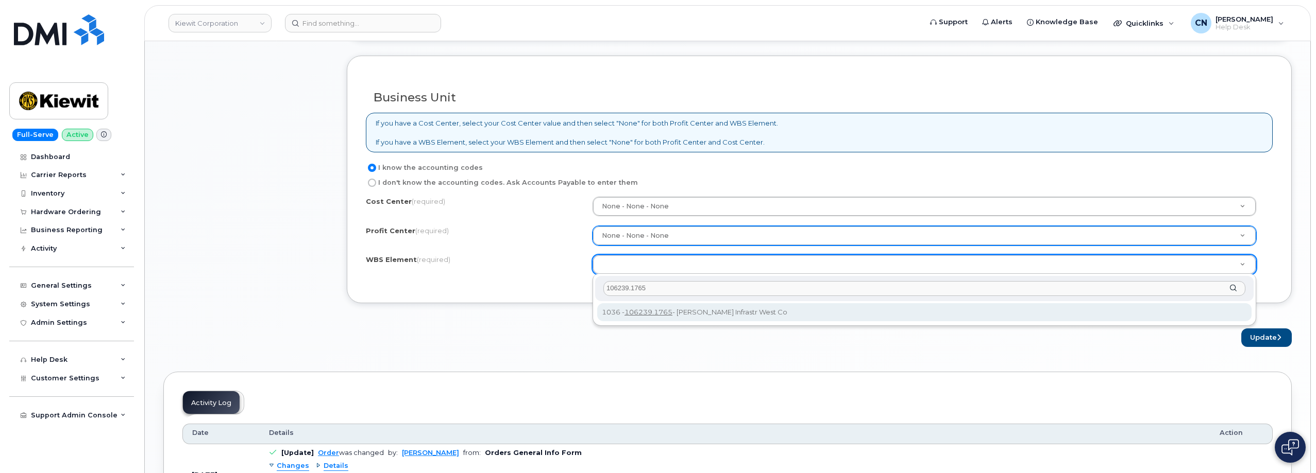
type input "106239.1765"
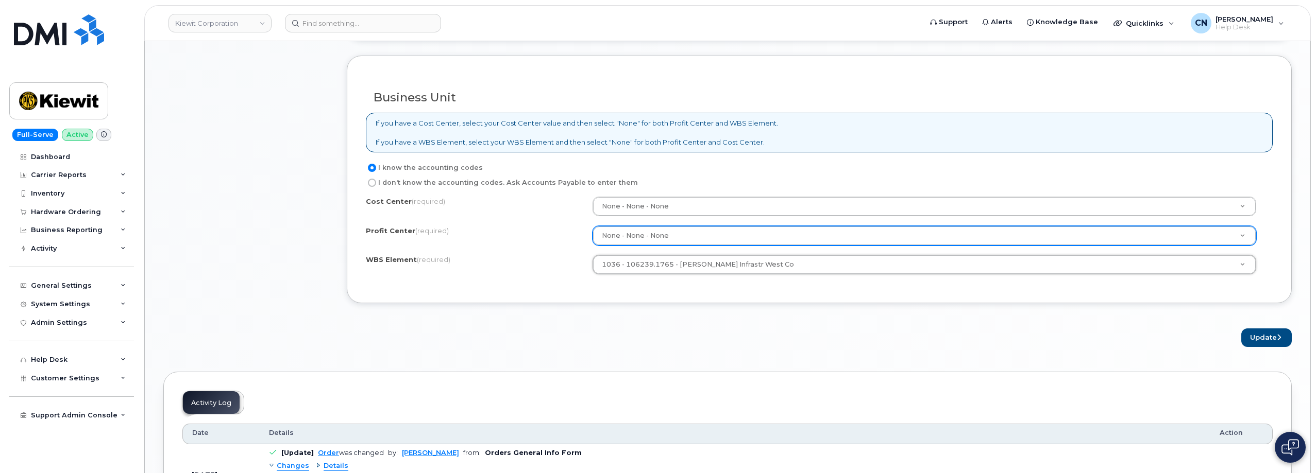
type input "106239.1765"
drag, startPoint x: 1256, startPoint y: 339, endPoint x: 652, endPoint y: 317, distance: 604.1
click at [1256, 339] on button "Update" at bounding box center [1266, 338] width 50 height 19
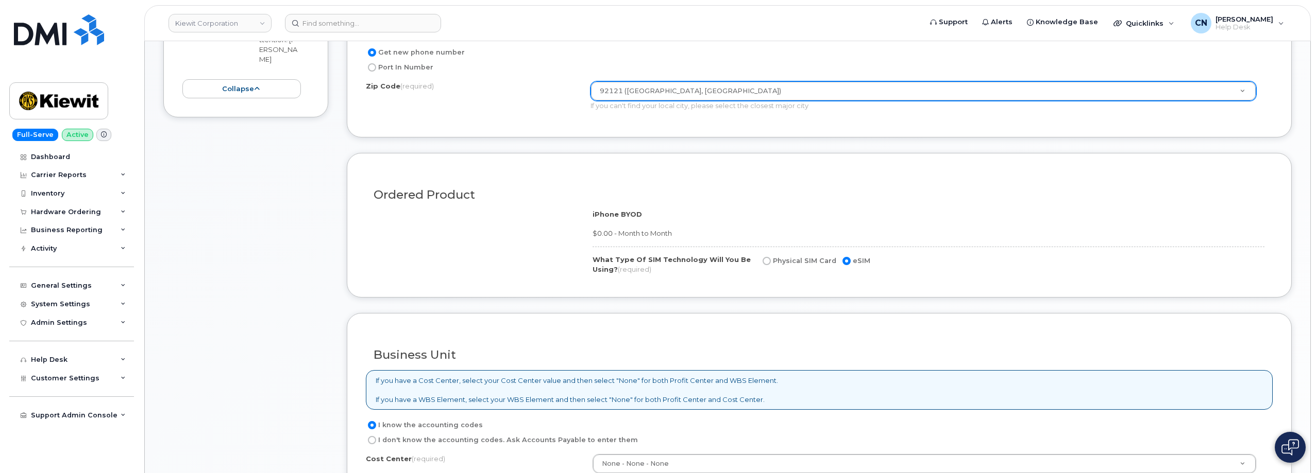
scroll to position [495, 0]
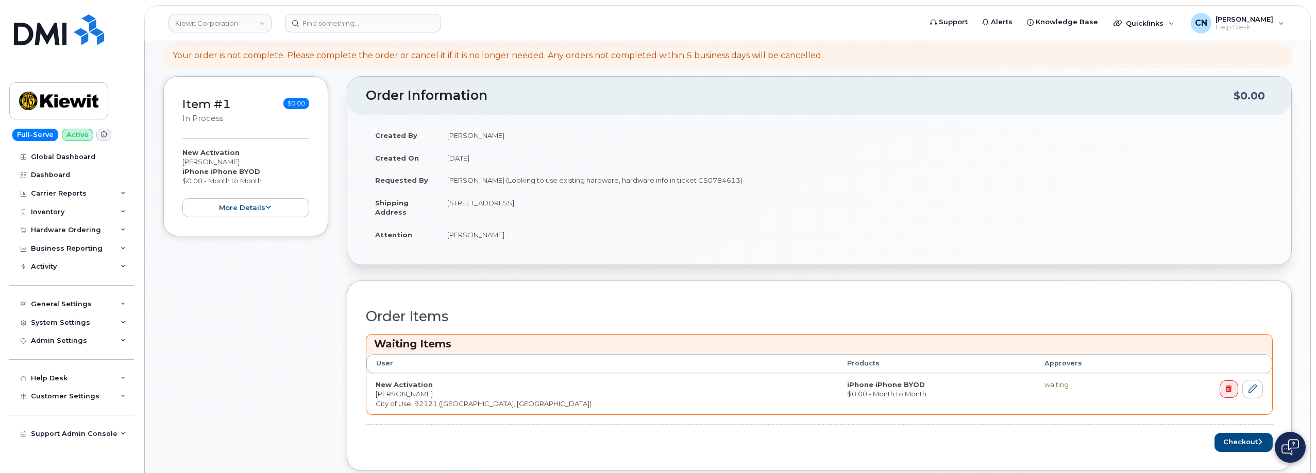
scroll to position [206, 0]
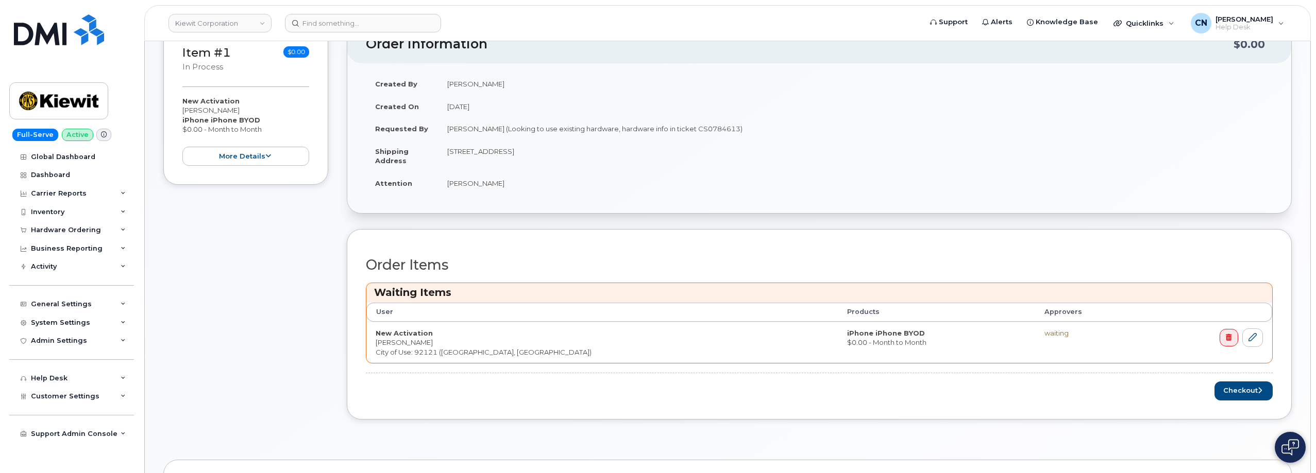
click at [1212, 393] on div "Checkout" at bounding box center [819, 391] width 907 height 19
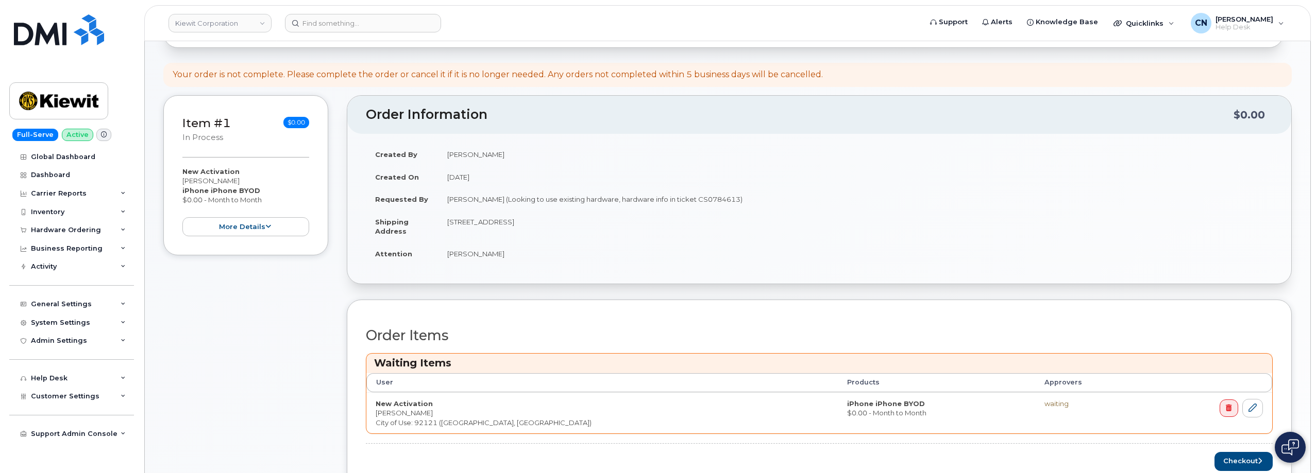
scroll to position [258, 0]
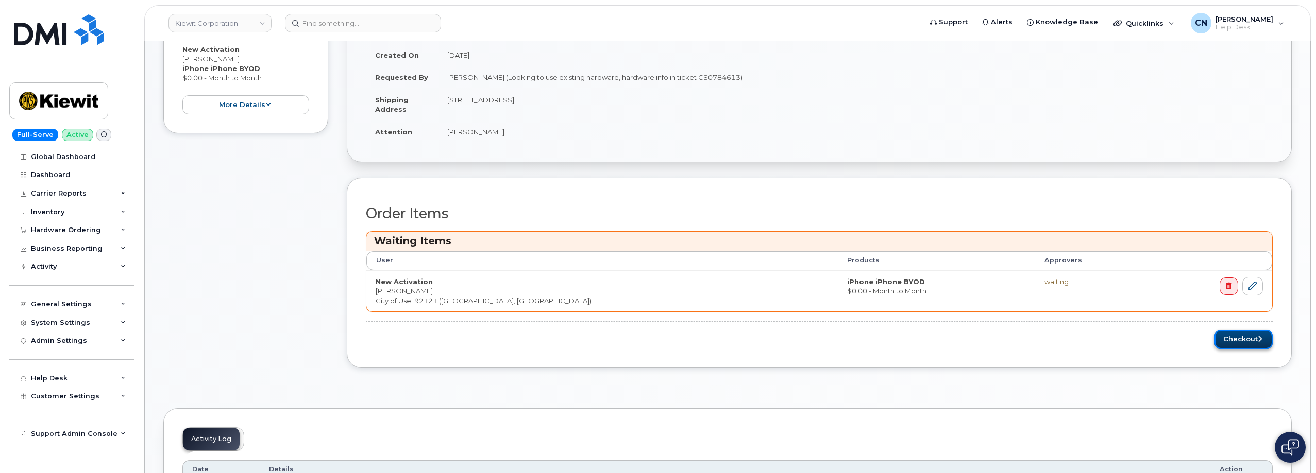
click at [1238, 337] on button "Checkout" at bounding box center [1243, 339] width 58 height 19
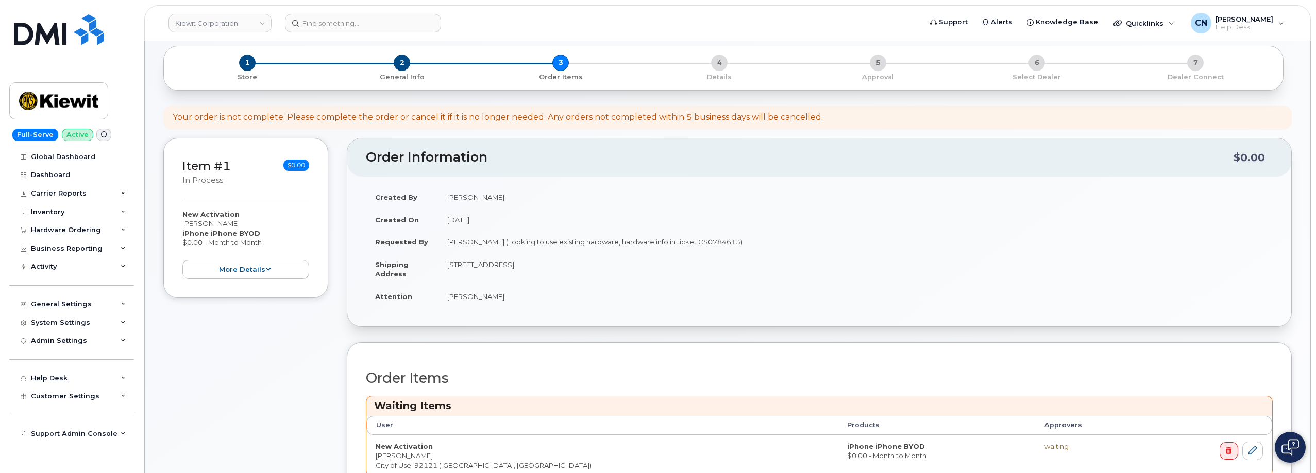
scroll to position [0, 0]
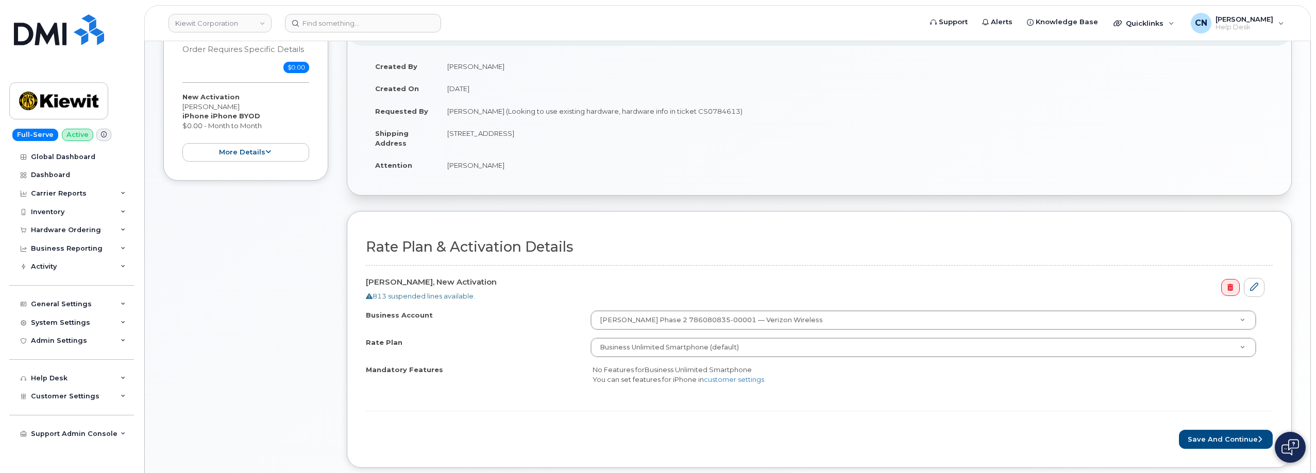
scroll to position [309, 0]
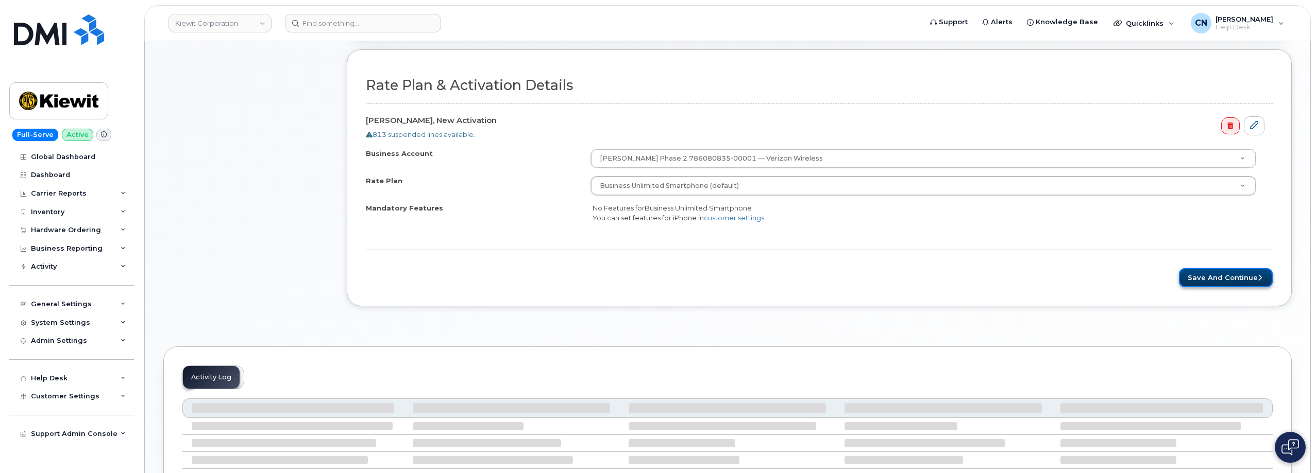
click at [1194, 271] on button "Save and Continue" at bounding box center [1226, 277] width 94 height 19
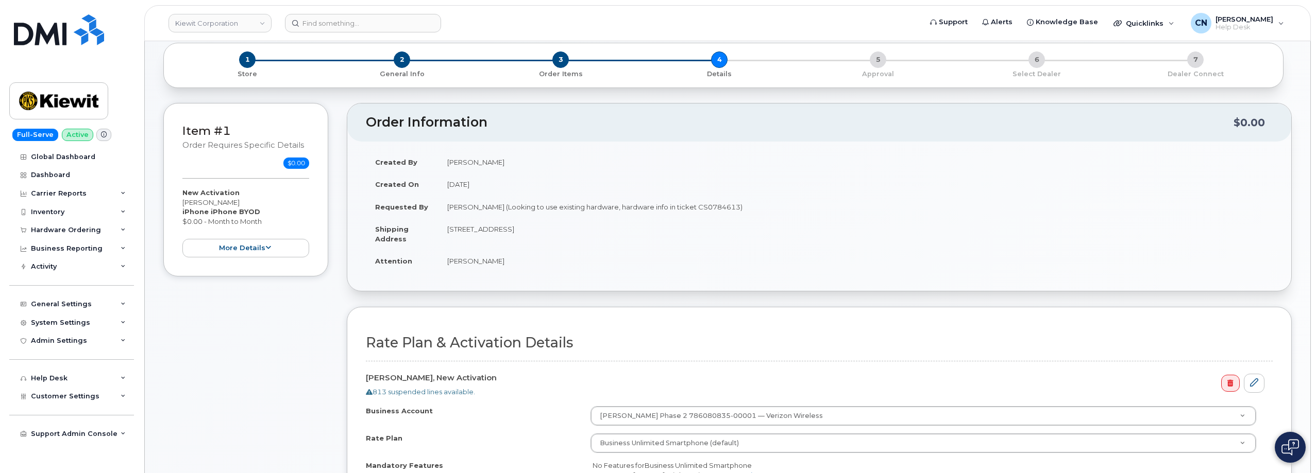
scroll to position [361, 0]
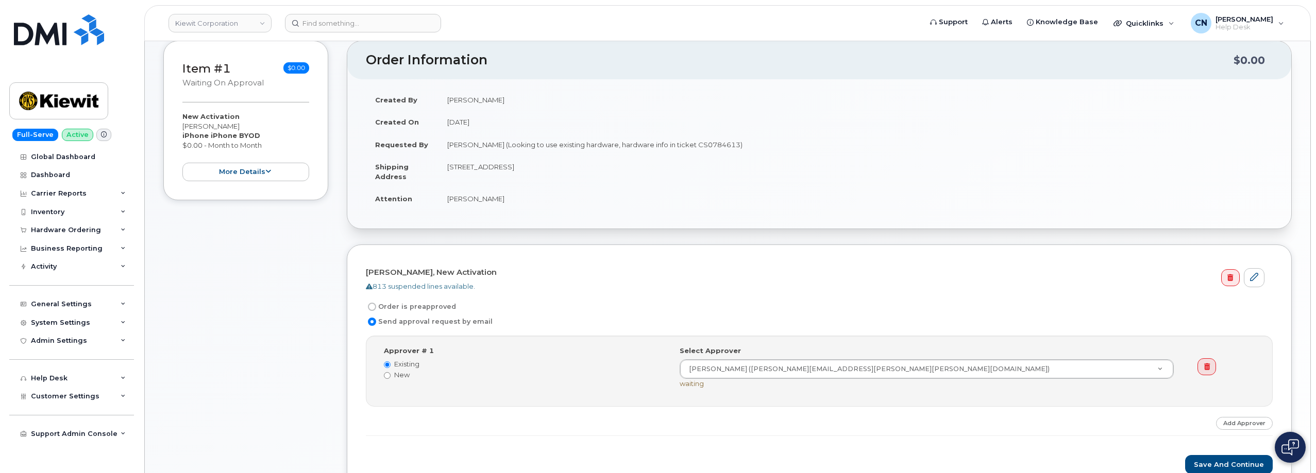
scroll to position [258, 0]
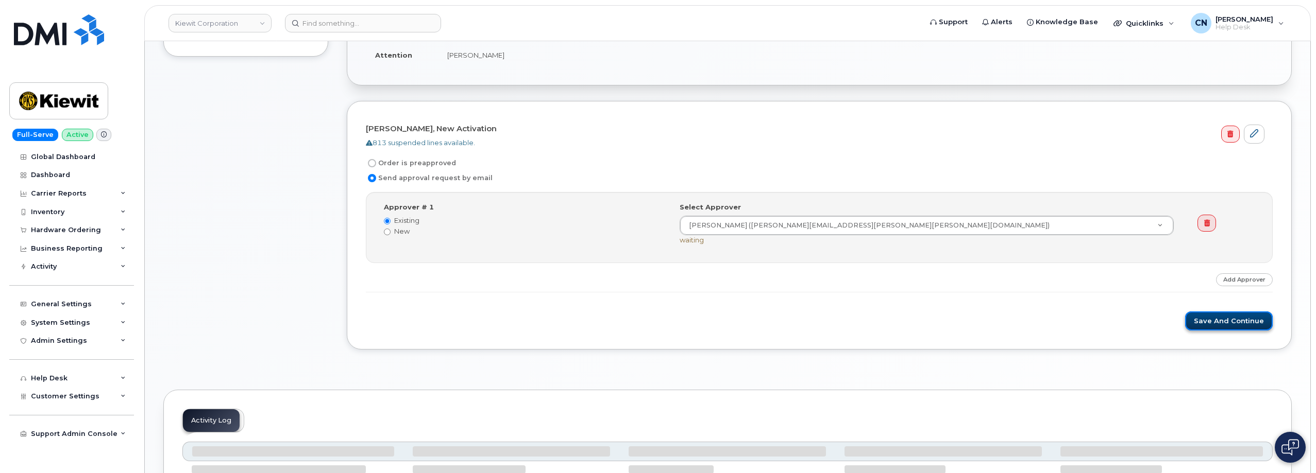
click at [1221, 320] on button "Save and Continue" at bounding box center [1229, 321] width 88 height 19
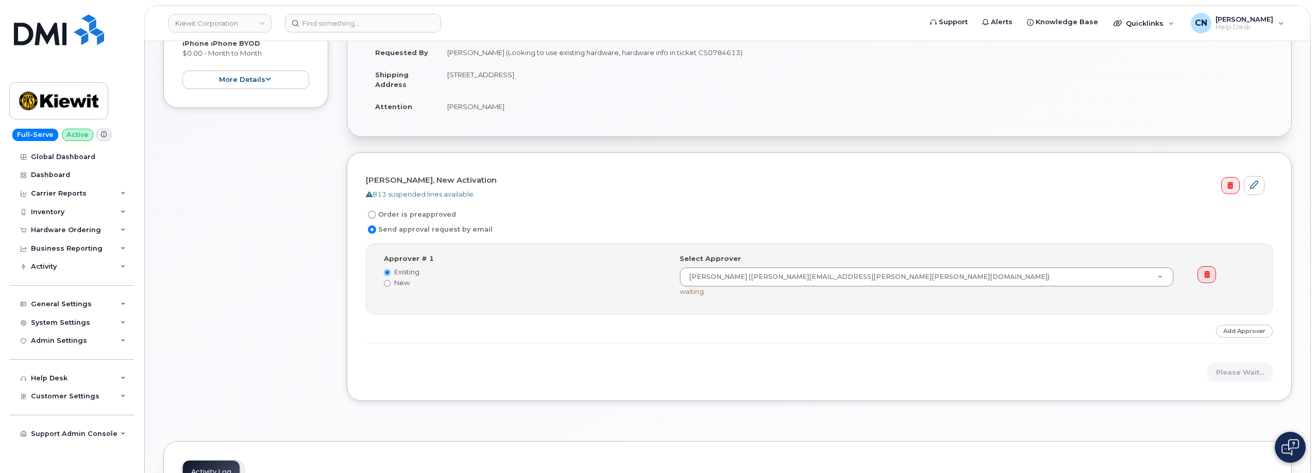
scroll to position [155, 0]
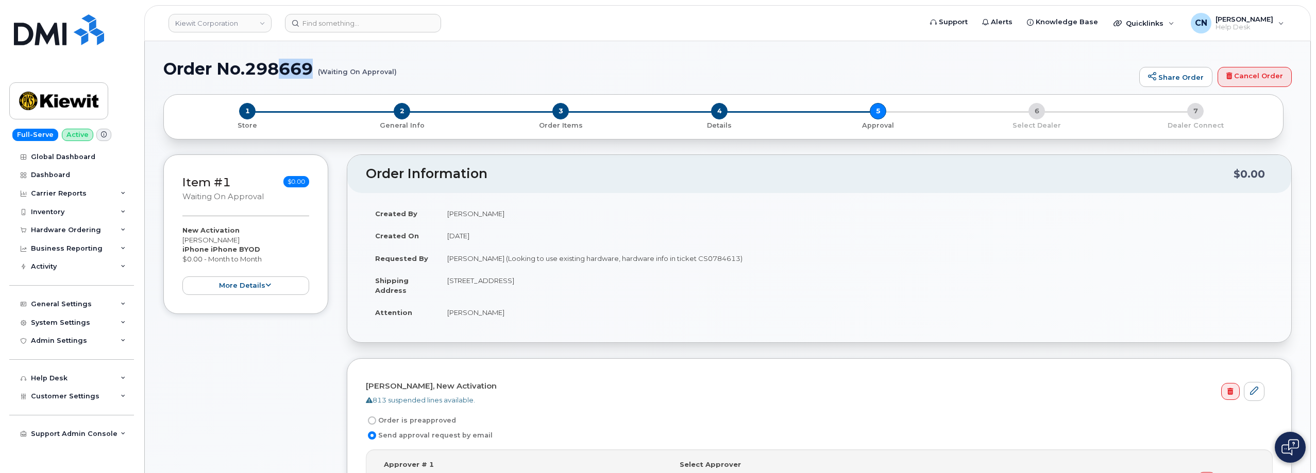
drag, startPoint x: 405, startPoint y: 73, endPoint x: 249, endPoint y: 78, distance: 156.1
click at [282, 72] on h1 "Order No.298669 (Waiting On Approval)" at bounding box center [648, 69] width 970 height 18
drag, startPoint x: 164, startPoint y: 70, endPoint x: 396, endPoint y: 74, distance: 231.3
click at [396, 74] on h1 "Order No.298669 (Waiting On Approval)" at bounding box center [648, 69] width 970 height 18
copy h1 "Order No.298669 (Waiting On Approval)"
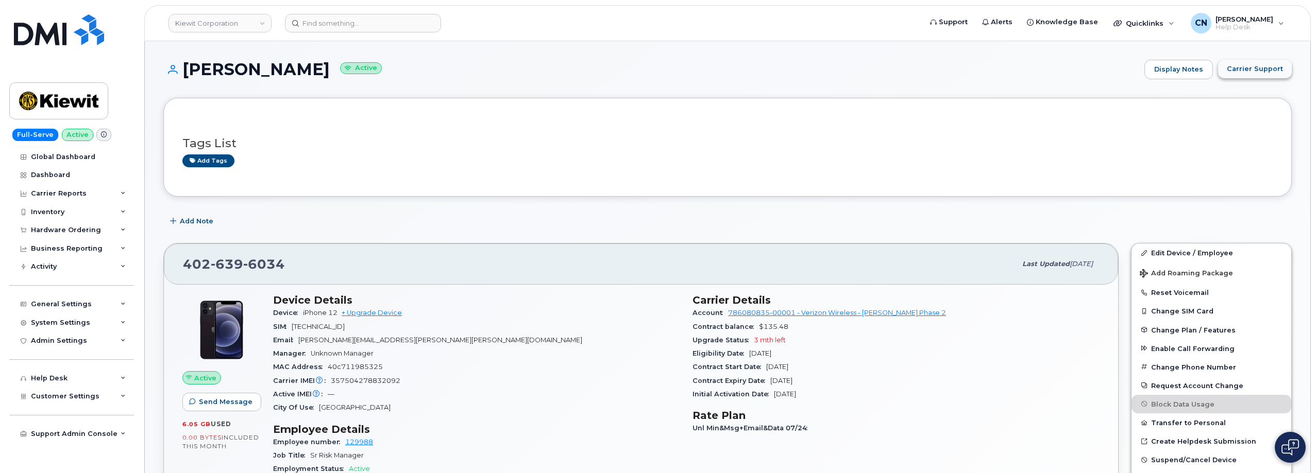
click at [1244, 61] on button "Carrier Support" at bounding box center [1255, 69] width 74 height 19
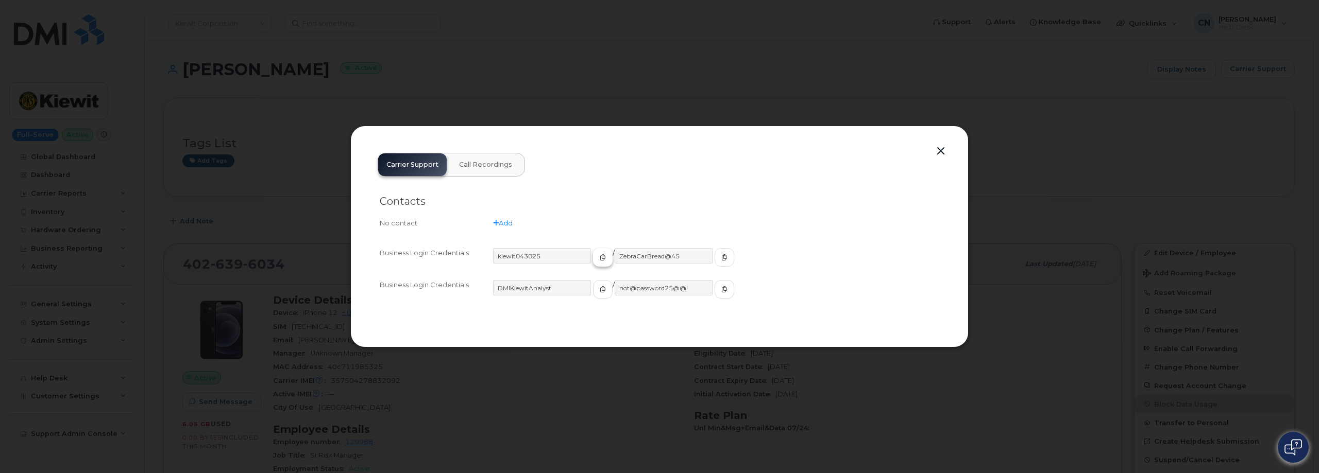
click at [593, 262] on button "button" at bounding box center [603, 257] width 20 height 19
click at [714, 258] on button "button" at bounding box center [724, 257] width 20 height 19
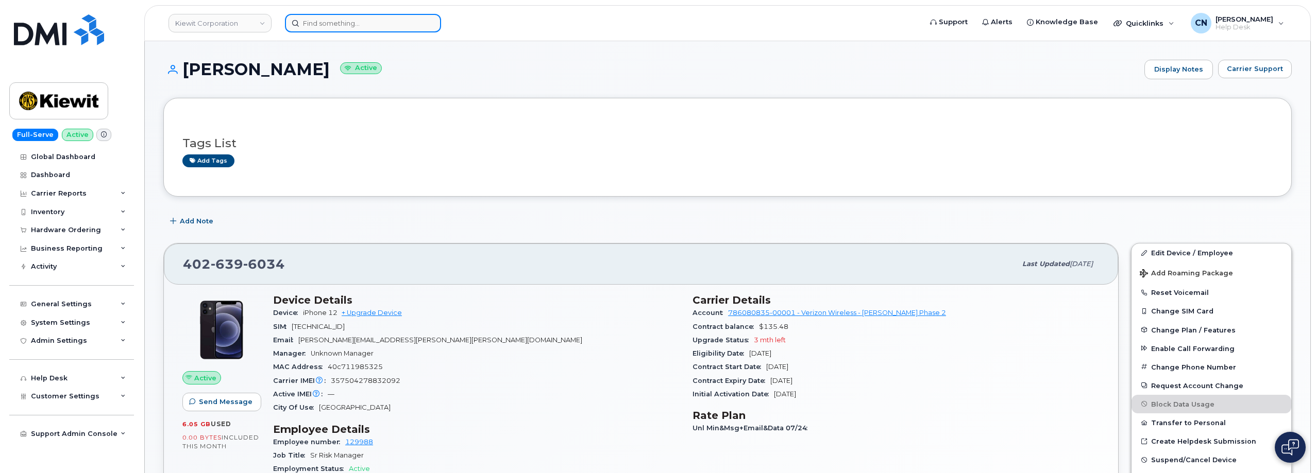
click at [309, 22] on input at bounding box center [363, 23] width 156 height 19
paste input "3613850464"
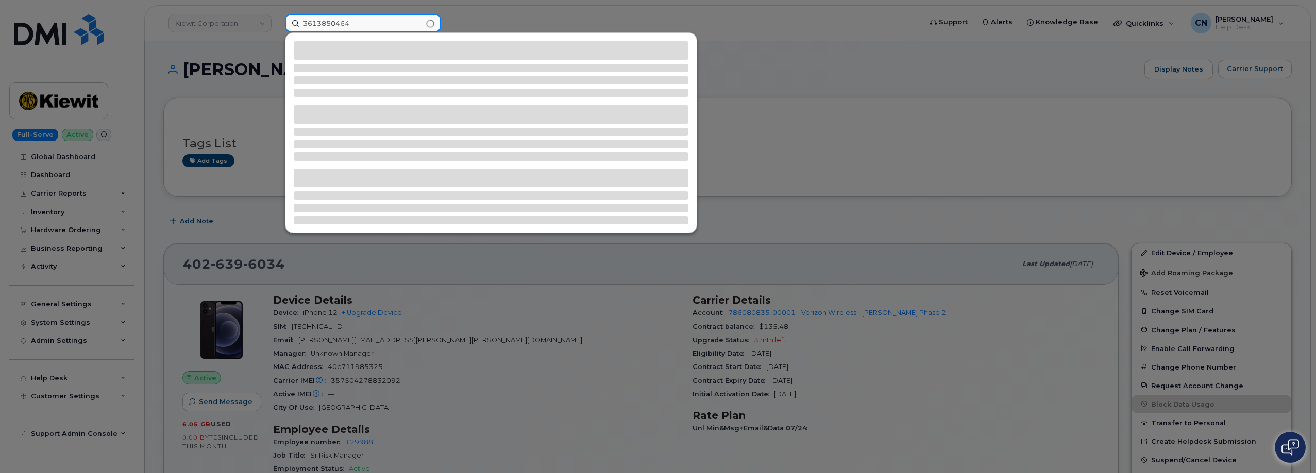
type input "3613850464"
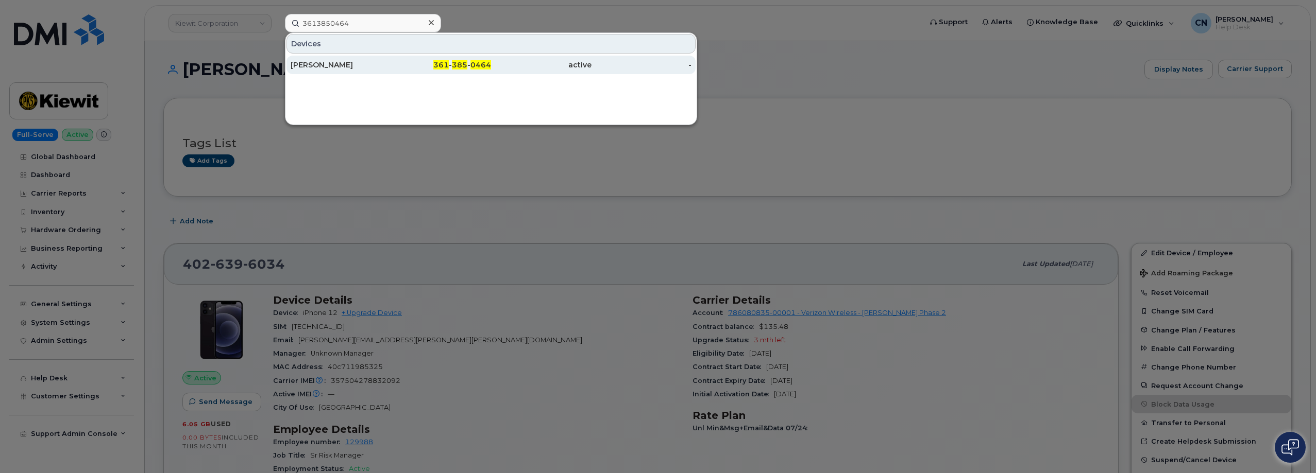
click at [391, 71] on div "[PERSON_NAME]" at bounding box center [441, 65] width 100 height 19
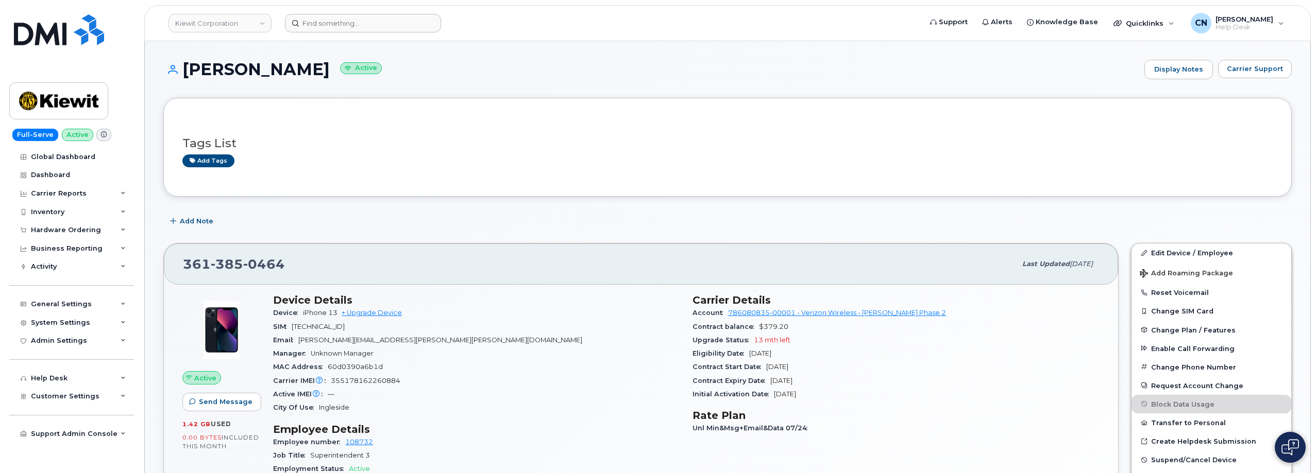
drag, startPoint x: 183, startPoint y: 68, endPoint x: 294, endPoint y: 19, distance: 121.3
click at [382, 69] on h1 "RAYMOND ALVARADO Active" at bounding box center [651, 69] width 976 height 18
copy h1 "RAYMOND ALVARADO"
click at [1213, 63] on link "Display Notes" at bounding box center [1178, 70] width 70 height 21
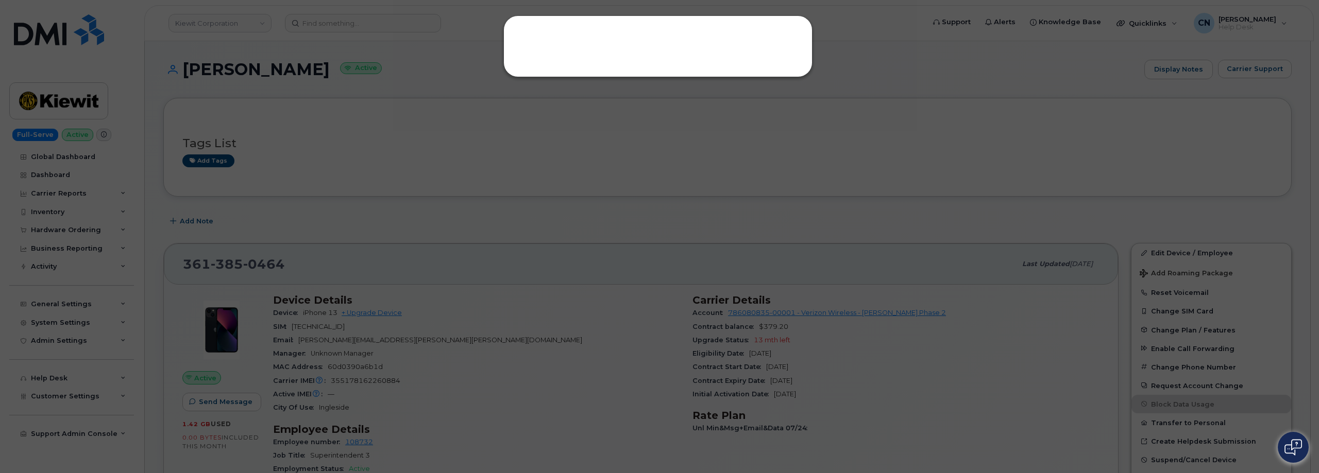
click at [1001, 137] on div at bounding box center [659, 236] width 1319 height 473
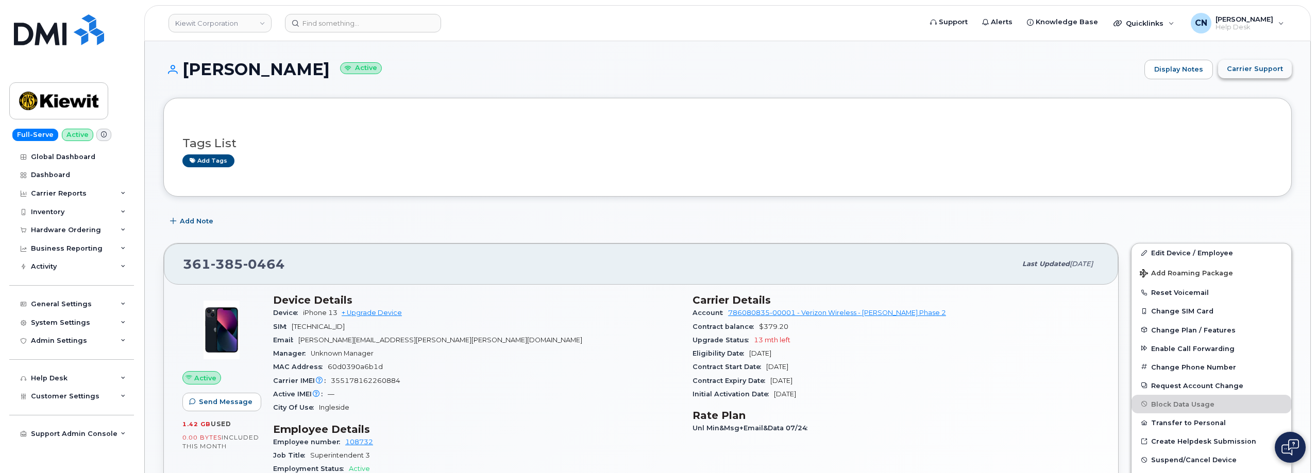
click at [1240, 64] on span "Carrier Support" at bounding box center [1254, 69] width 56 height 10
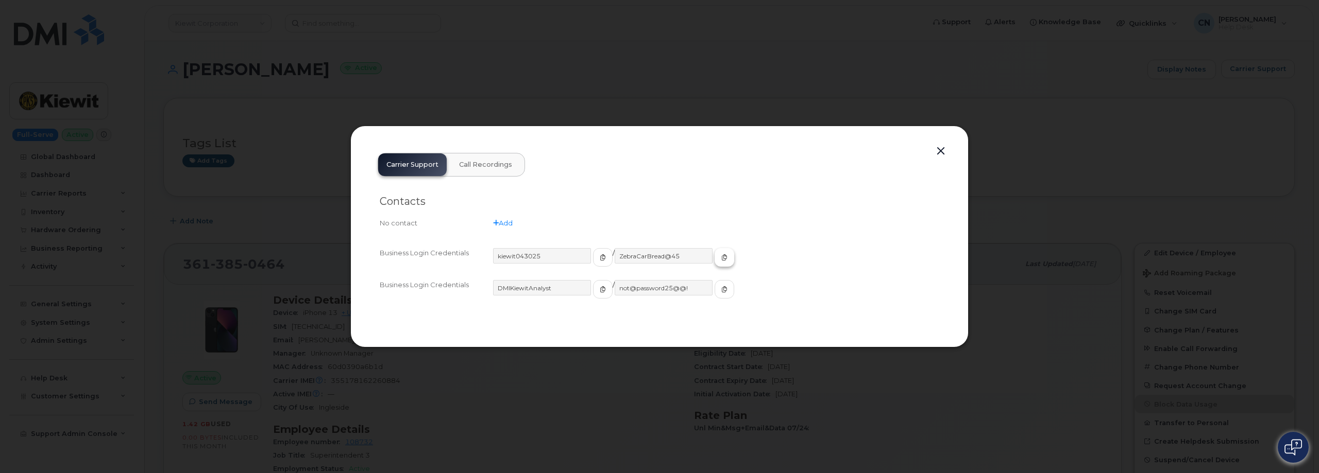
click at [721, 259] on icon "button" at bounding box center [724, 257] width 6 height 6
click at [944, 149] on button "button" at bounding box center [940, 151] width 15 height 14
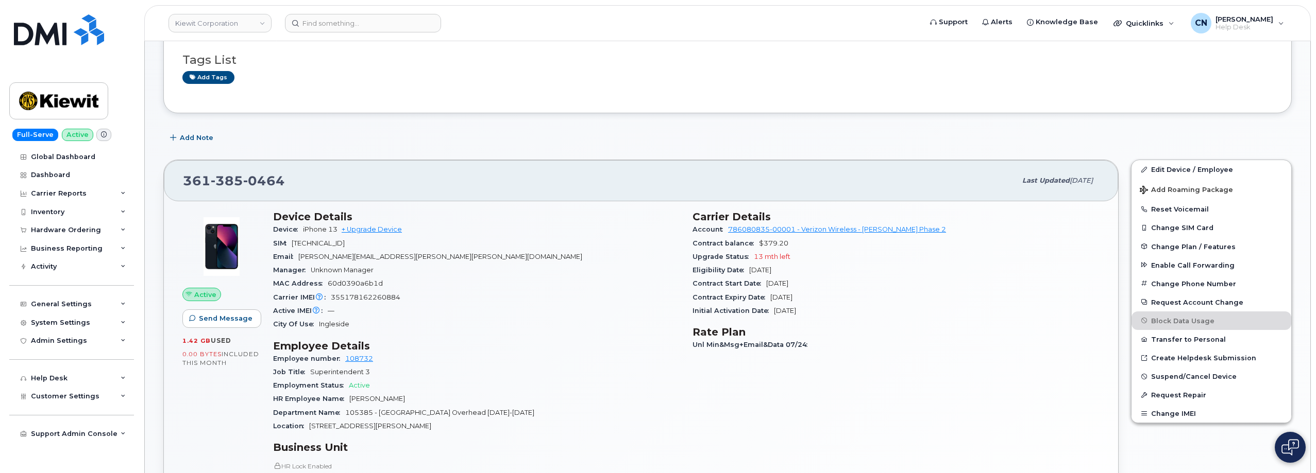
scroll to position [103, 0]
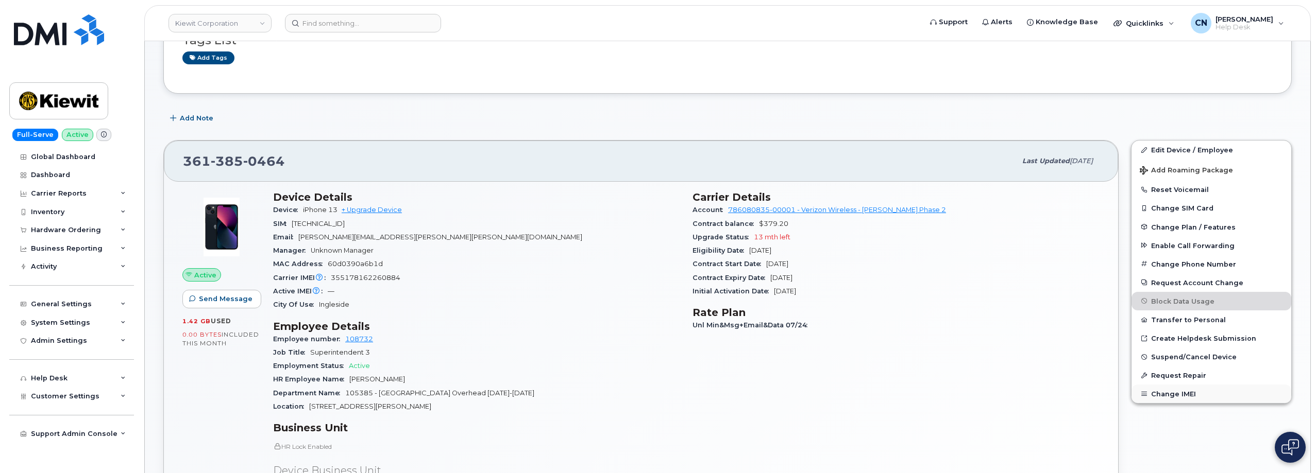
click at [1167, 399] on button "Change IMEI" at bounding box center [1211, 394] width 160 height 19
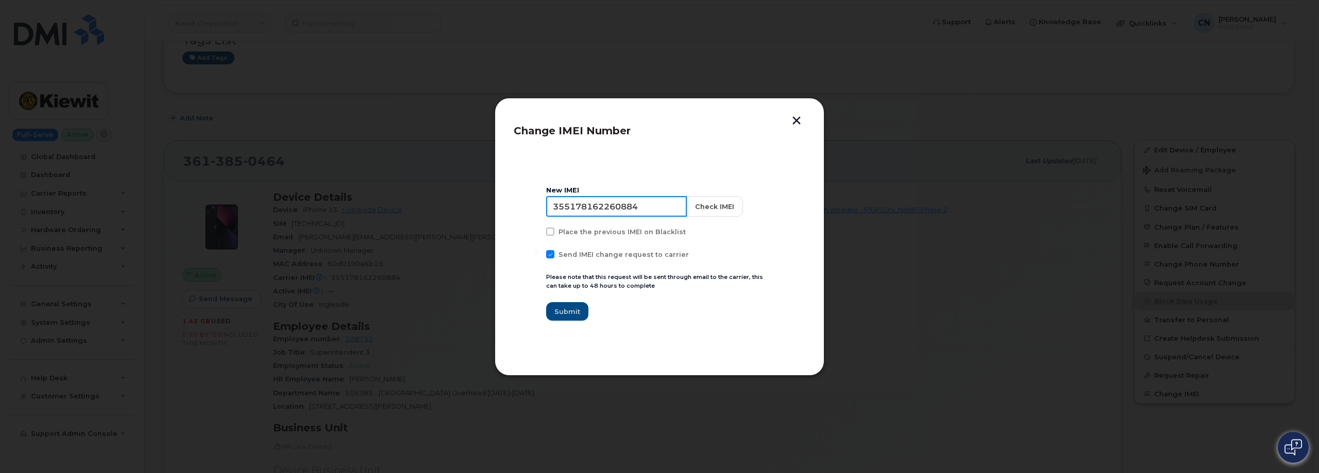
click at [602, 204] on input "355178162260884" at bounding box center [616, 206] width 141 height 21
paste input "0447036442076"
type input "350447036442076"
click at [692, 204] on button "Check IMEI" at bounding box center [713, 206] width 57 height 21
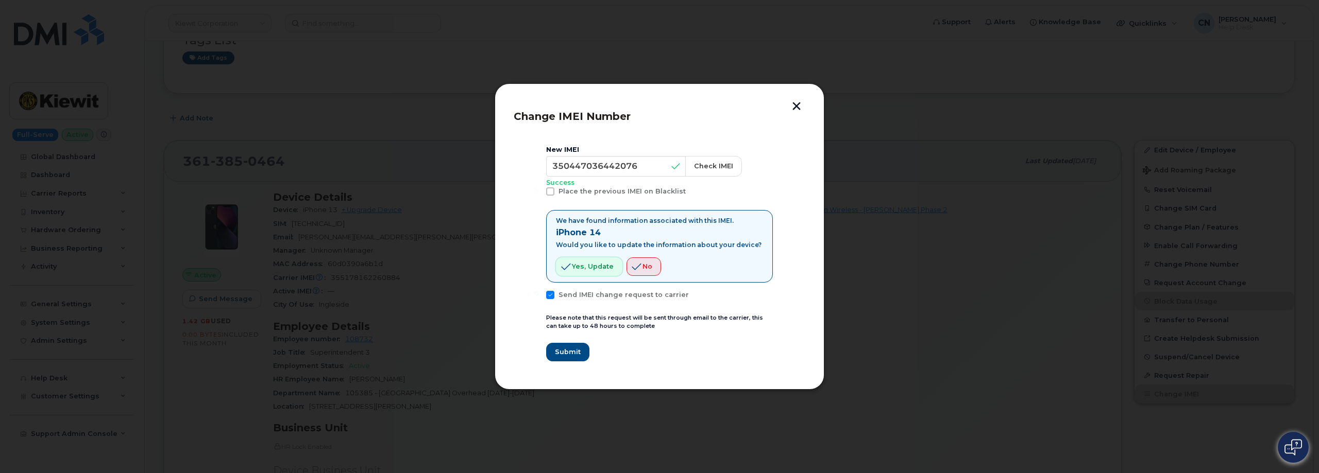
click at [578, 266] on span "Yes, update" at bounding box center [593, 267] width 42 height 10
click at [549, 293] on span at bounding box center [550, 295] width 8 height 8
click at [539, 293] on input "Send IMEI change request to carrier" at bounding box center [536, 293] width 5 height 5
checkbox input "false"
click at [561, 355] on span "Submit" at bounding box center [567, 352] width 26 height 10
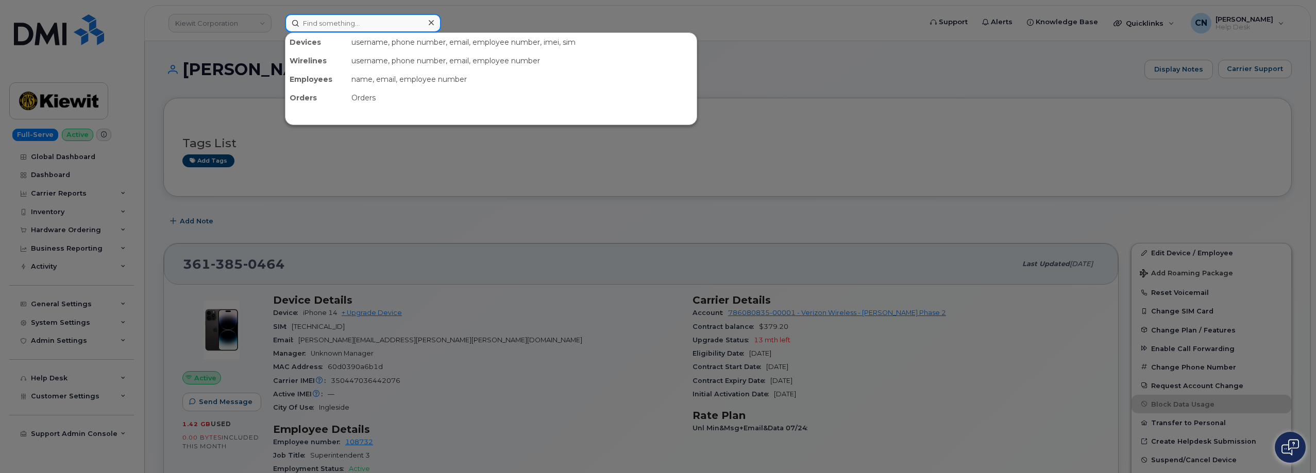
click at [316, 26] on input at bounding box center [363, 23] width 156 height 19
paste input "350447036442076"
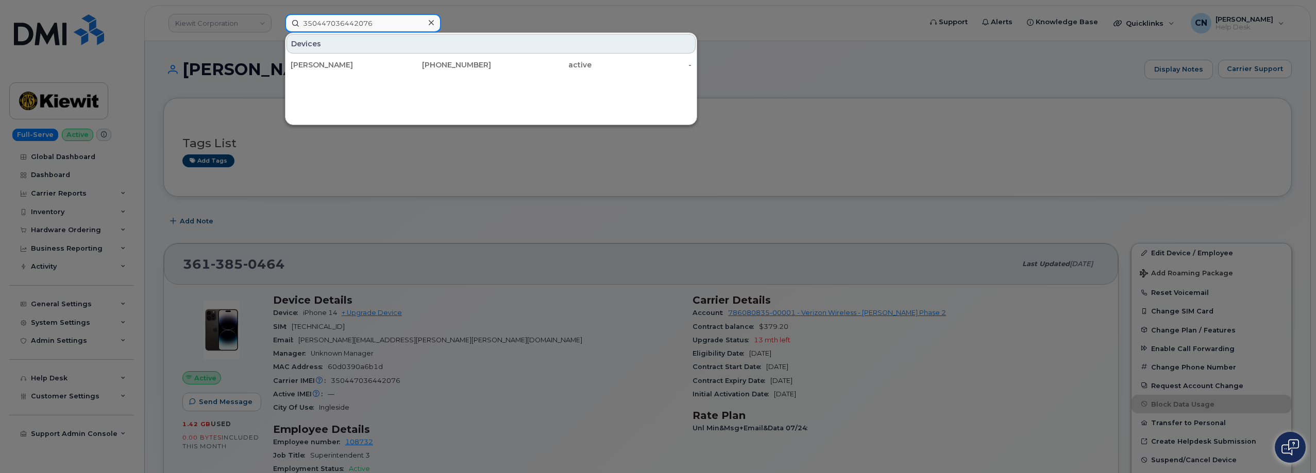
type input "350447036442076"
click at [534, 183] on div at bounding box center [658, 236] width 1316 height 473
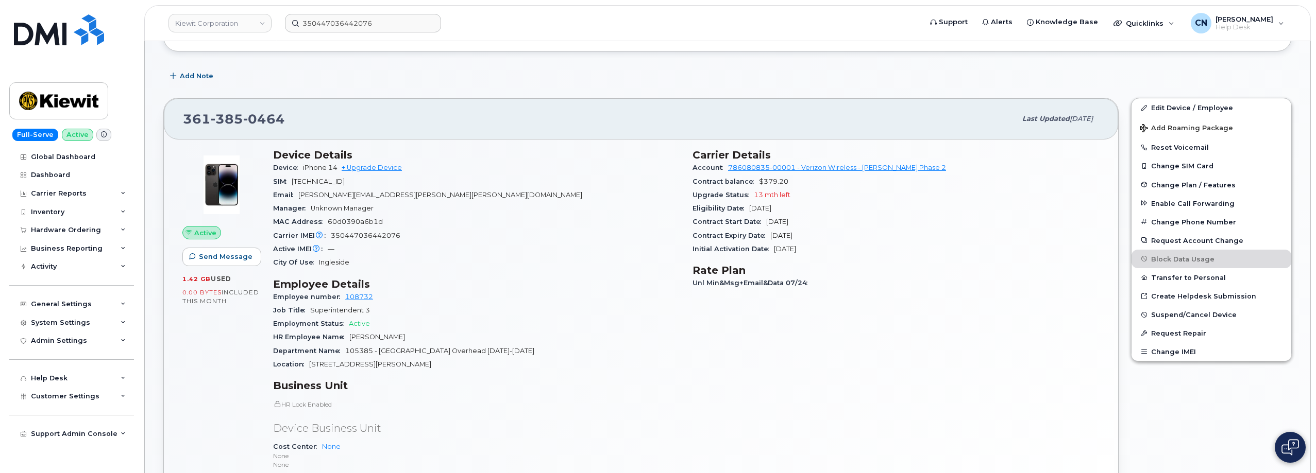
scroll to position [155, 0]
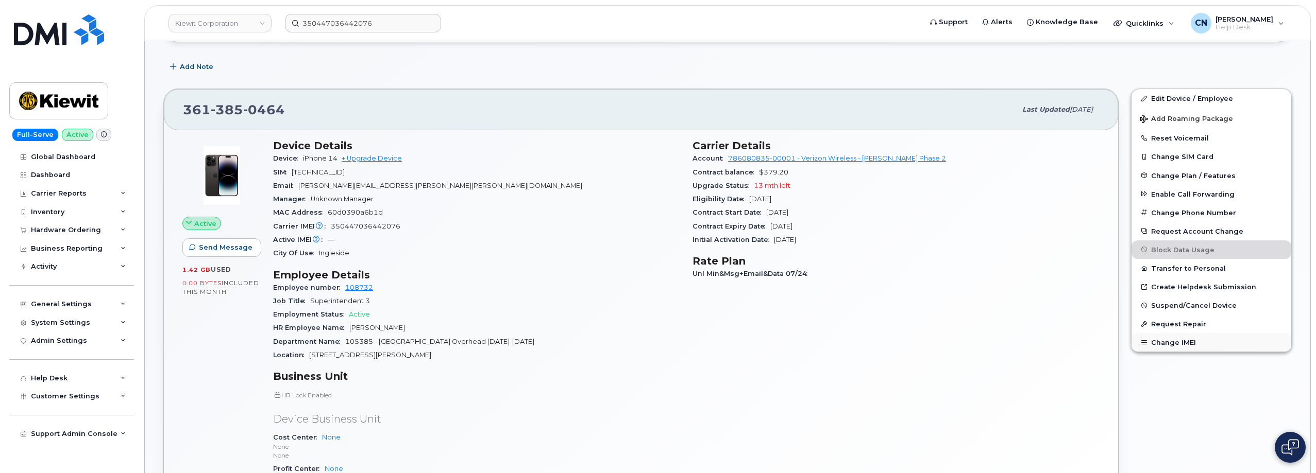
click at [1176, 338] on button "Change IMEI" at bounding box center [1211, 342] width 160 height 19
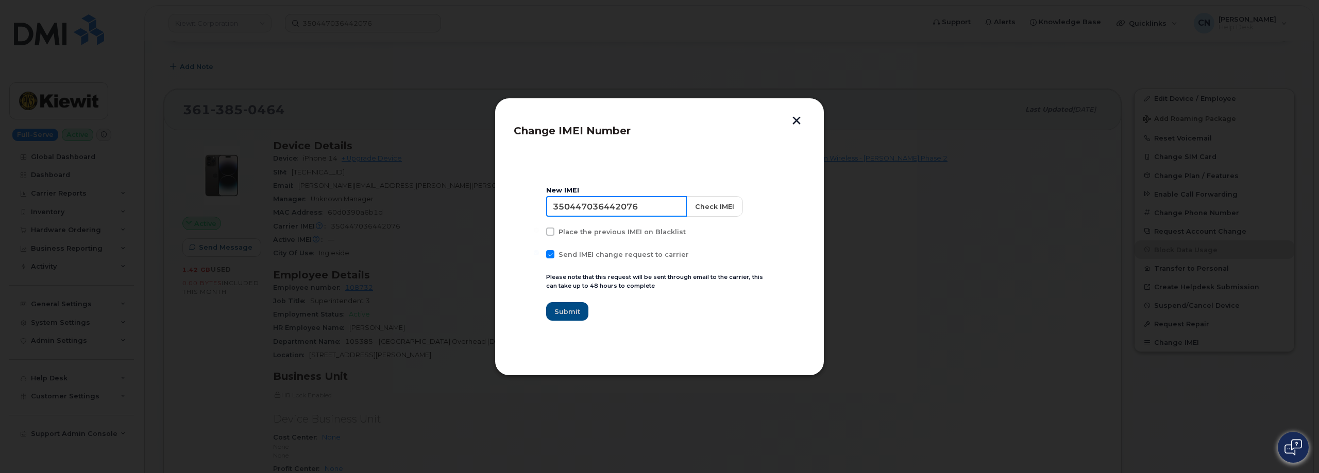
drag, startPoint x: 659, startPoint y: 212, endPoint x: 603, endPoint y: 245, distance: 65.4
click at [429, 216] on div "Change IMEI Number New IMEI 350447036442076 Check IMEI Place the previous IMEI …" at bounding box center [659, 236] width 1319 height 473
paste input "8824789746352"
type input "358824789746352"
click at [706, 205] on button "Check IMEI" at bounding box center [713, 206] width 57 height 21
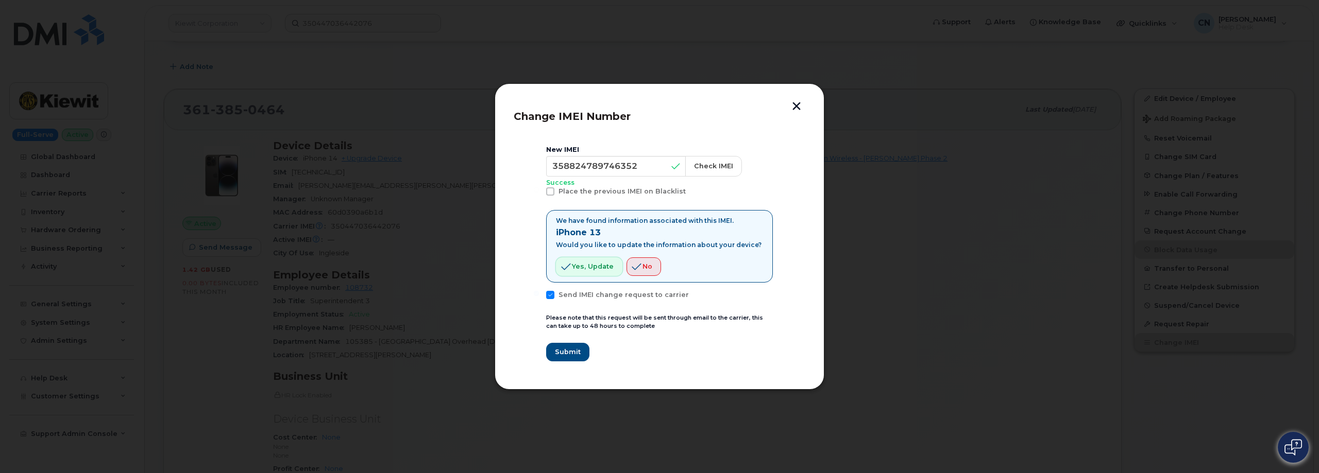
click at [577, 265] on span "Yes, update" at bounding box center [593, 267] width 42 height 10
click at [548, 294] on span at bounding box center [550, 295] width 8 height 8
click at [539, 294] on input "Send IMEI change request to carrier" at bounding box center [536, 293] width 5 height 5
checkbox input "false"
click at [570, 357] on button "Submit" at bounding box center [567, 352] width 42 height 19
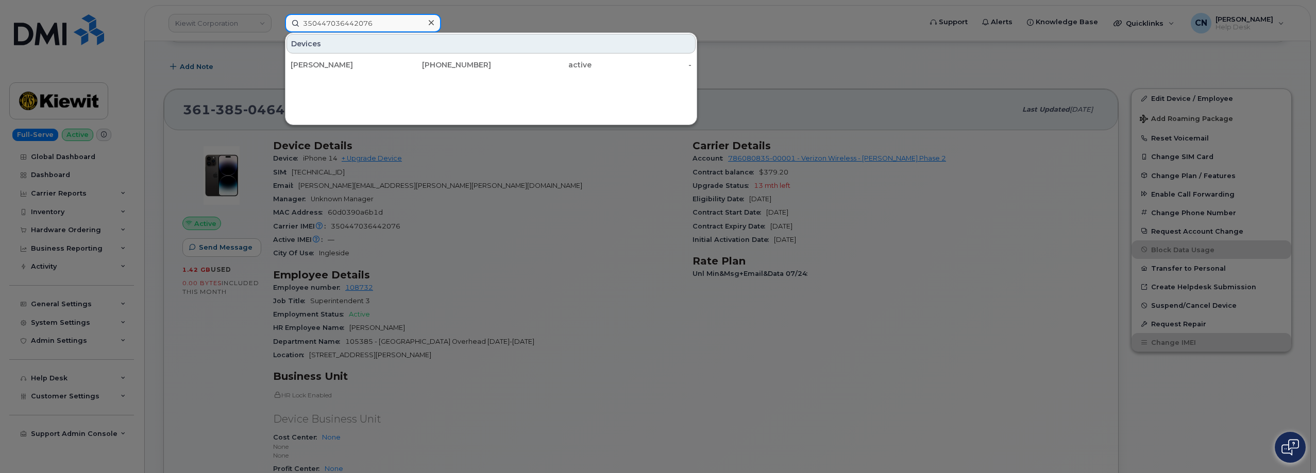
drag, startPoint x: 379, startPoint y: 21, endPoint x: 224, endPoint y: 28, distance: 155.2
click at [277, 23] on div "350447036442076 Devices RAYMOND ALVARADO 361-385-0464 active -" at bounding box center [600, 23] width 646 height 19
paste input "9167193590"
type input "9167193590"
click at [308, 61] on div "[PERSON_NAME]" at bounding box center [341, 65] width 100 height 10
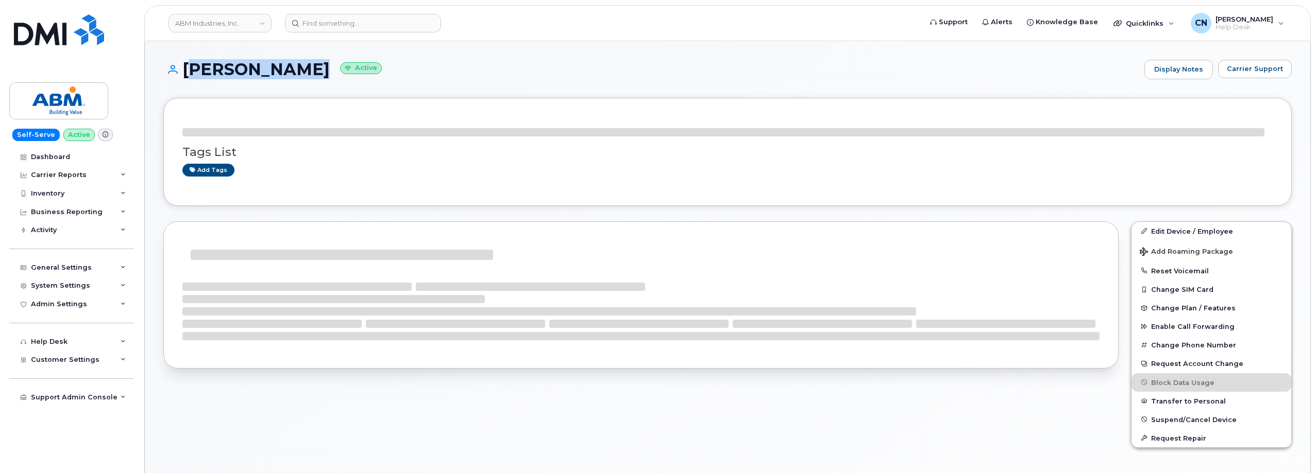
drag, startPoint x: 318, startPoint y: 65, endPoint x: 193, endPoint y: 45, distance: 126.3
click at [186, 70] on h1 "[PERSON_NAME] Active" at bounding box center [651, 69] width 976 height 18
copy h1 "[PERSON_NAME]"
